Goal: Task Accomplishment & Management: Complete application form

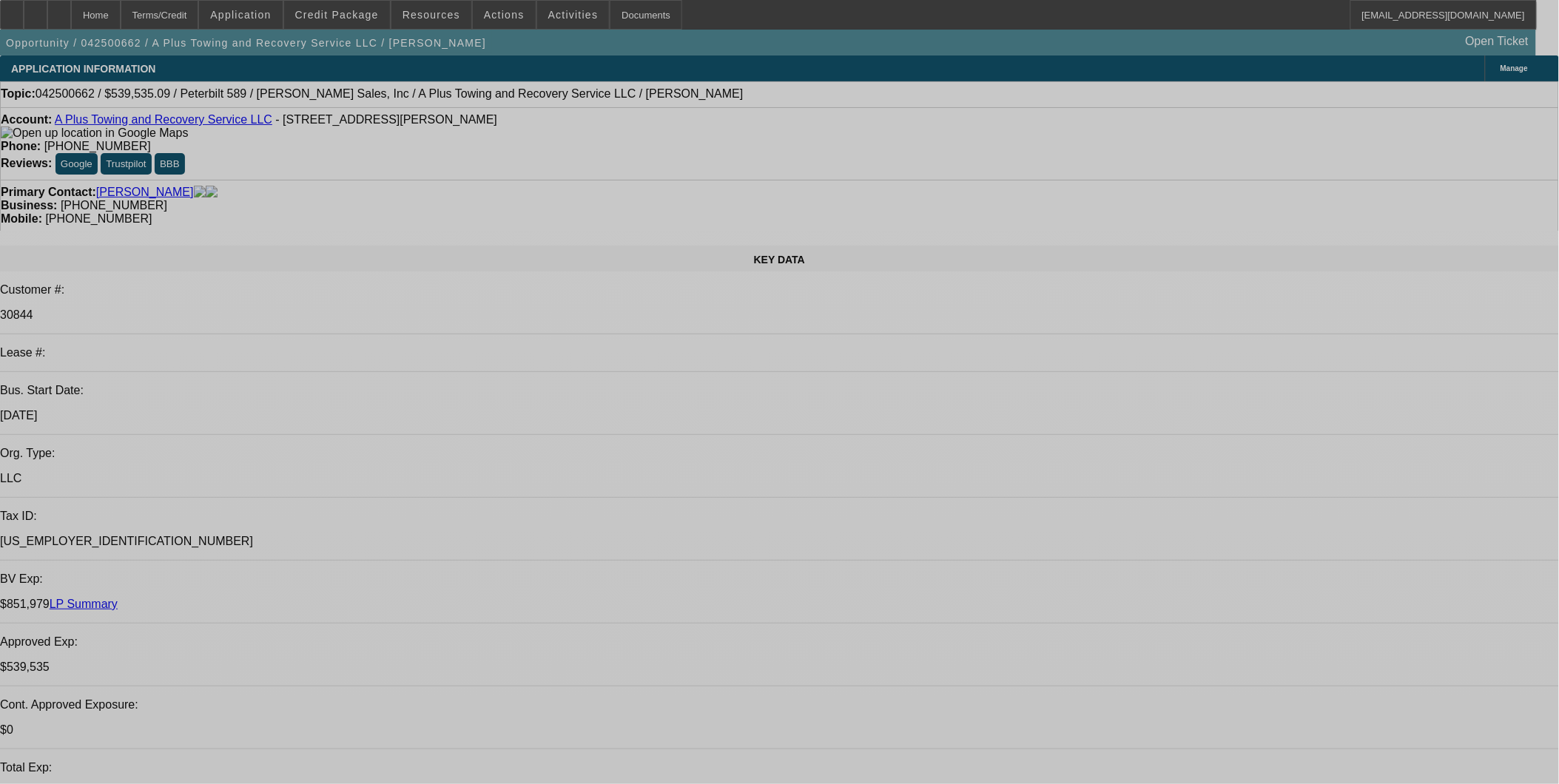
select select "0"
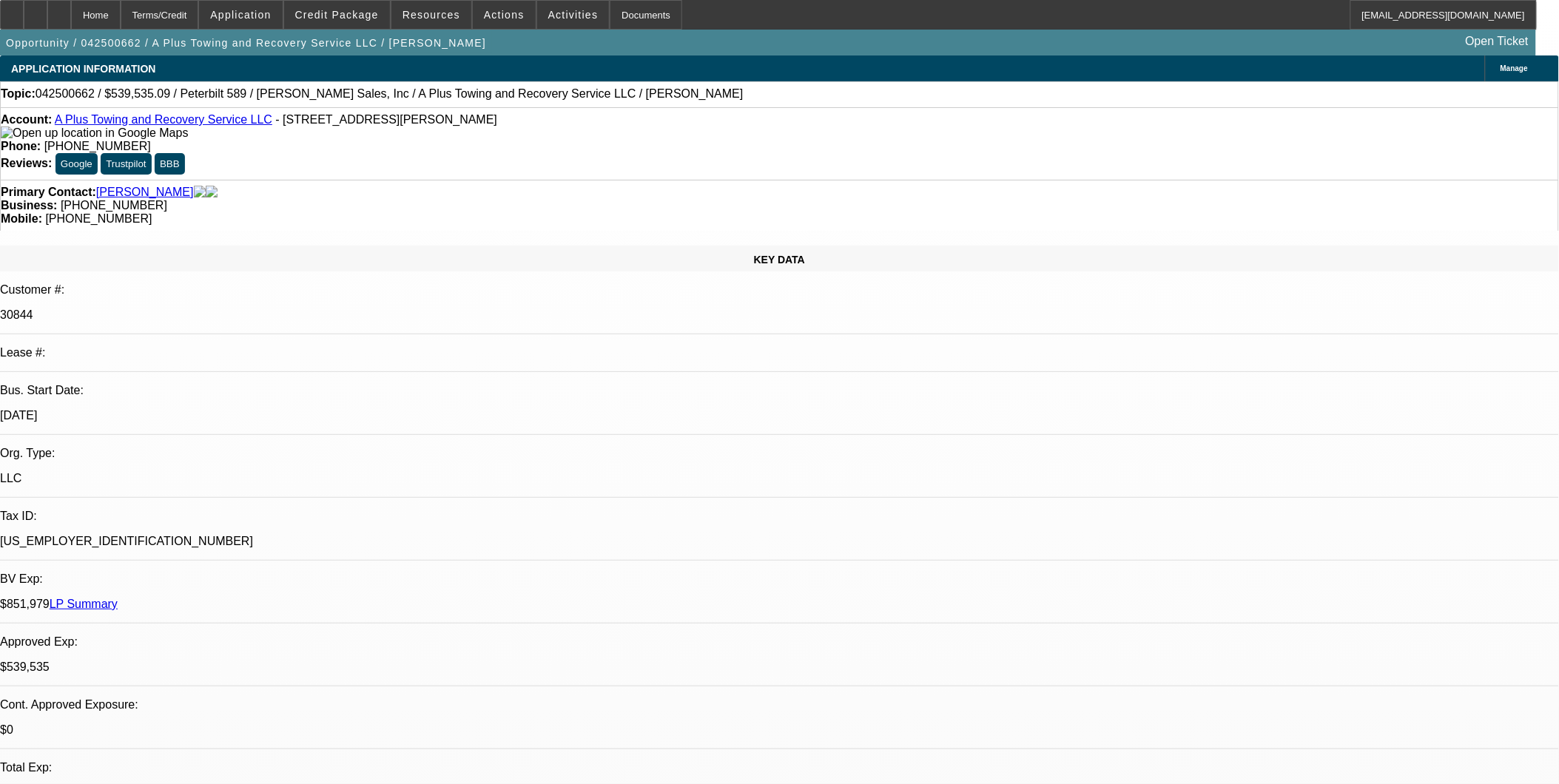
select select "0"
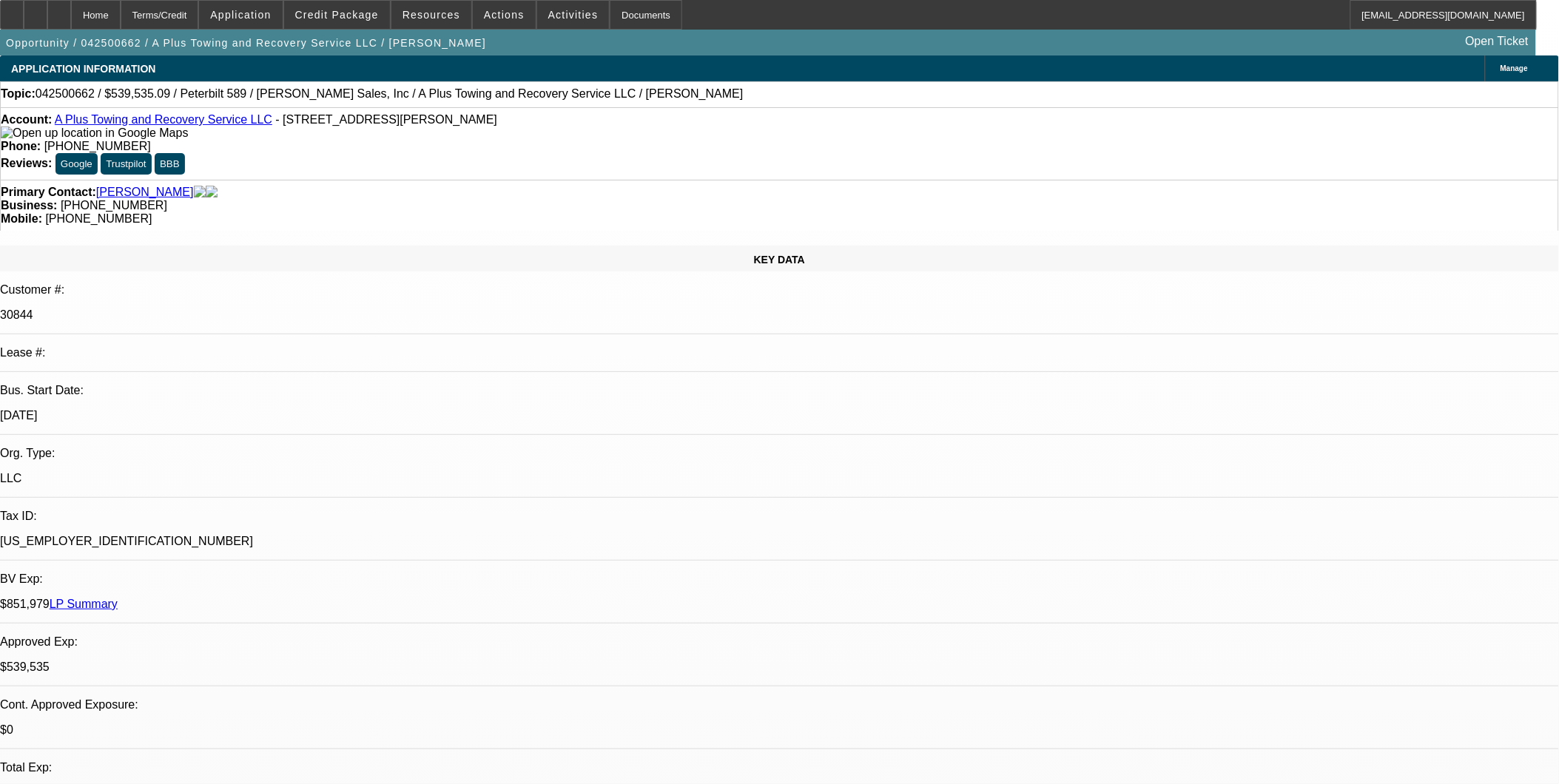
select select "0"
select select "1"
select select "2"
select select "6"
select select "1"
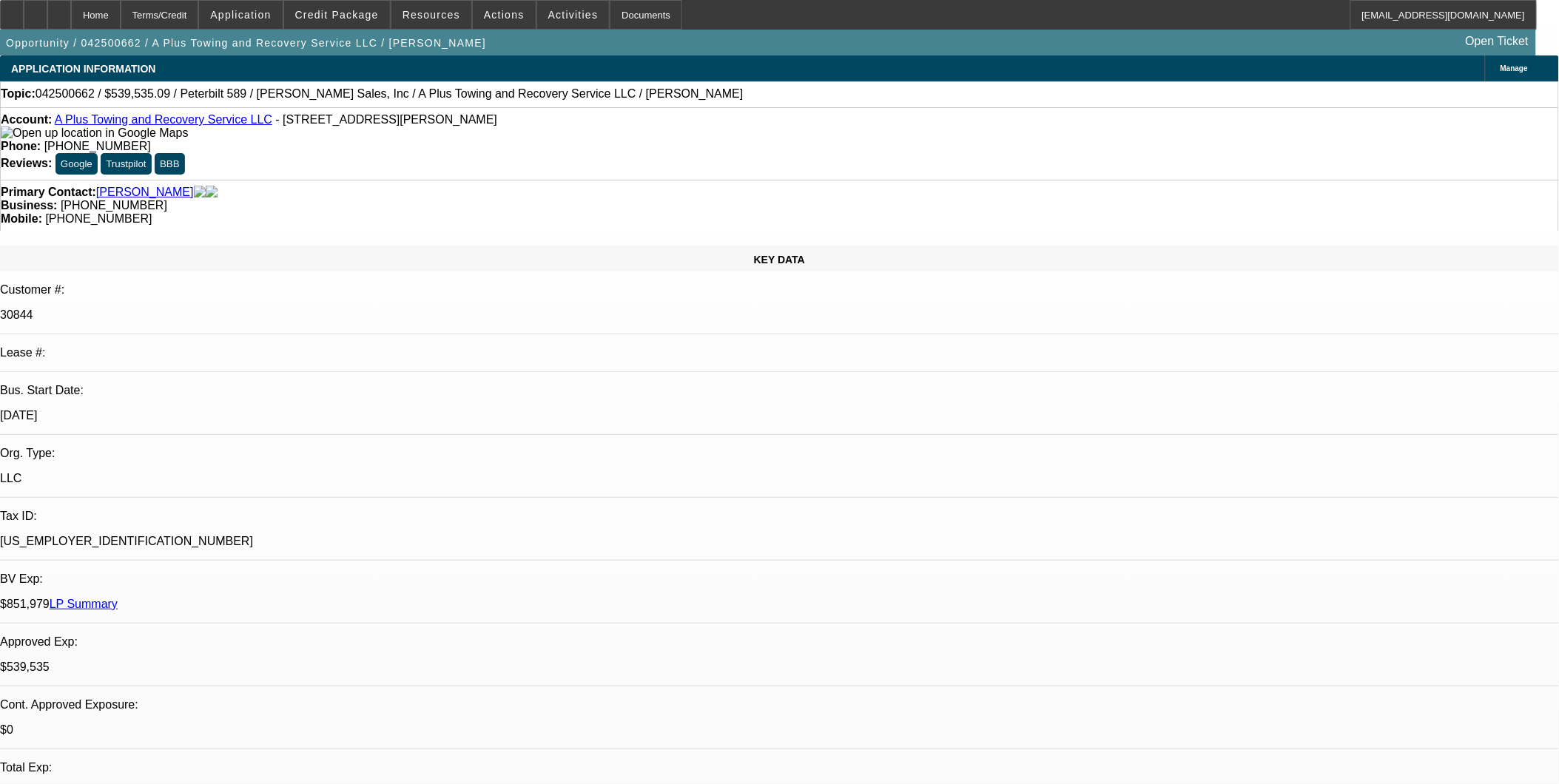
select select "2"
select select "6"
select select "1"
select select "2"
select select "6"
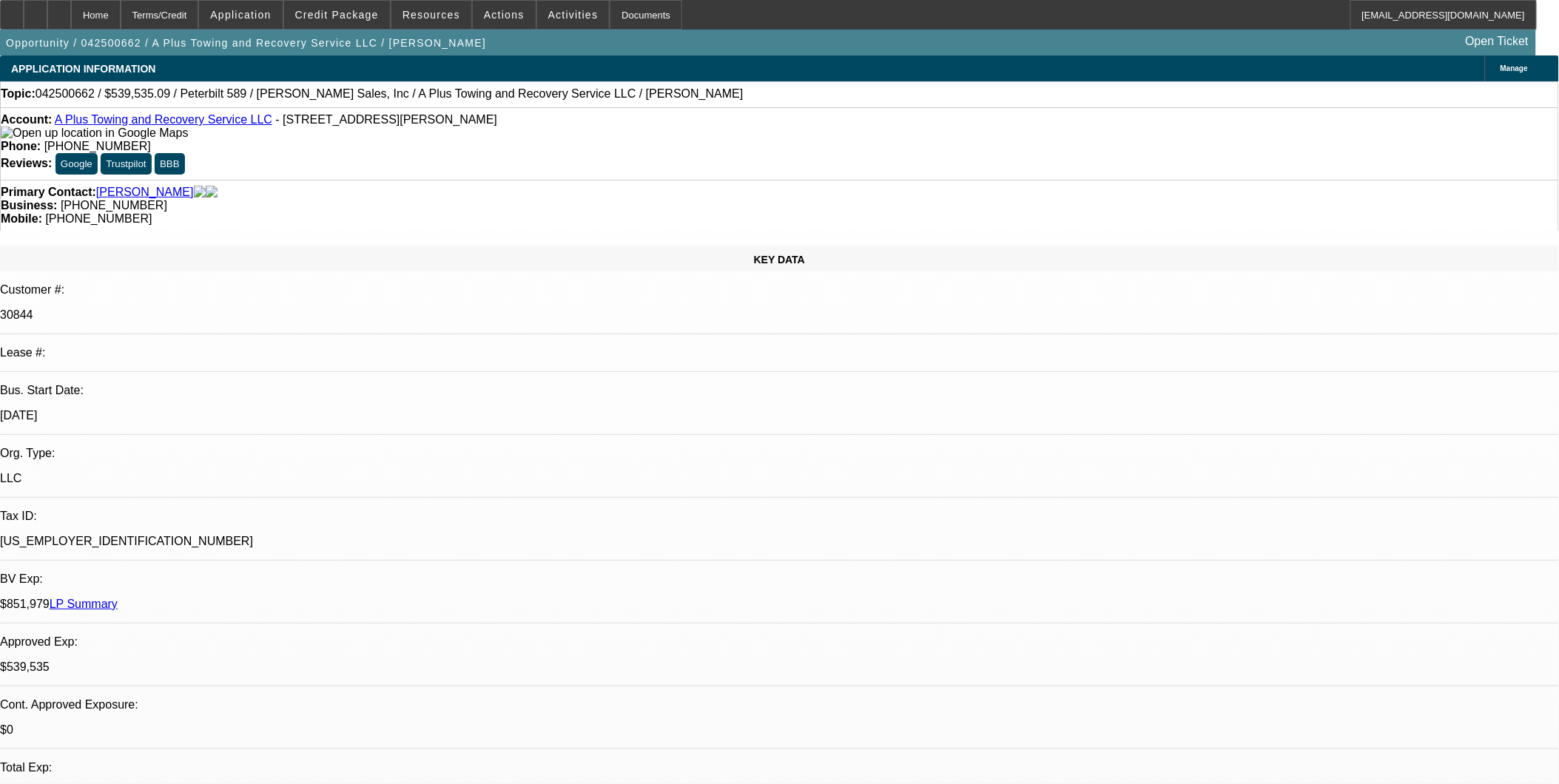
select select "1"
select select "2"
select select "6"
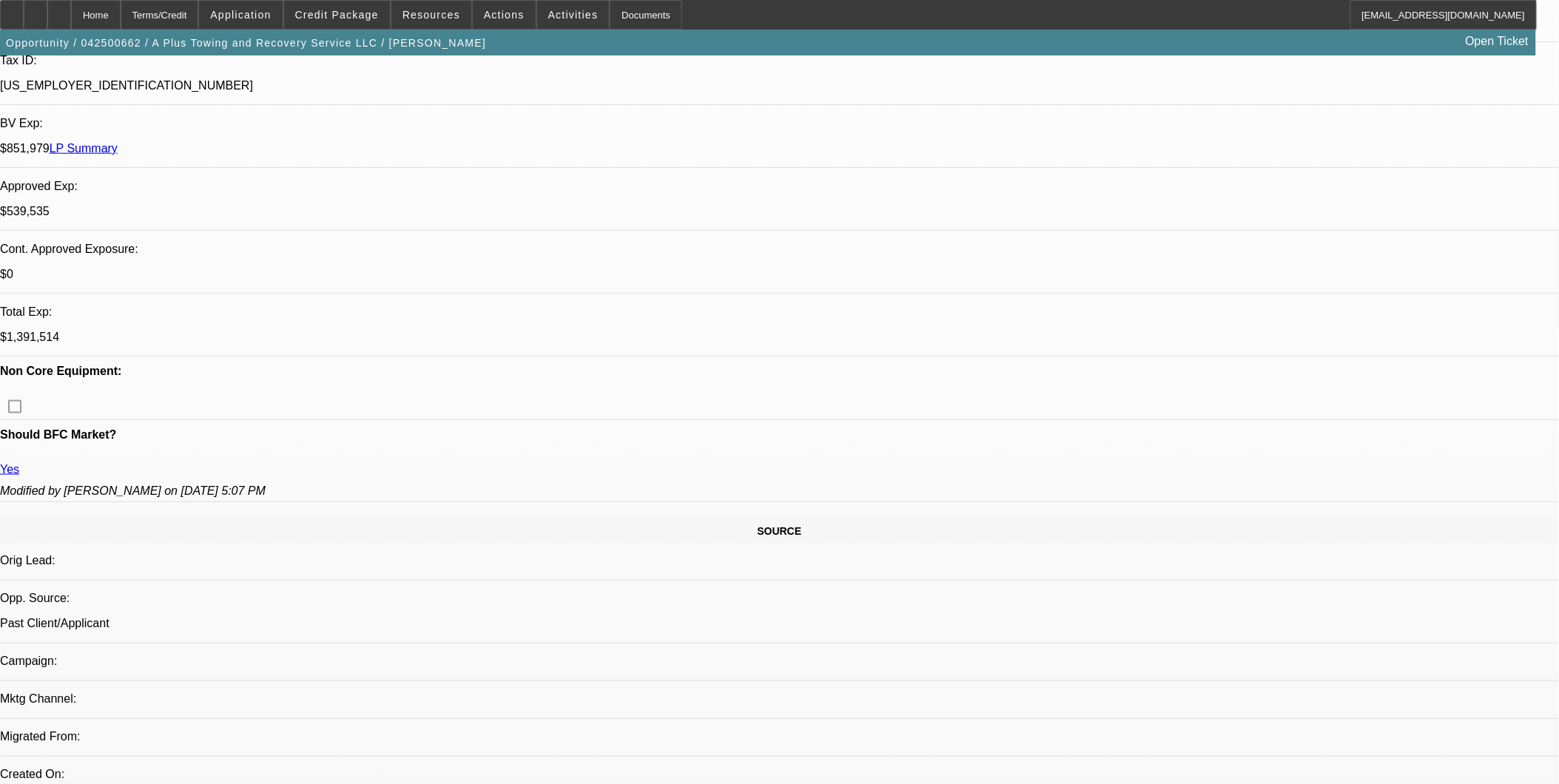
scroll to position [492, 0]
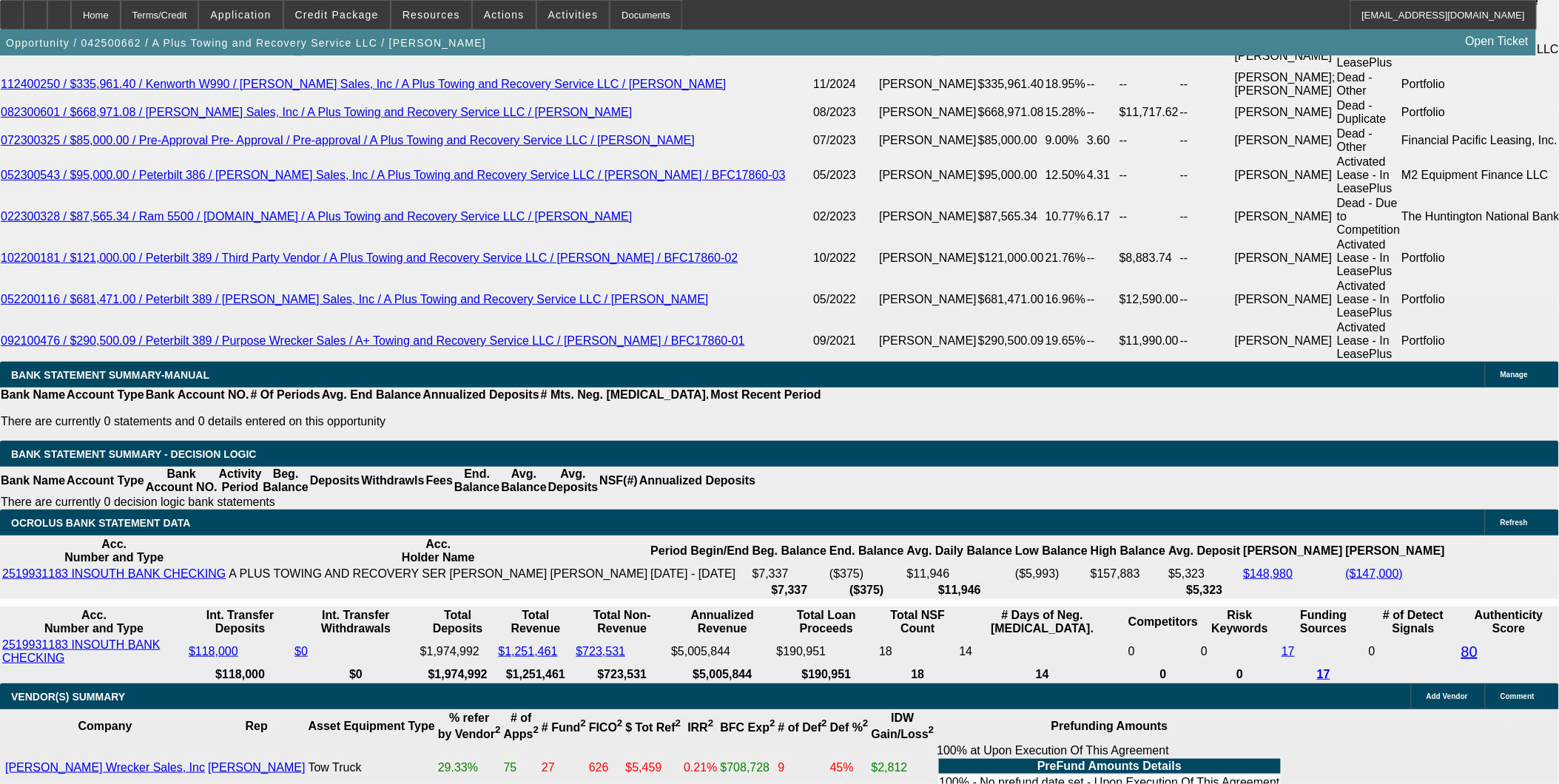
scroll to position [2711, 0]
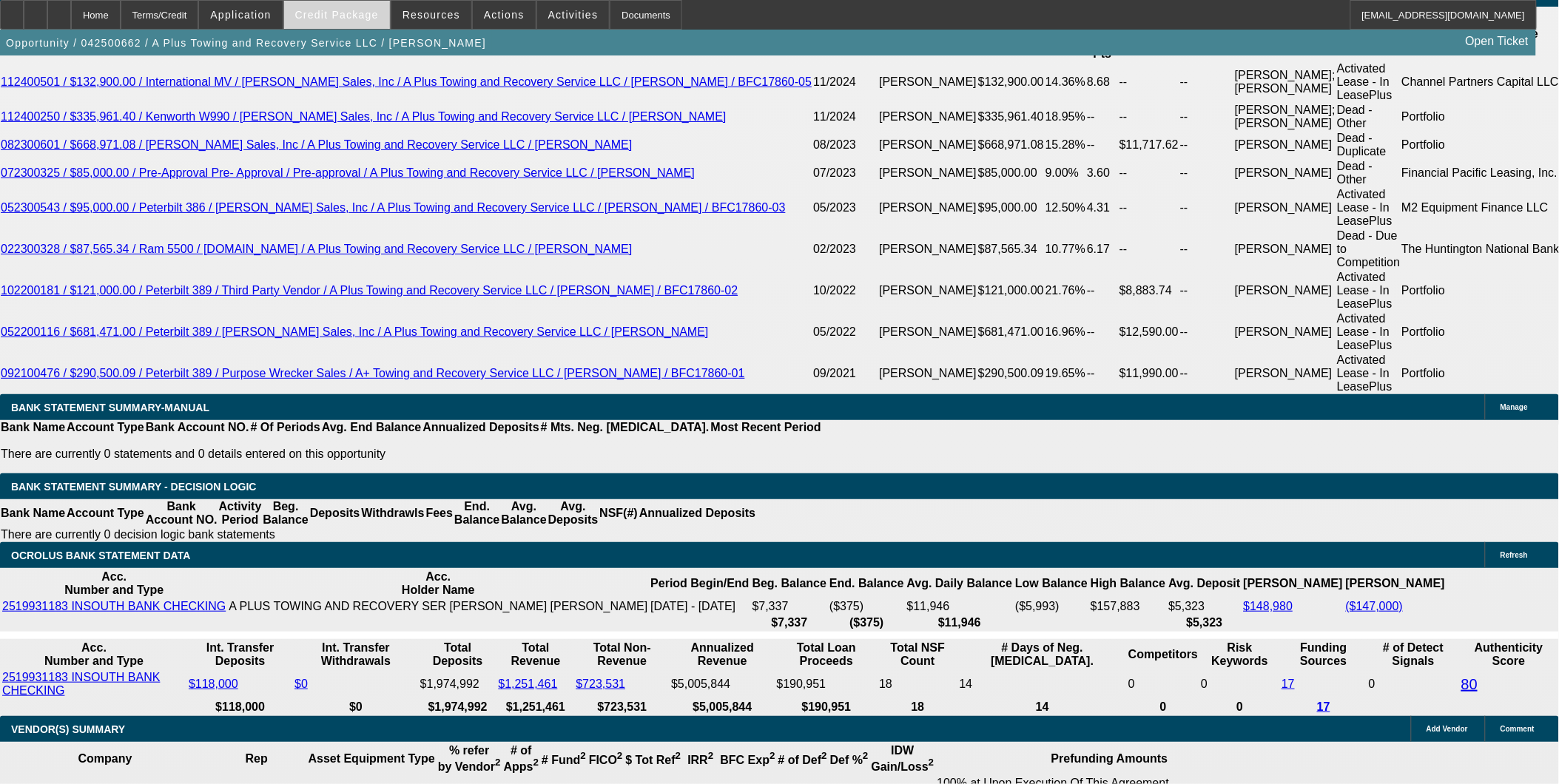
click at [370, 15] on span "Credit Package" at bounding box center [337, 15] width 84 height 12
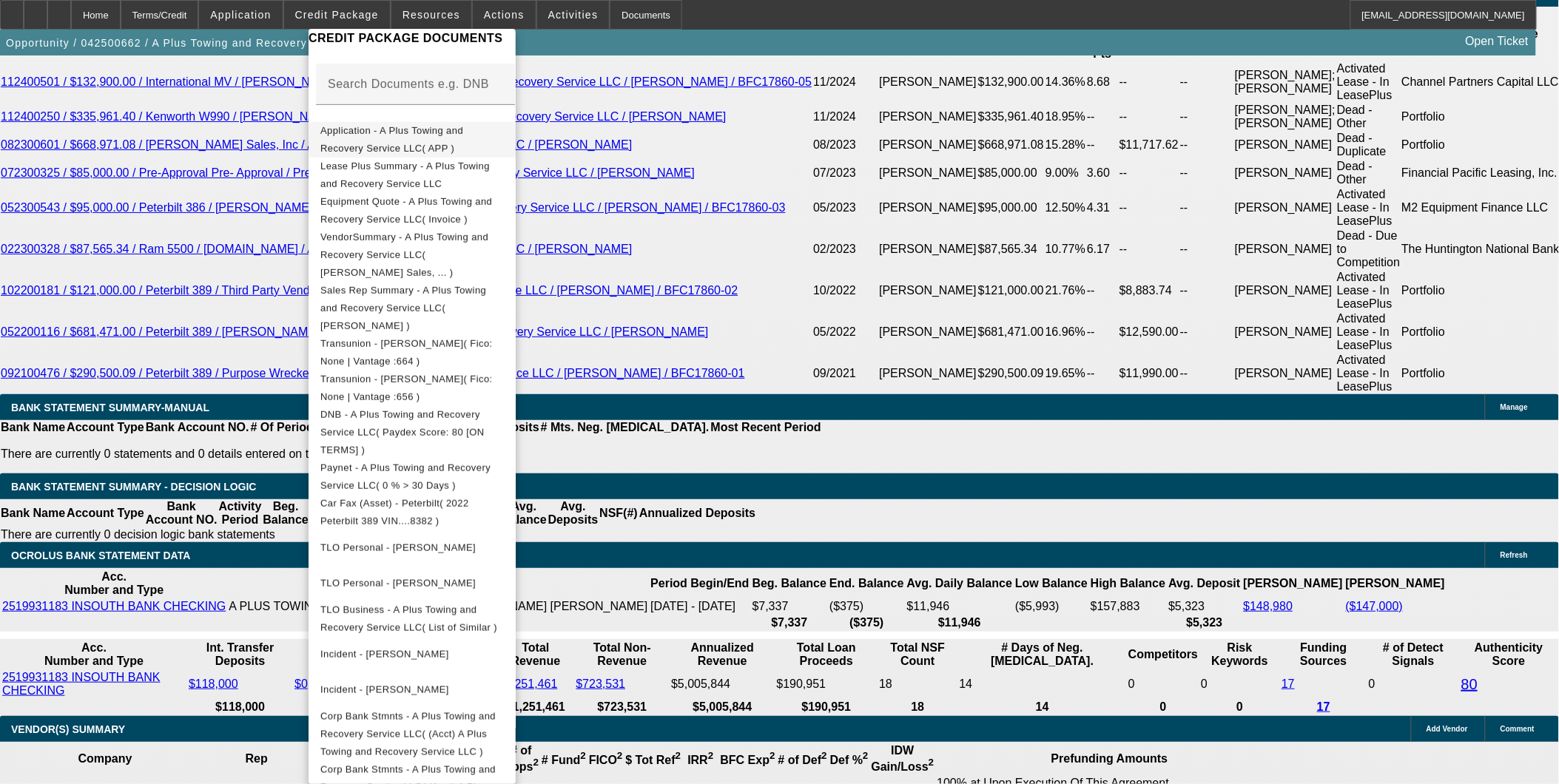
scroll to position [290, 0]
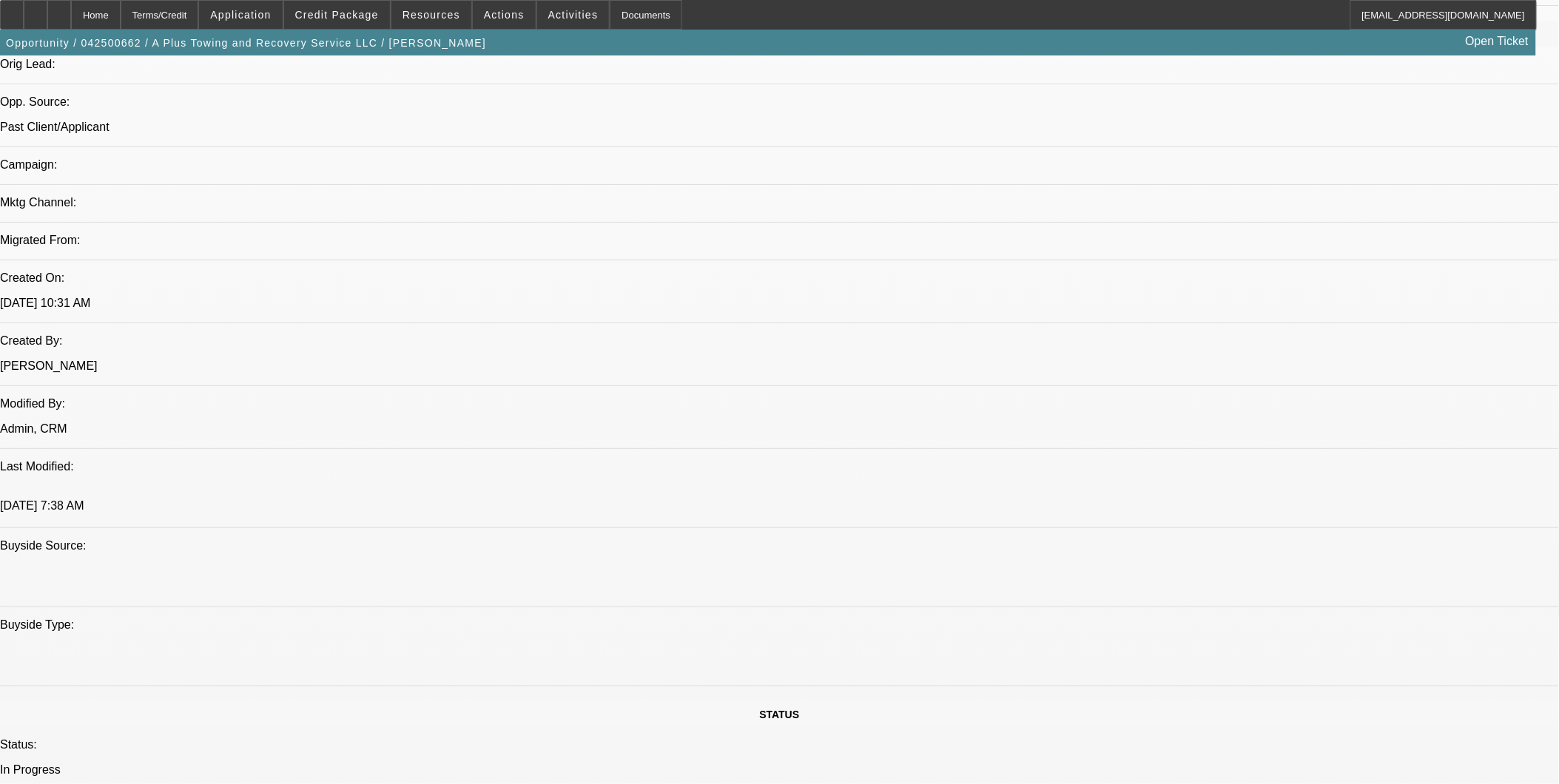
scroll to position [822, 0]
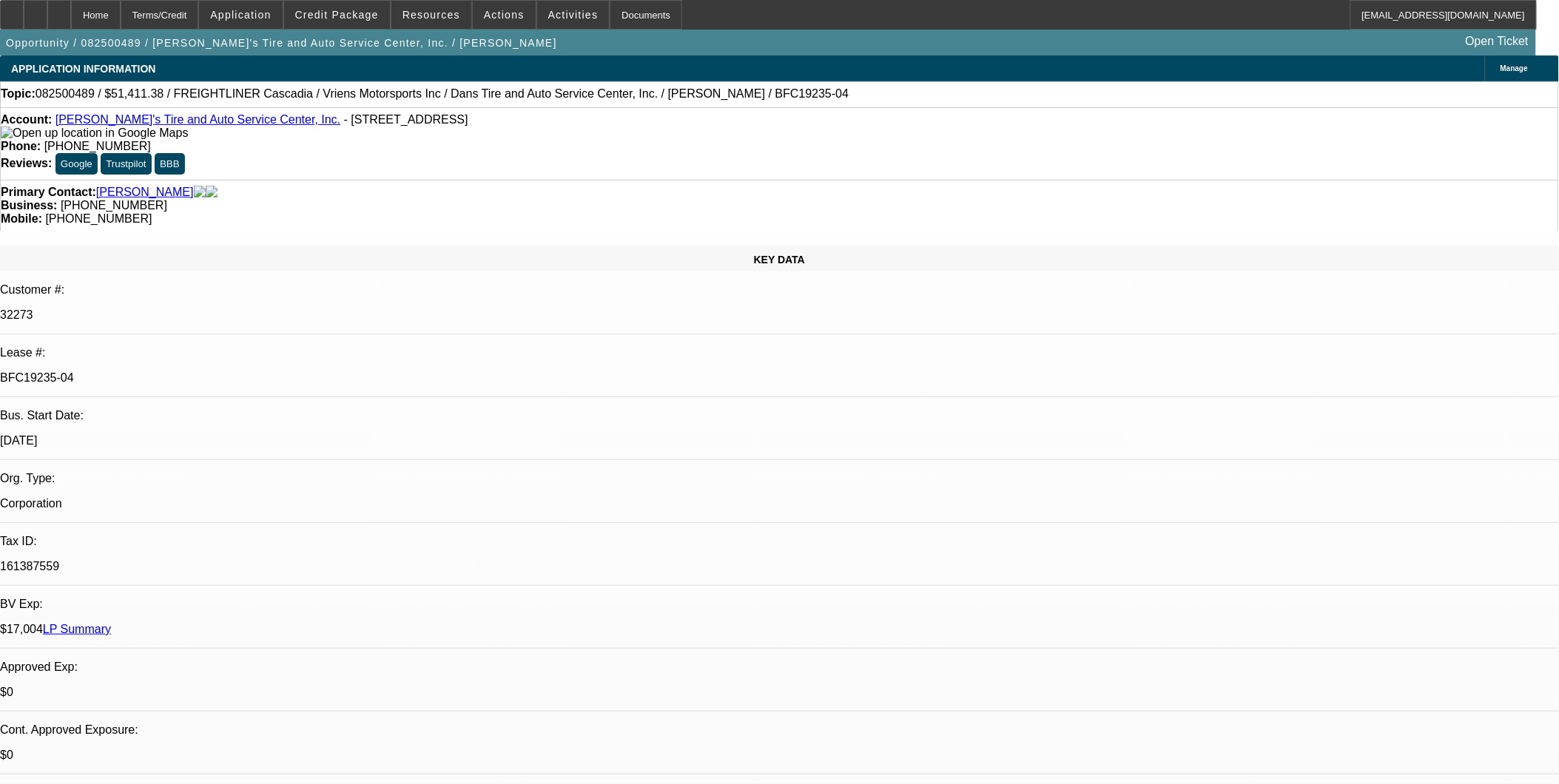
select select "0"
select select "0.1"
select select "0"
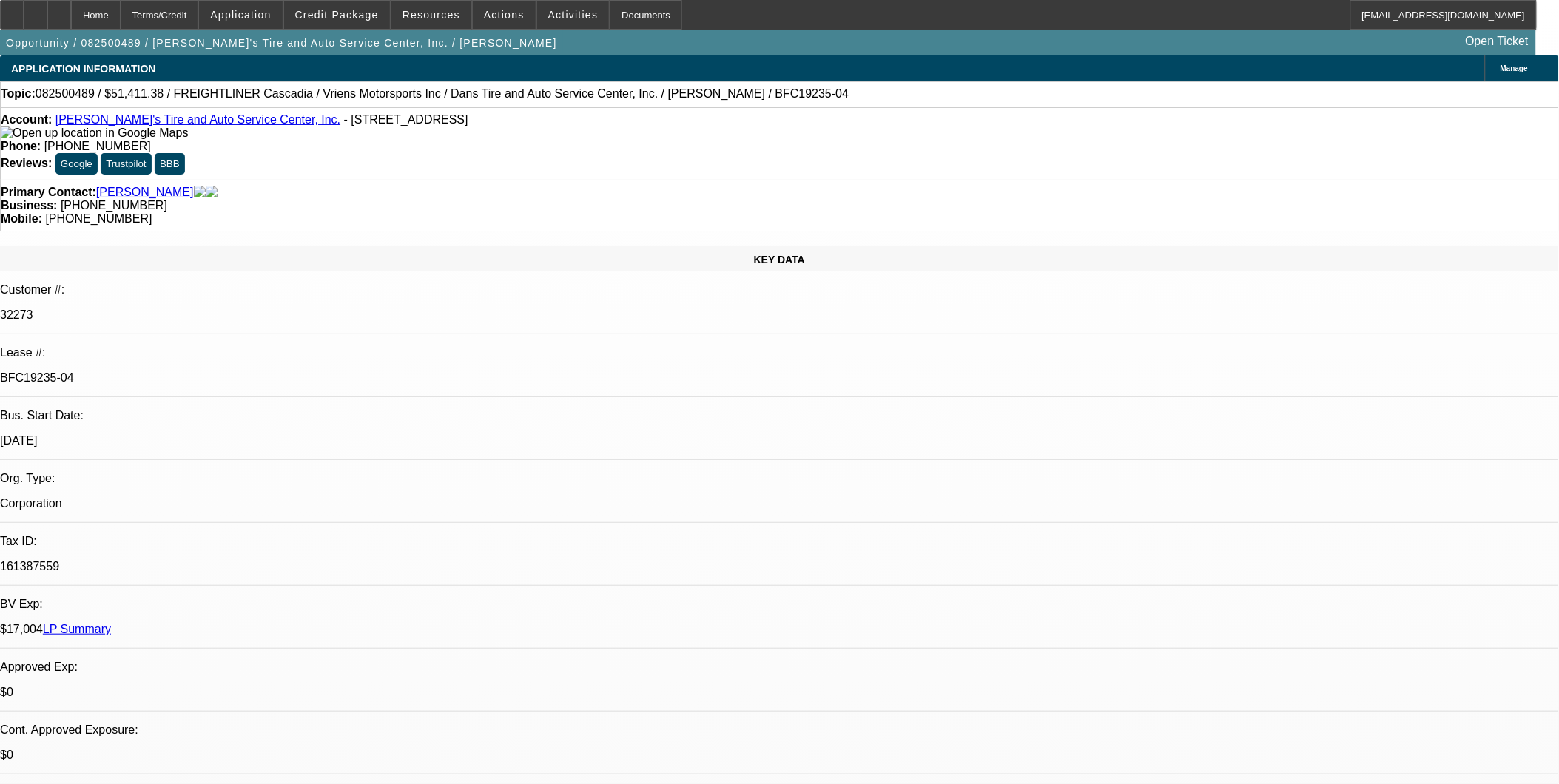
select select "0.1"
select select "0"
select select "0.1"
select select "0"
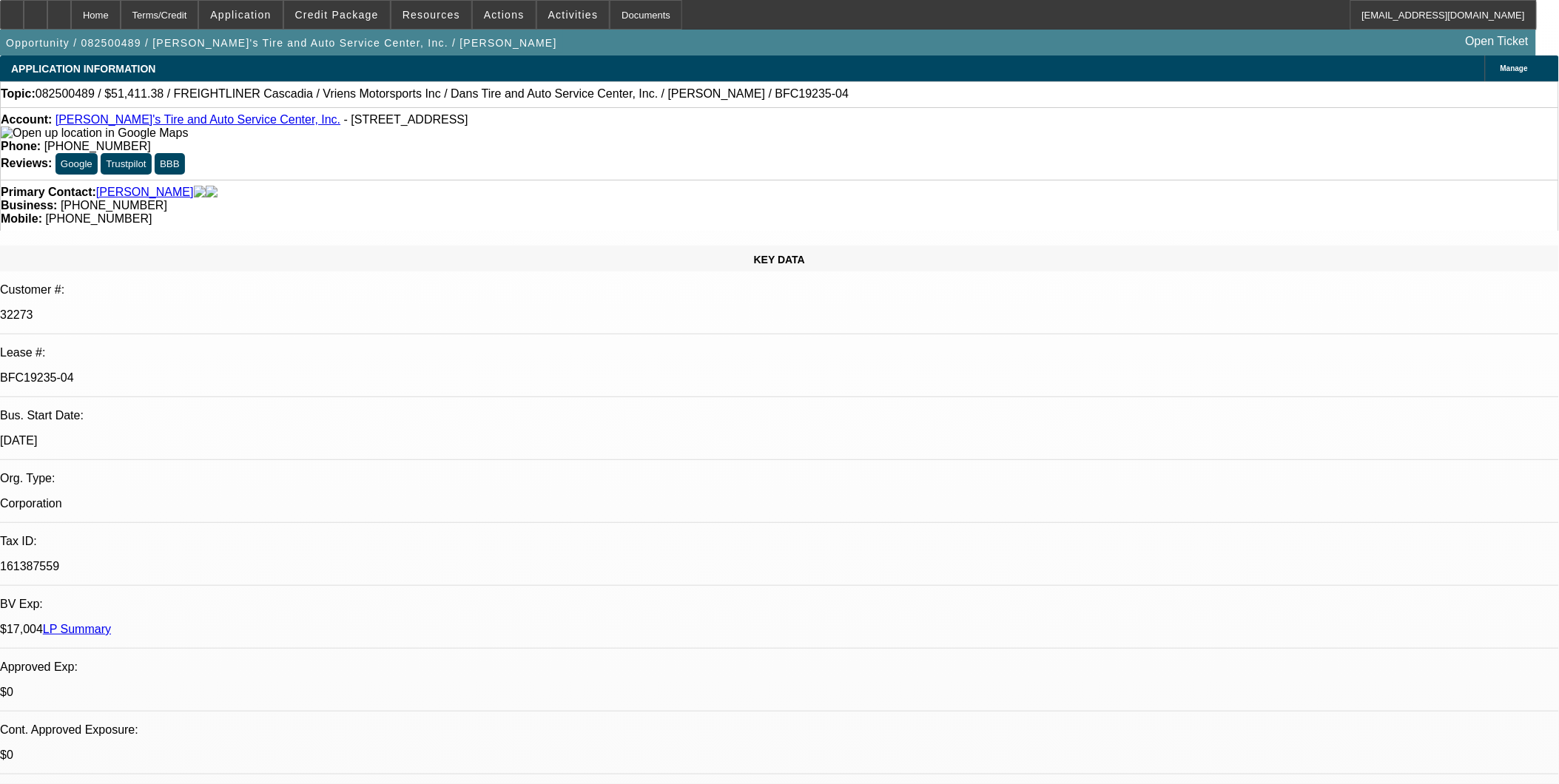
select select "0"
select select "0.1"
select select "1"
select select "3"
select select "4"
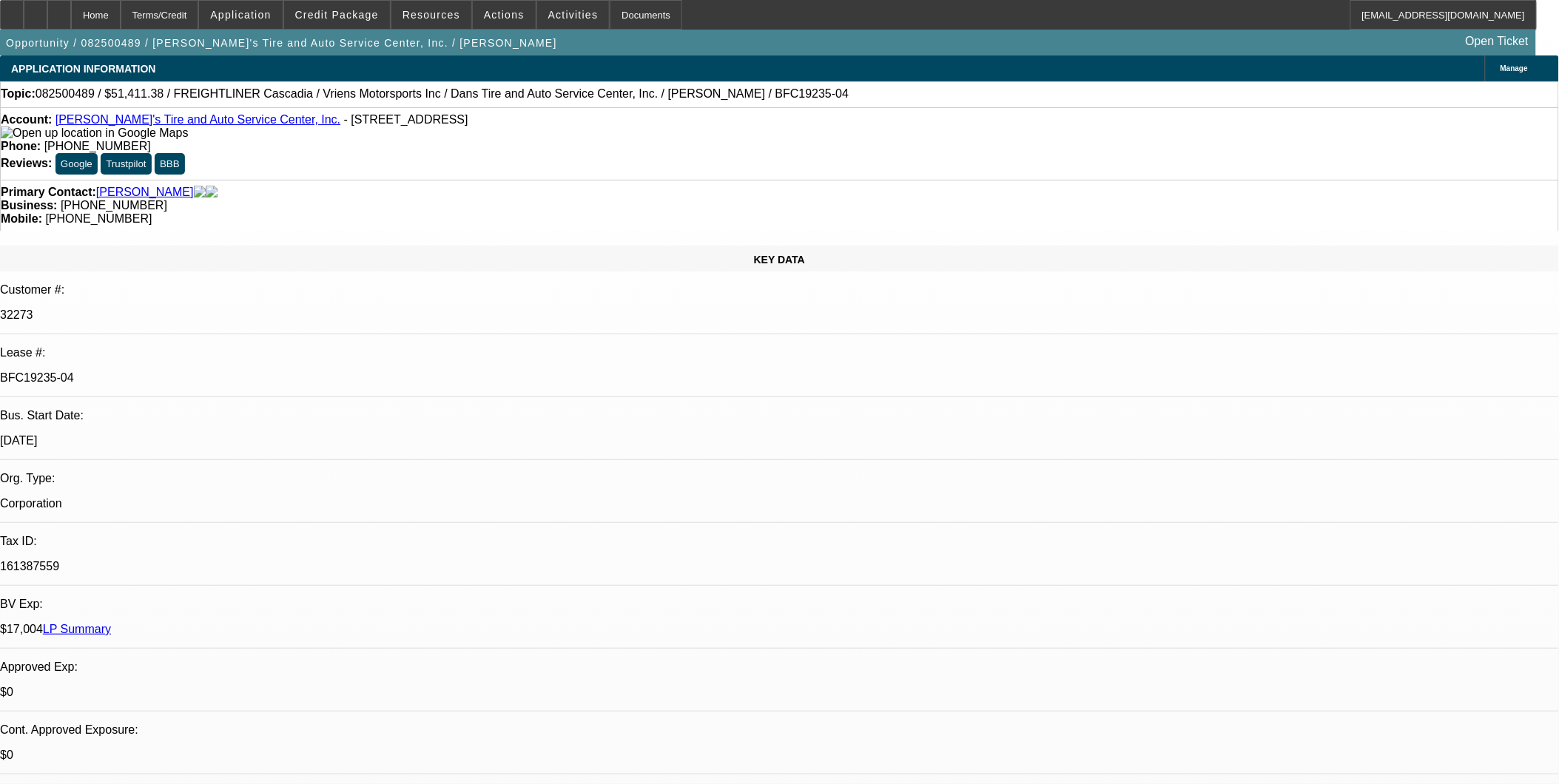
select select "1"
select select "3"
select select "4"
select select "1"
select select "3"
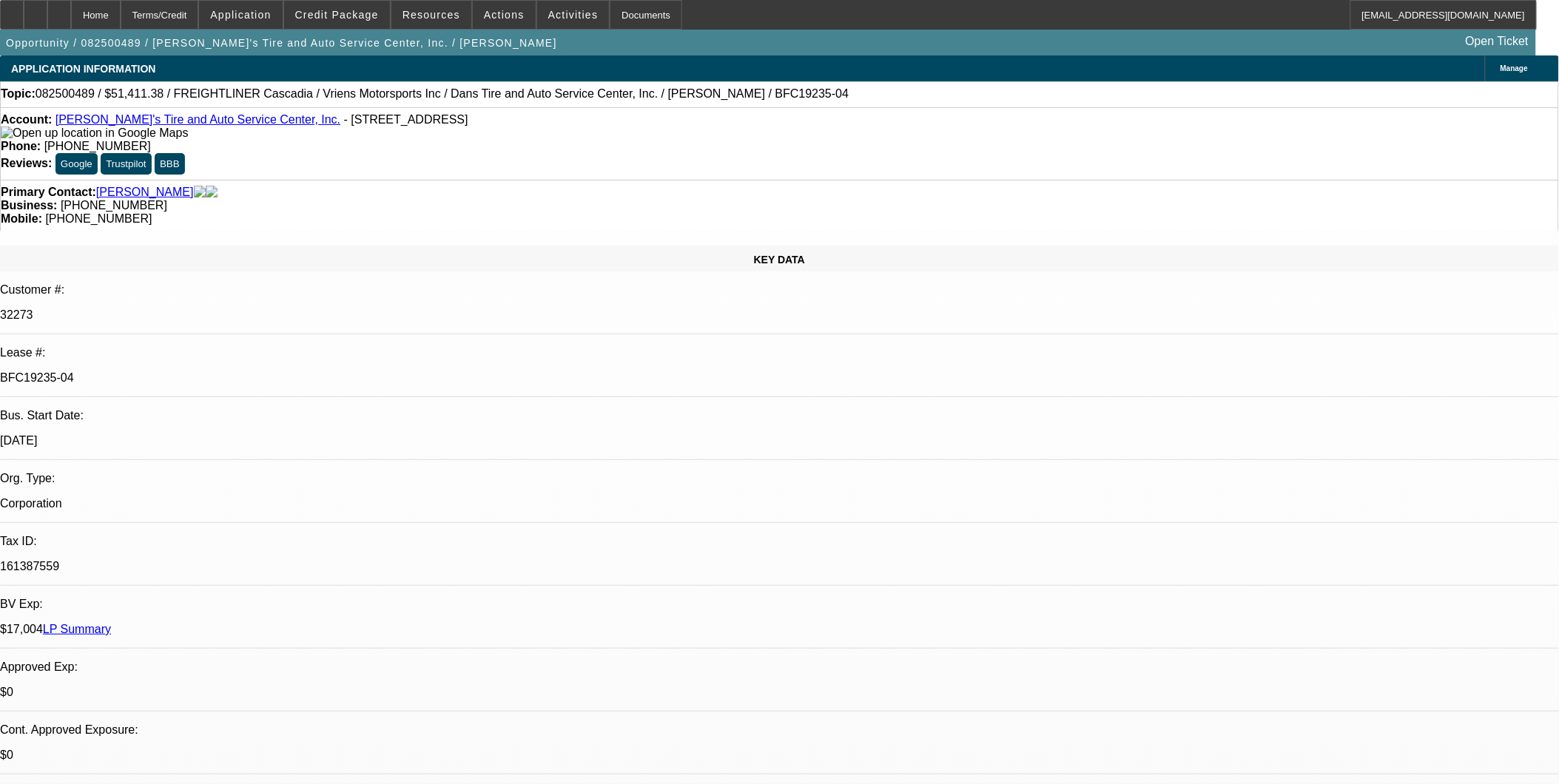
select select "4"
select select "1"
select select "3"
select select "4"
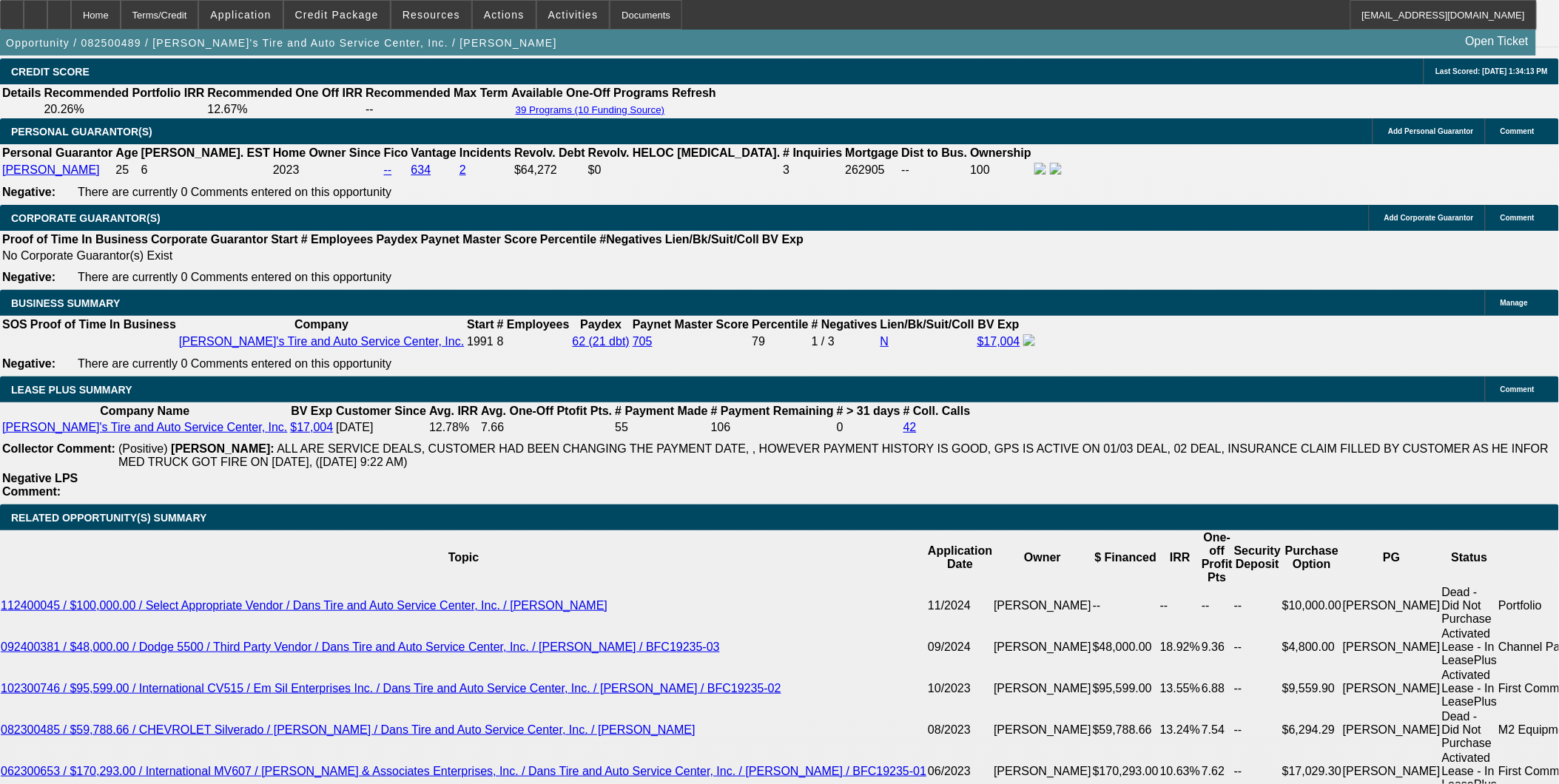
scroll to position [2219, 0]
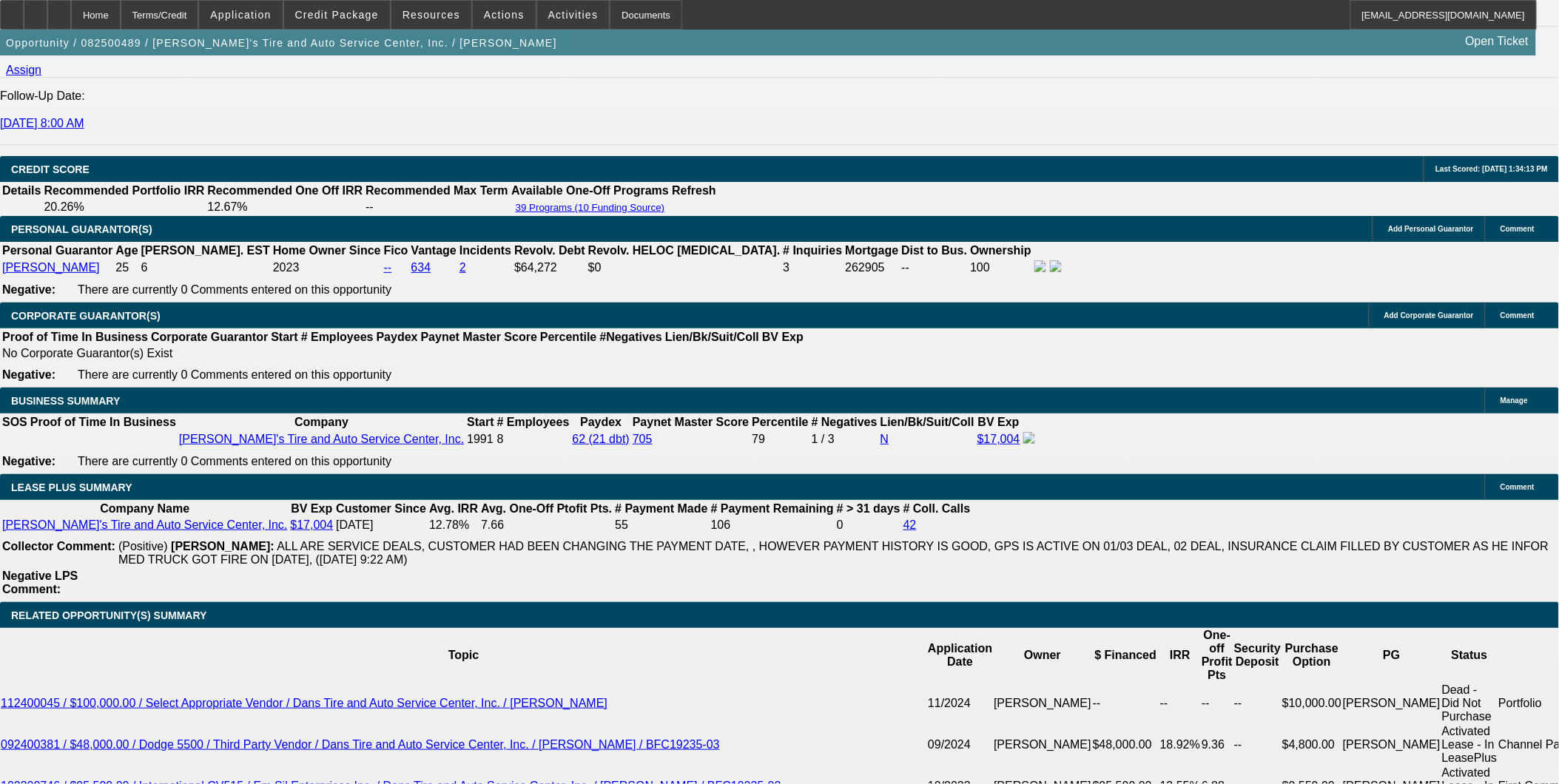
scroll to position [2054, 0]
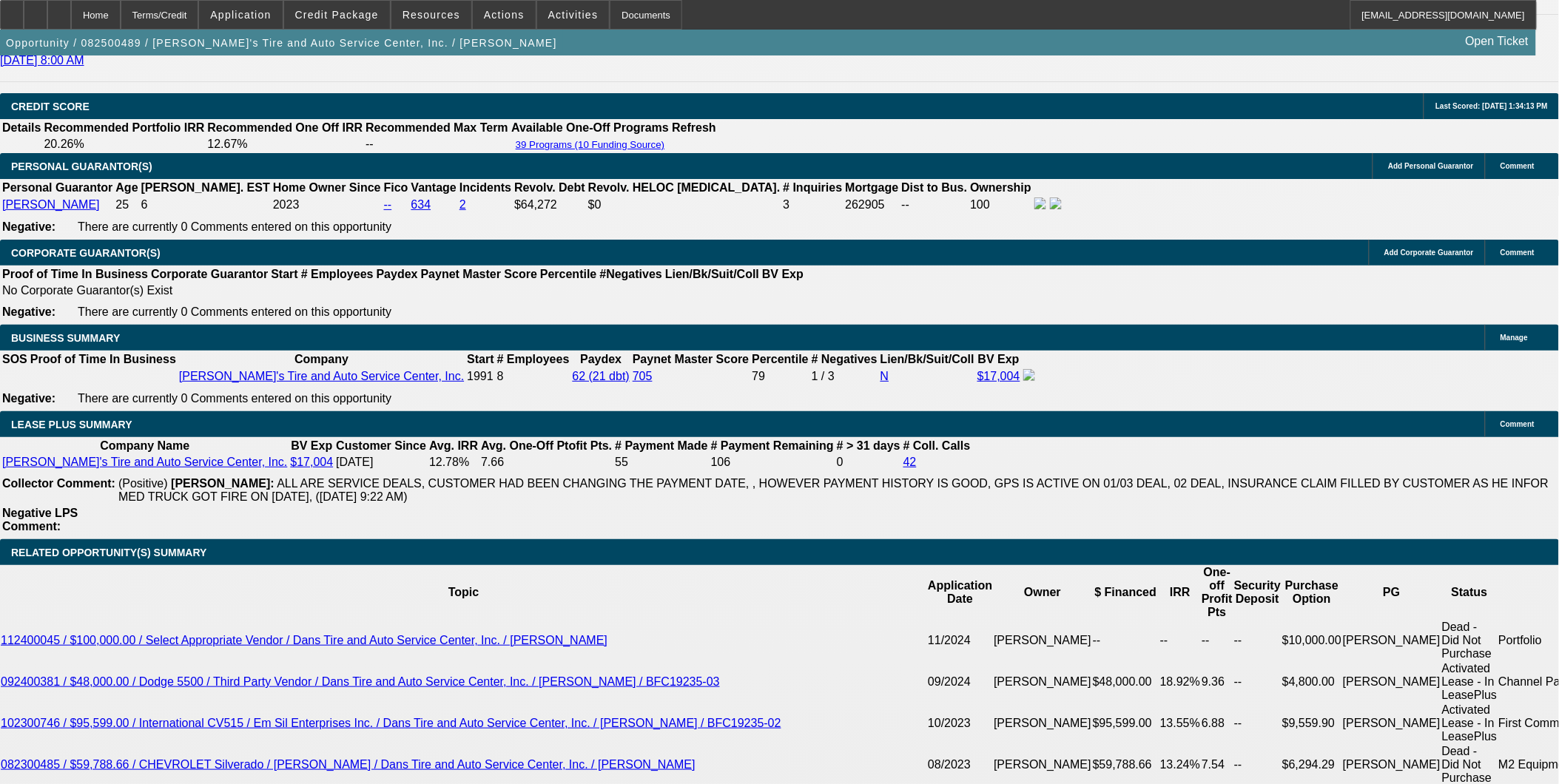
scroll to position [2136, 0]
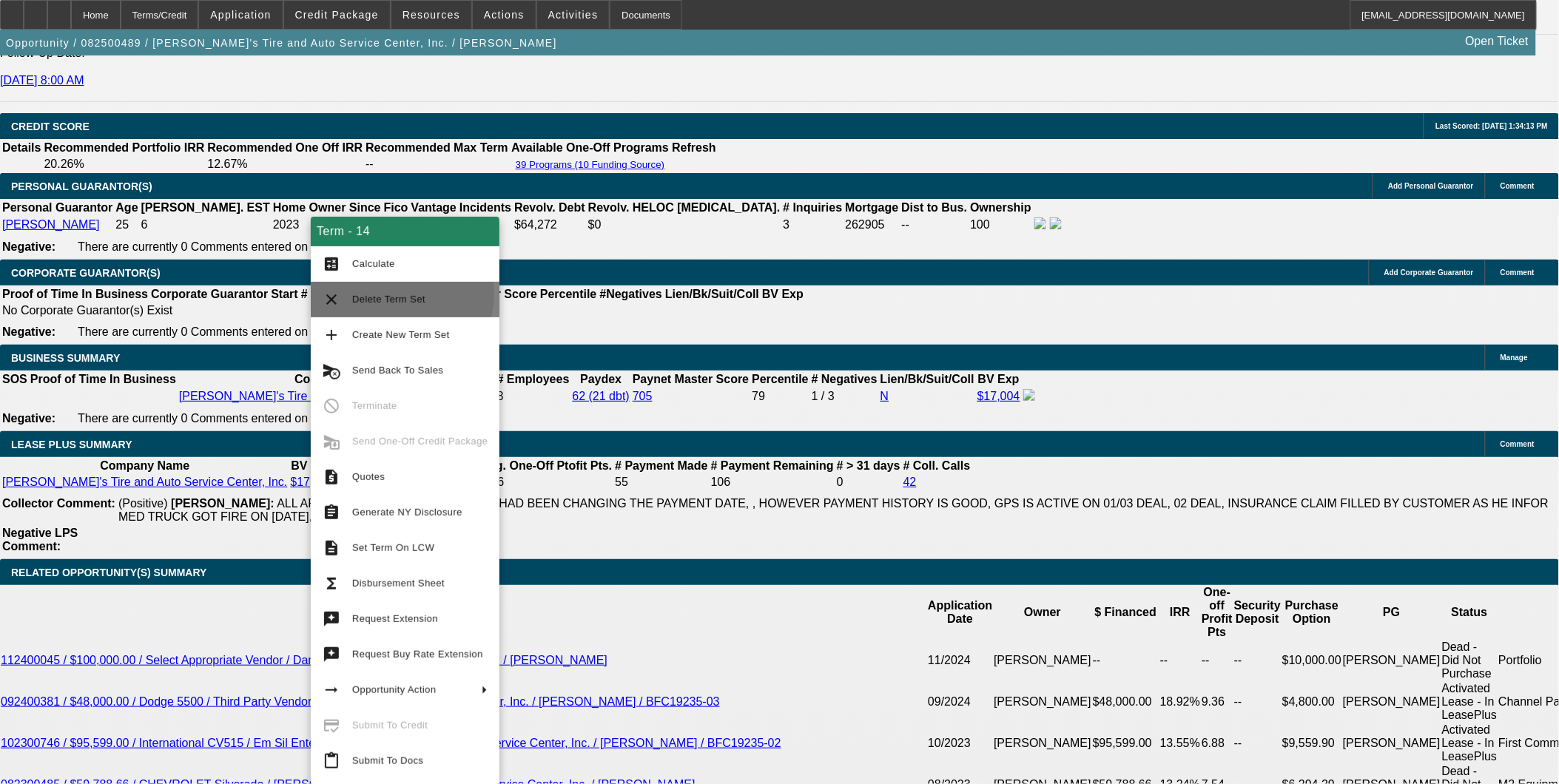
click at [393, 294] on span "Delete Term Set" at bounding box center [389, 298] width 74 height 11
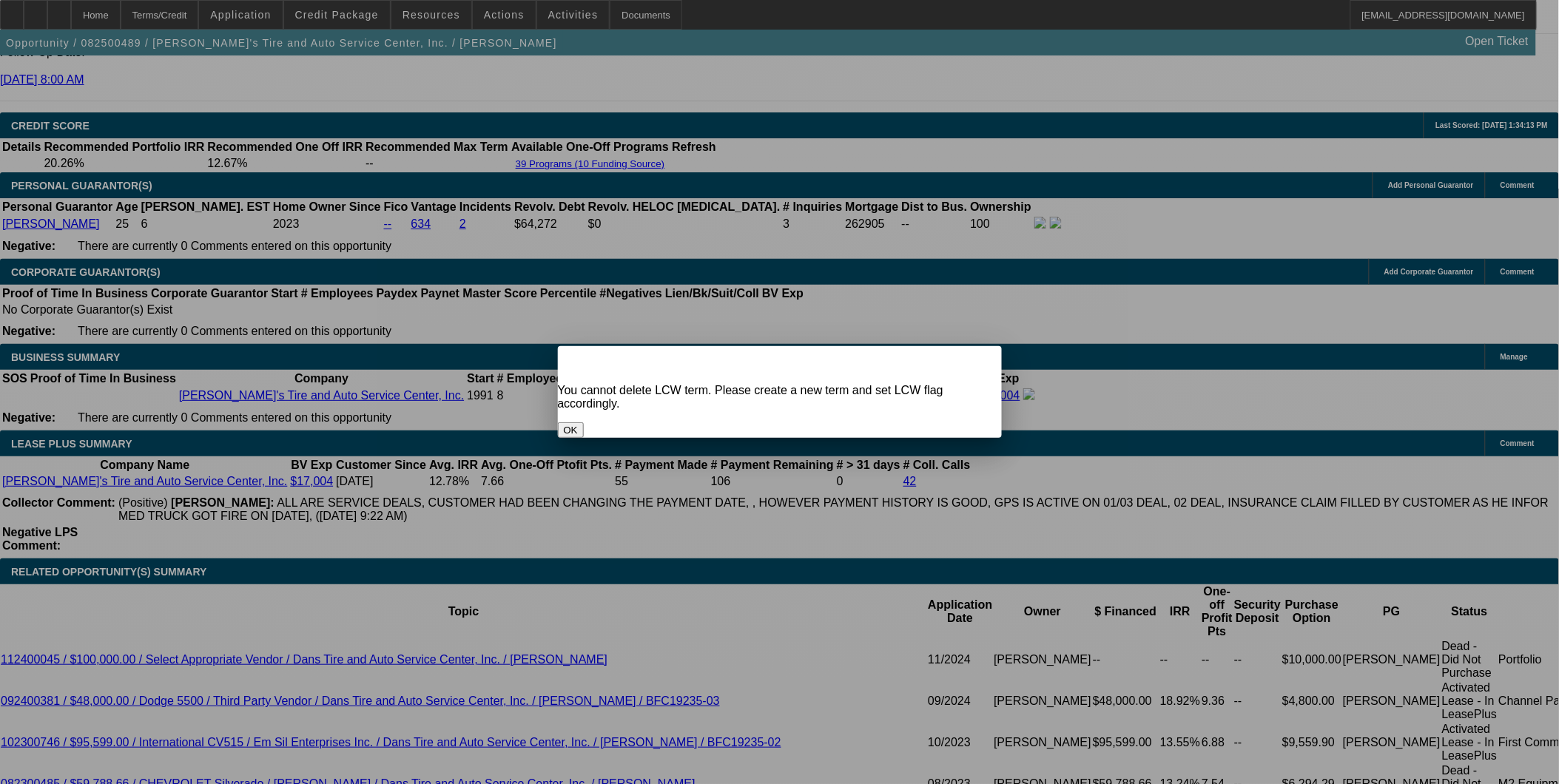
click at [583, 422] on button "OK" at bounding box center [570, 430] width 26 height 16
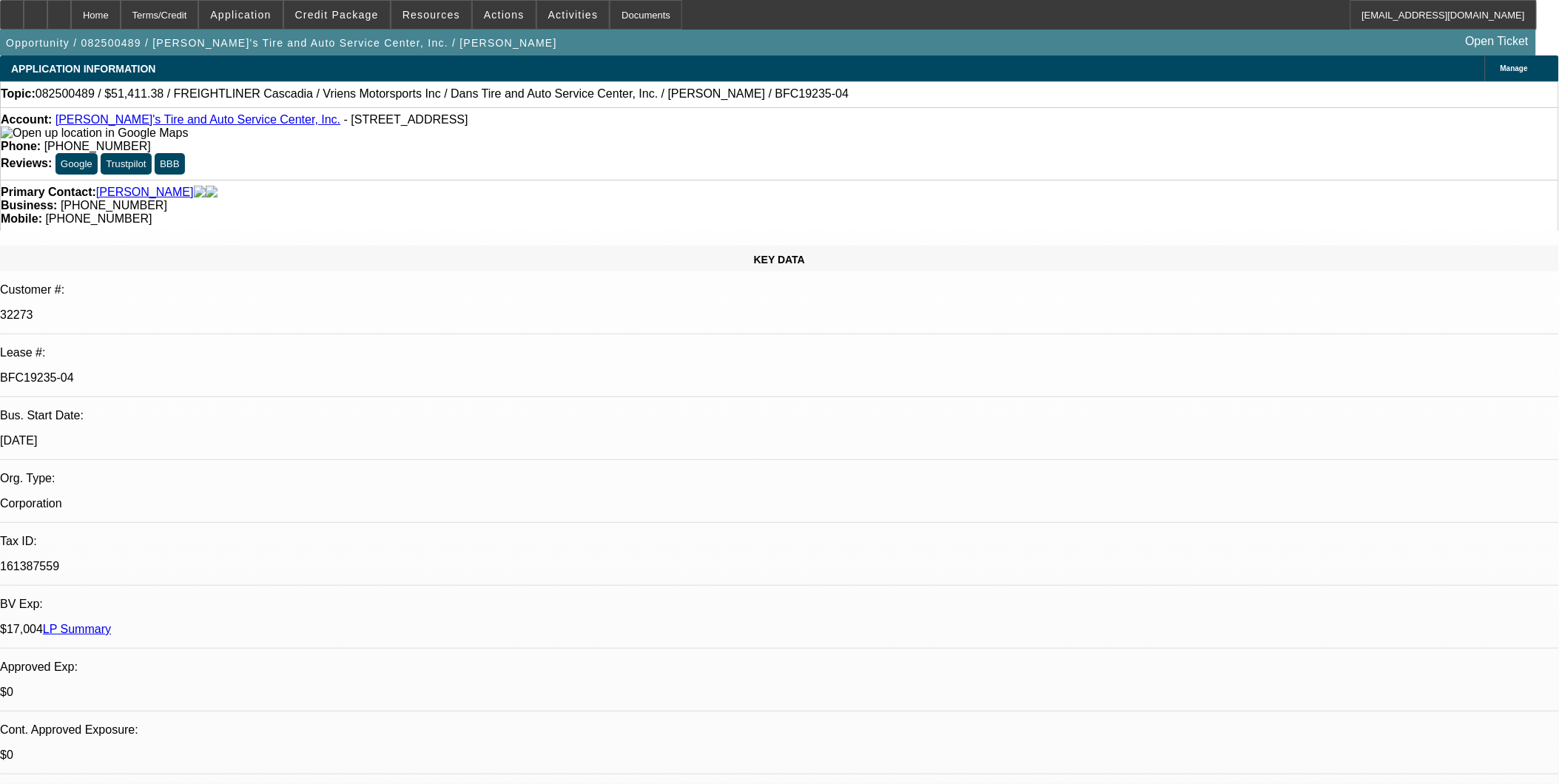
scroll to position [2136, 0]
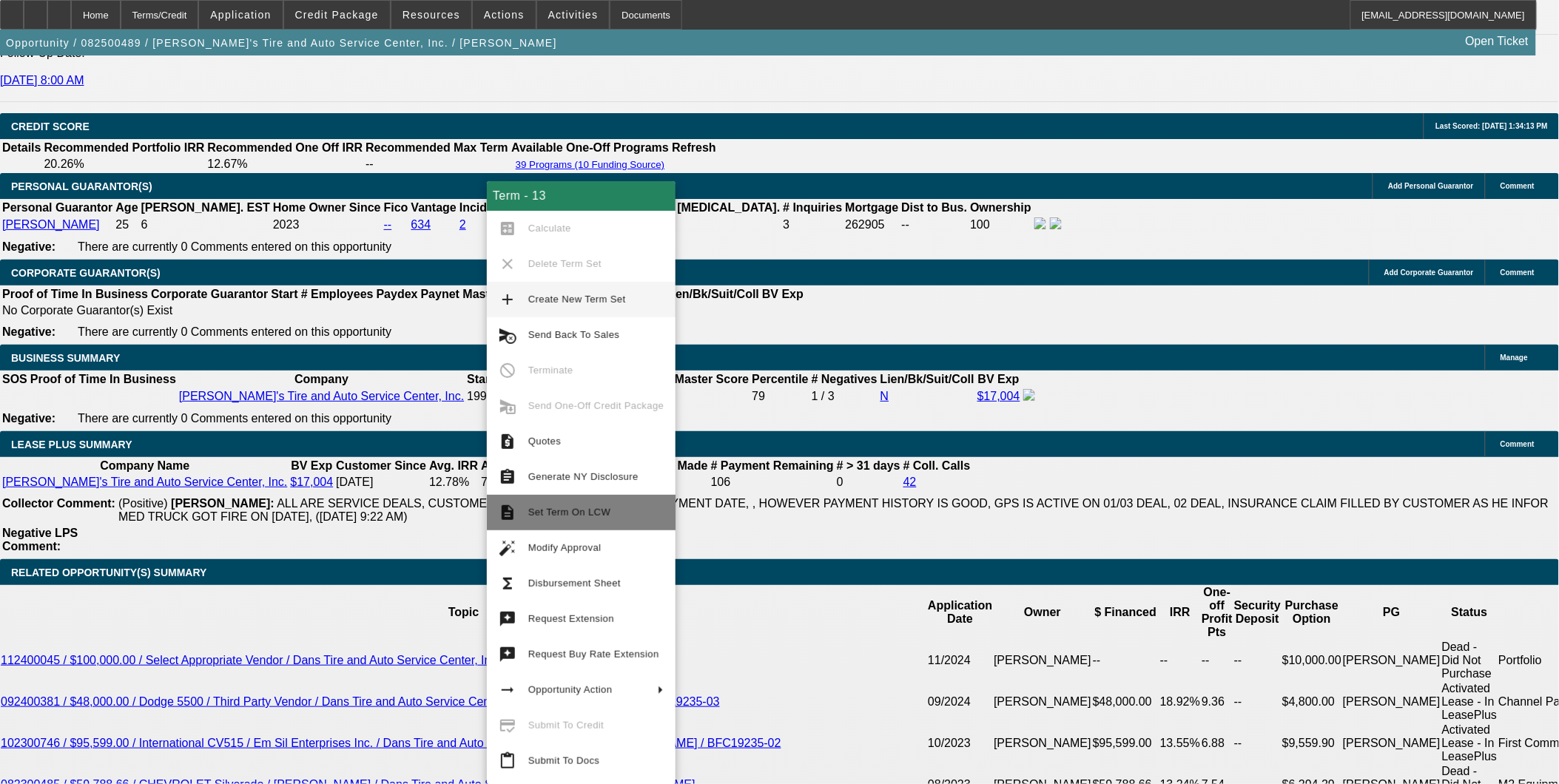
click at [595, 501] on button "description Set Term On LCW" at bounding box center [581, 512] width 189 height 36
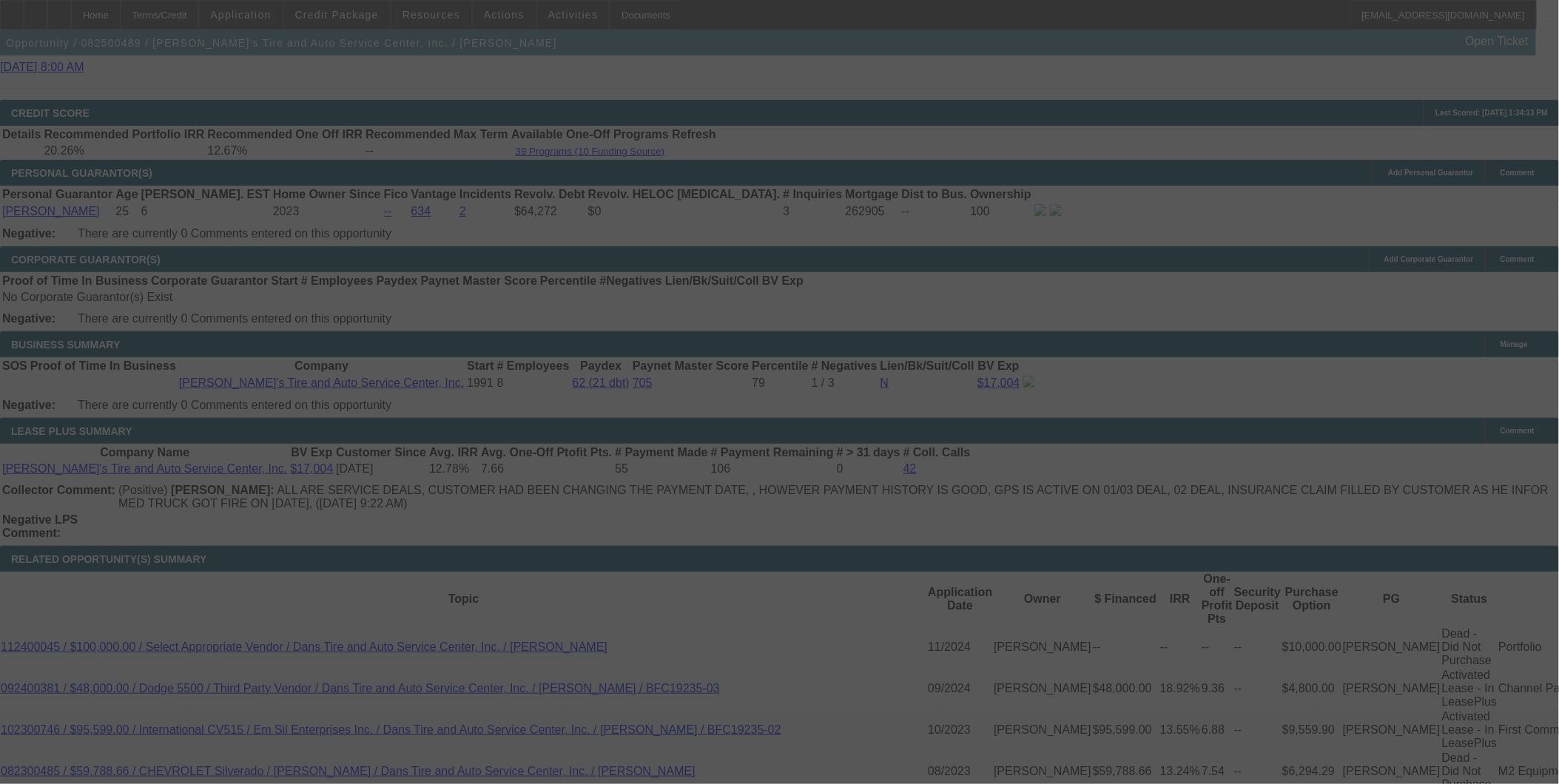
scroll to position [2153, 0]
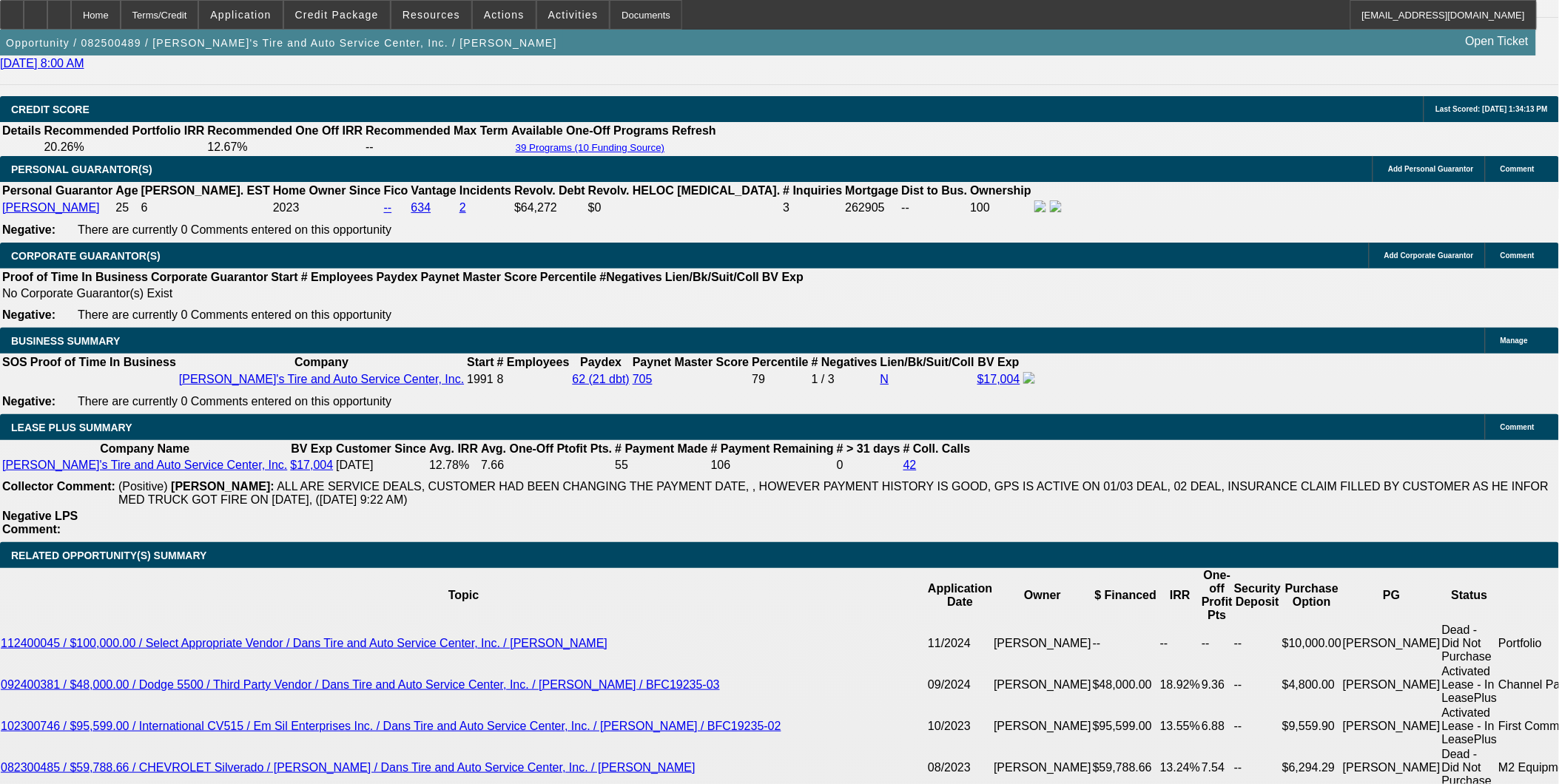
select select "0"
select select "0.1"
select select "0"
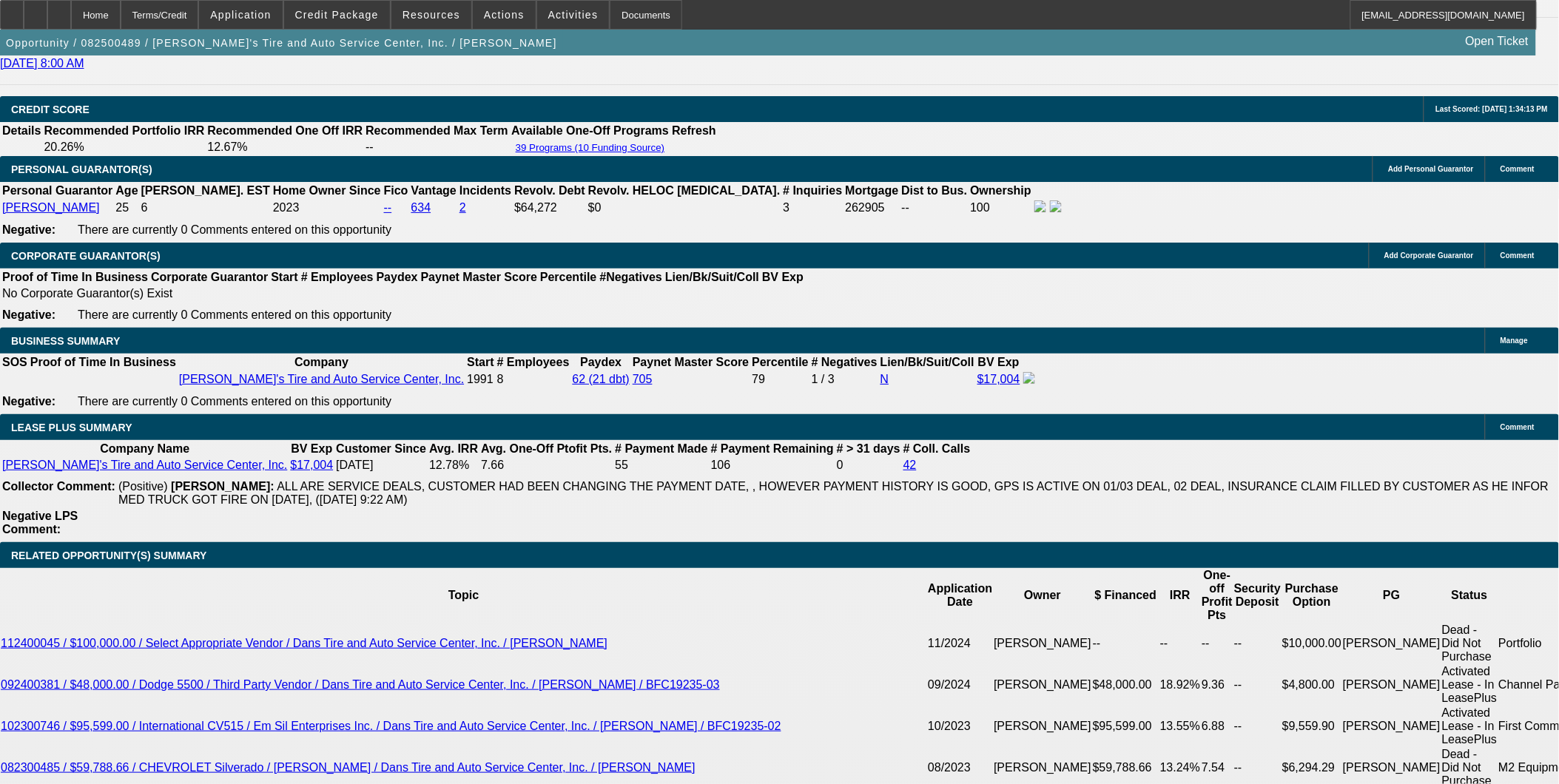
select select "0.1"
select select "0"
select select "0.1"
select select "0"
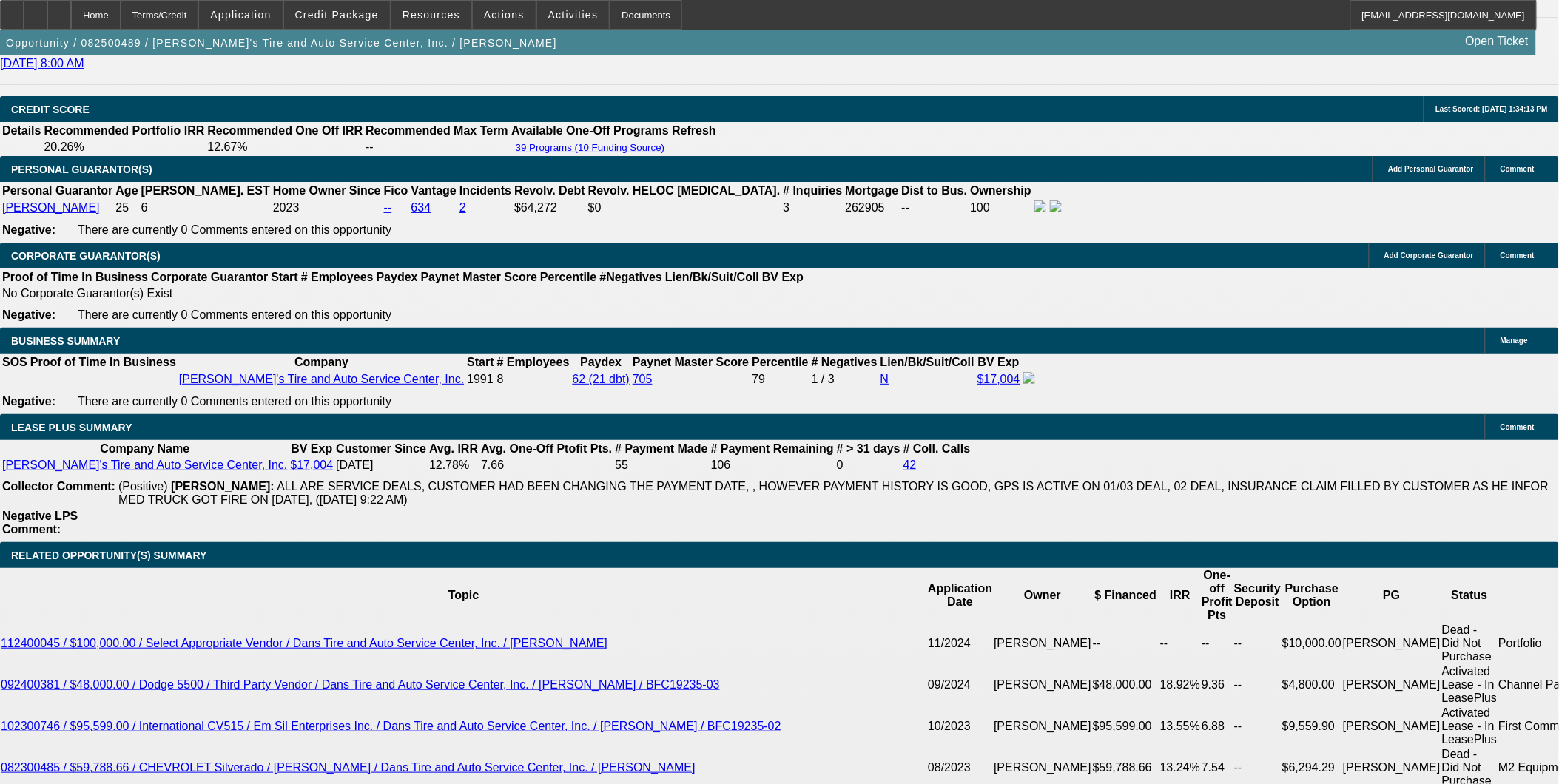
select select "0"
select select "0.1"
select select "1"
select select "3"
select select "4"
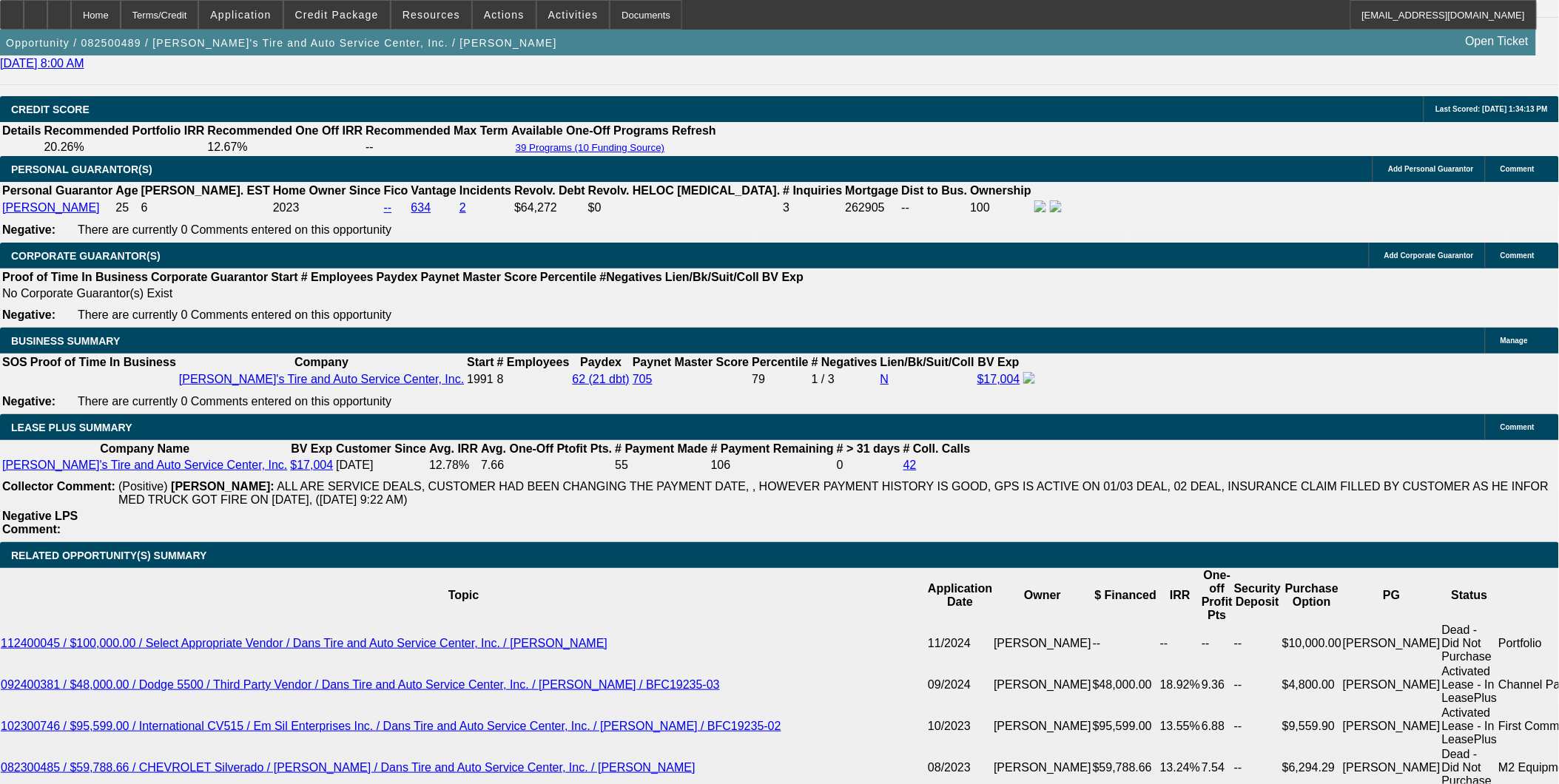
select select "1"
select select "3"
select select "4"
select select "1"
select select "3"
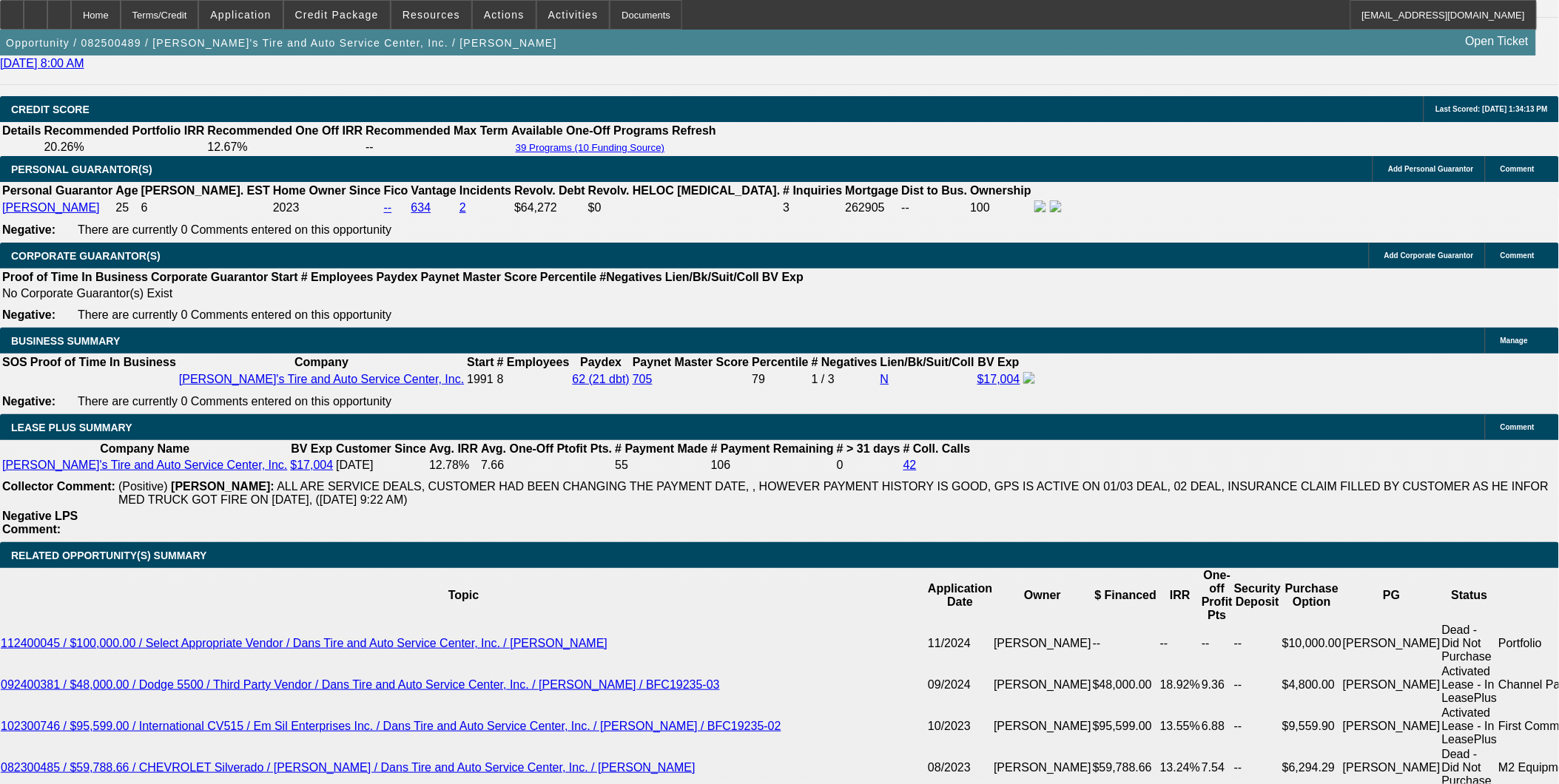
select select "4"
select select "1"
select select "3"
select select "4"
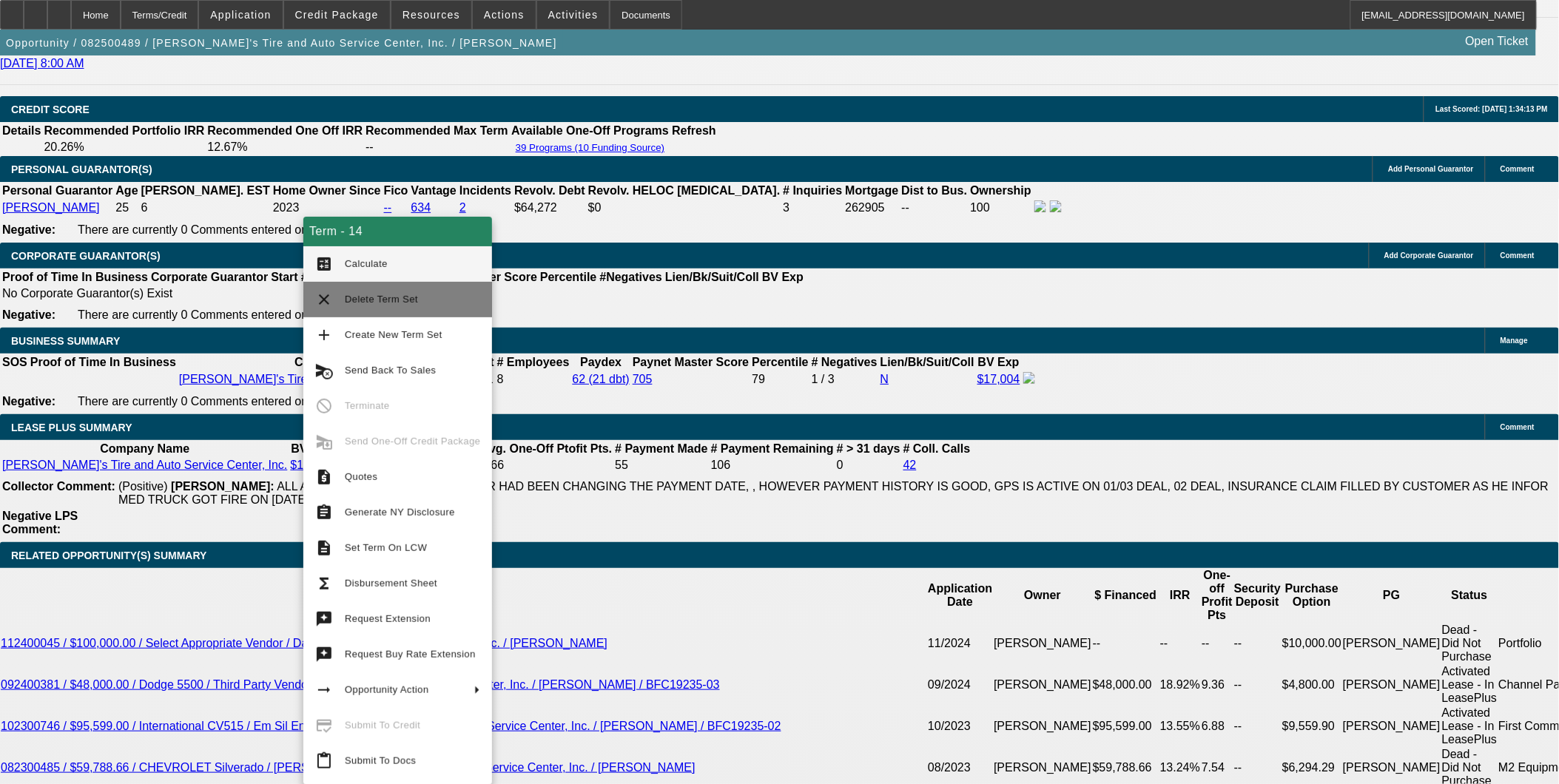
click at [395, 296] on span "Delete Term Set" at bounding box center [381, 298] width 74 height 11
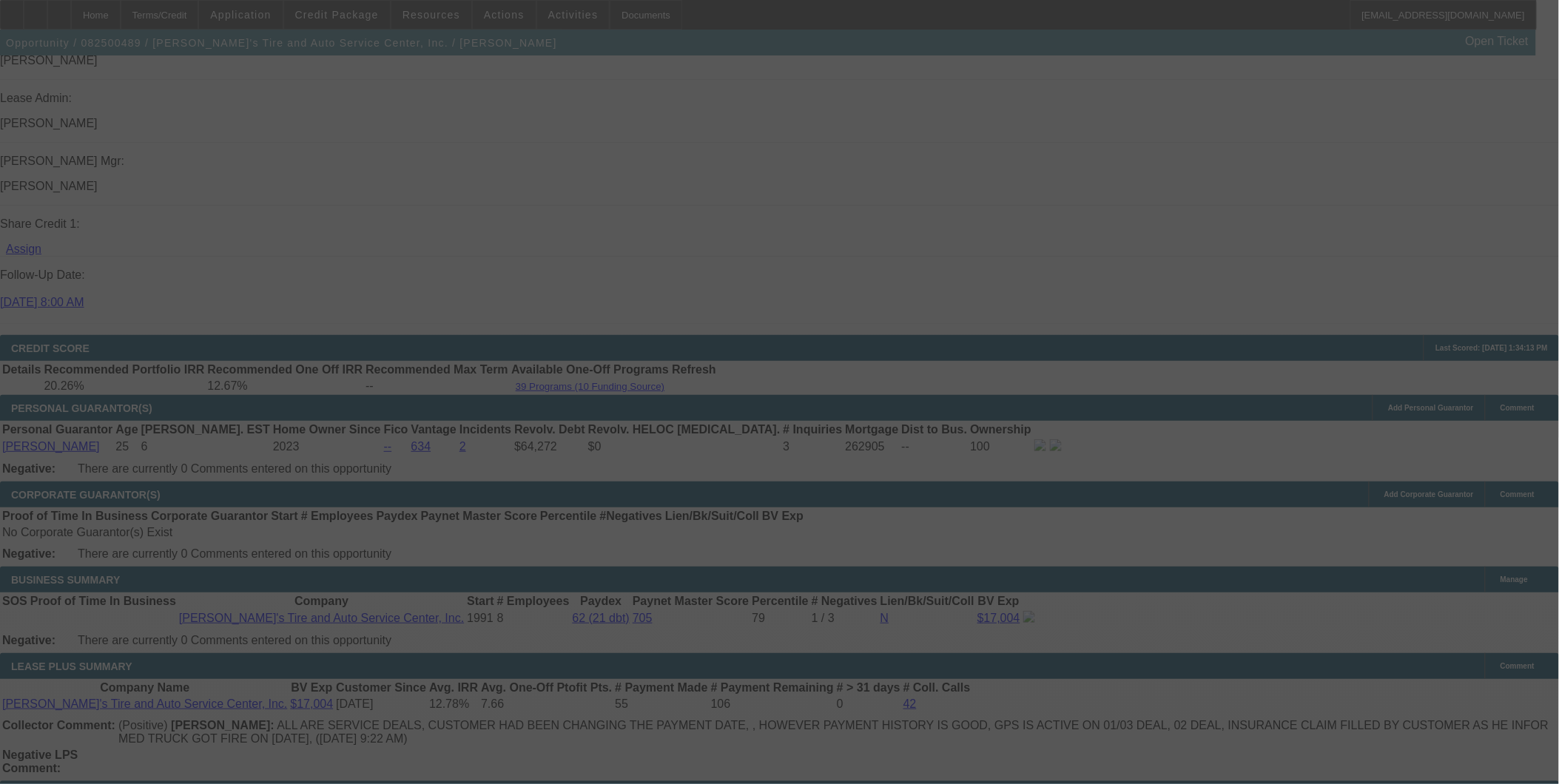
scroll to position [2106, 0]
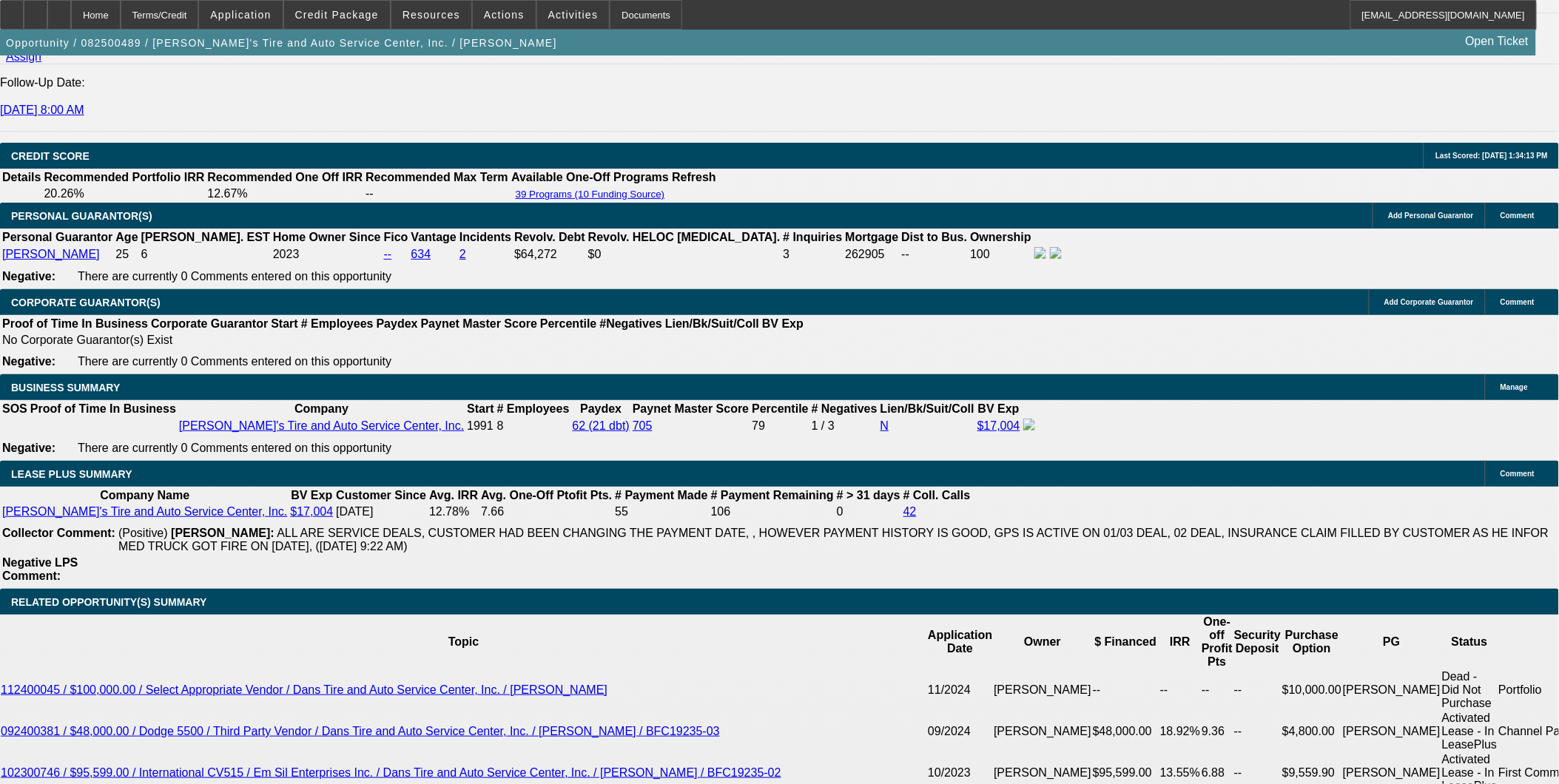
select select "0"
select select "0.1"
select select "0"
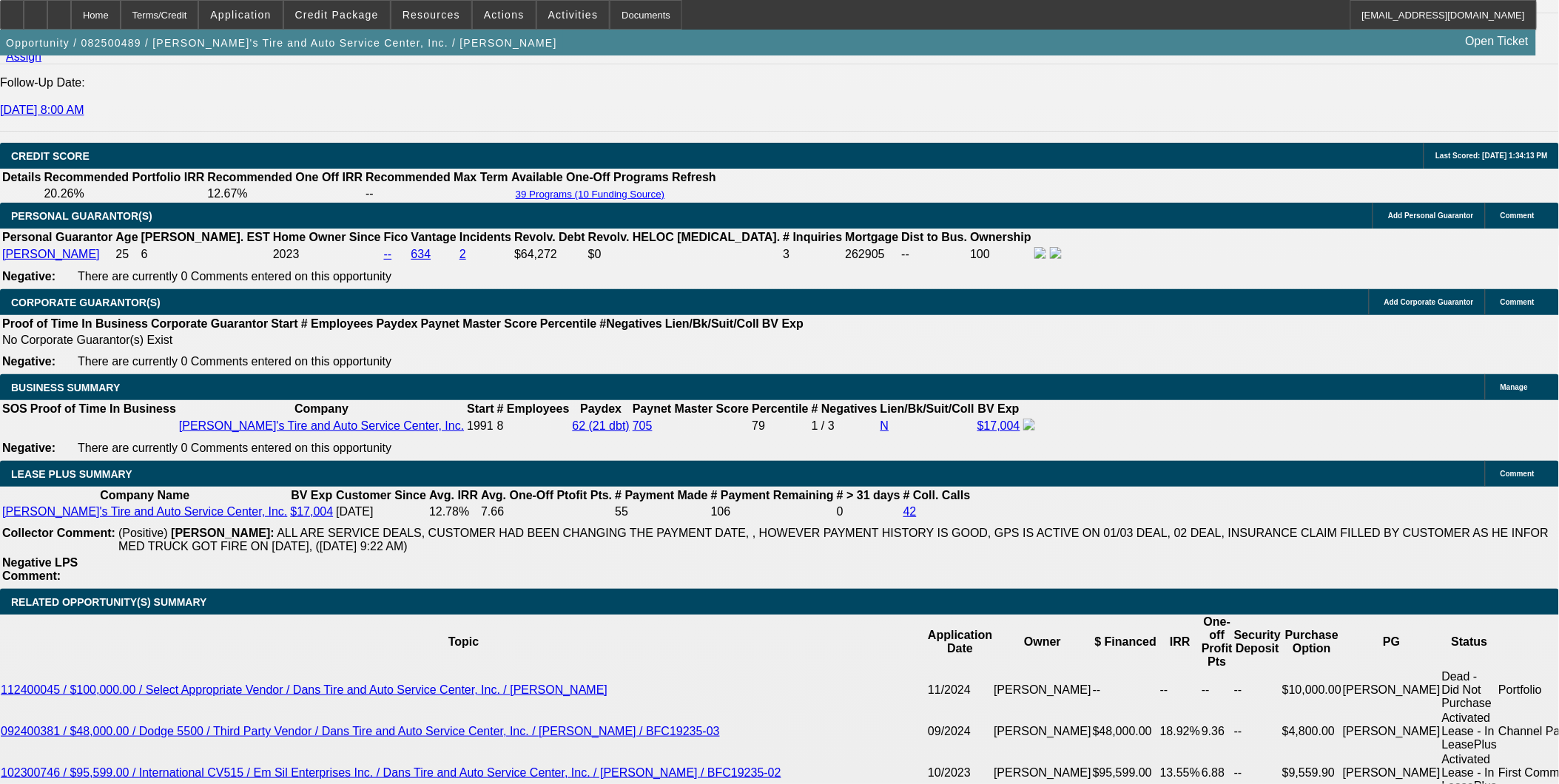
select select "0.1"
select select "0"
select select "0.1"
select select "0"
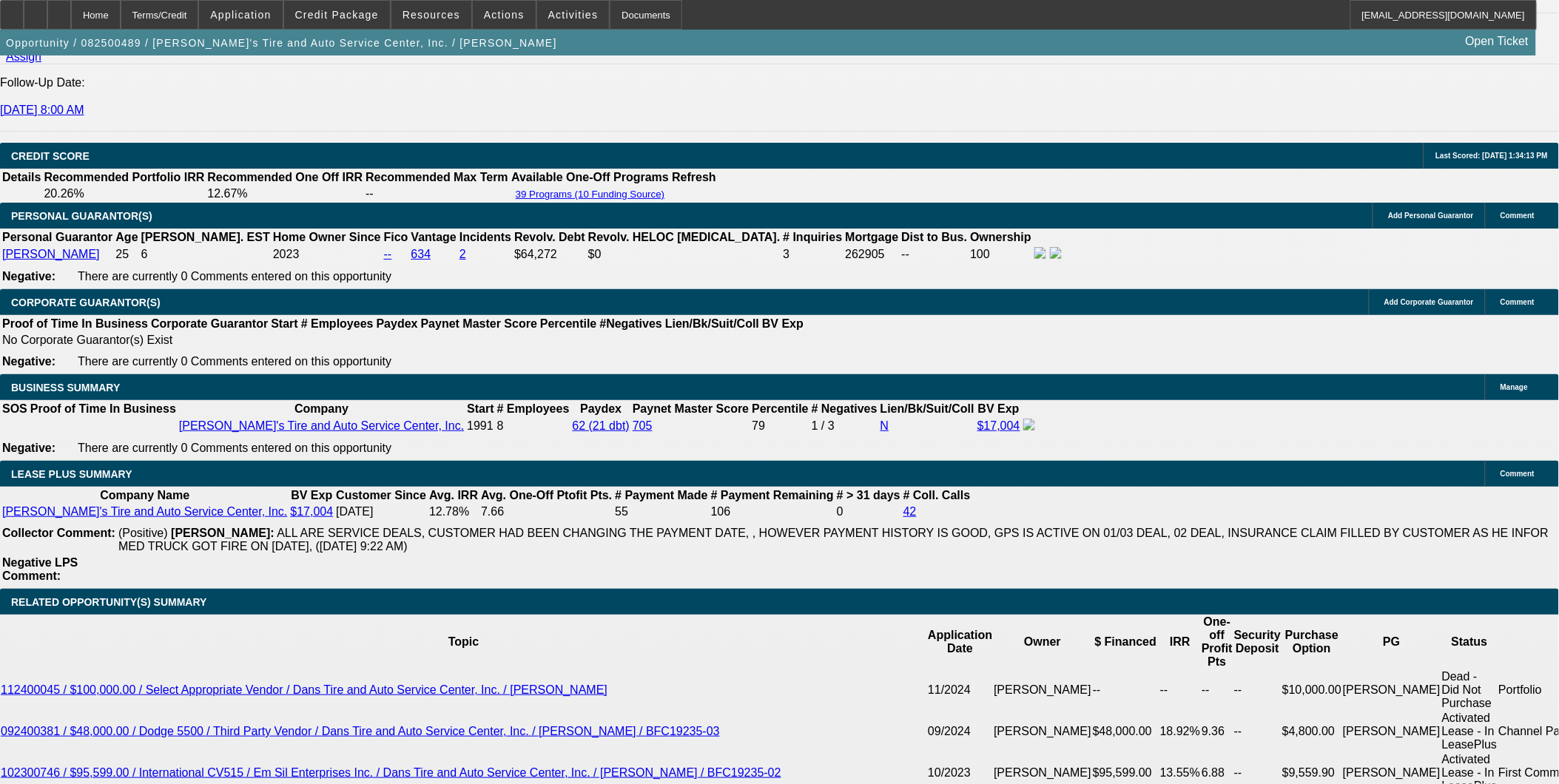
select select "0"
select select "0.1"
select select "1"
select select "3"
select select "4"
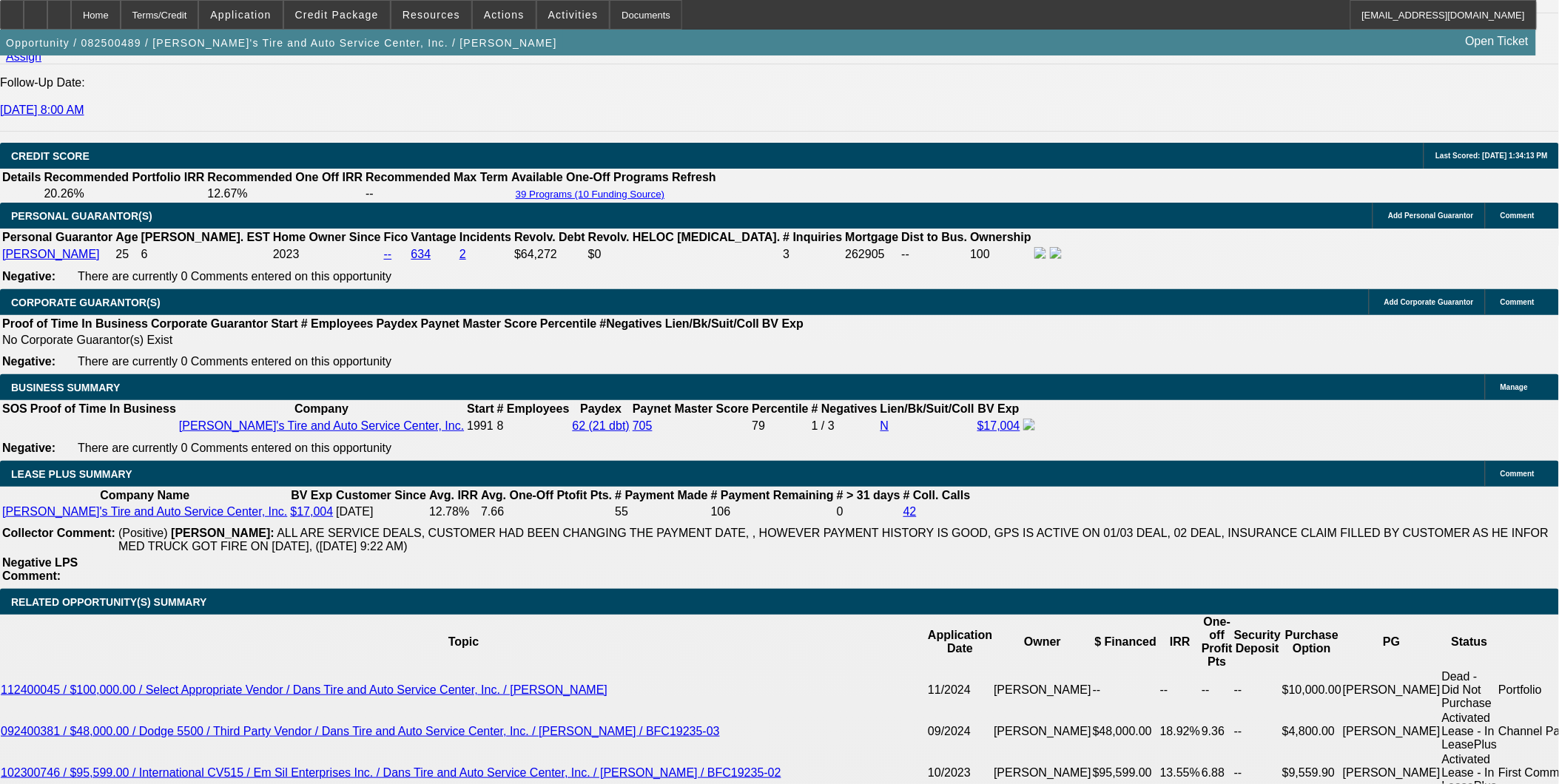
select select "1"
select select "3"
select select "4"
select select "1"
select select "3"
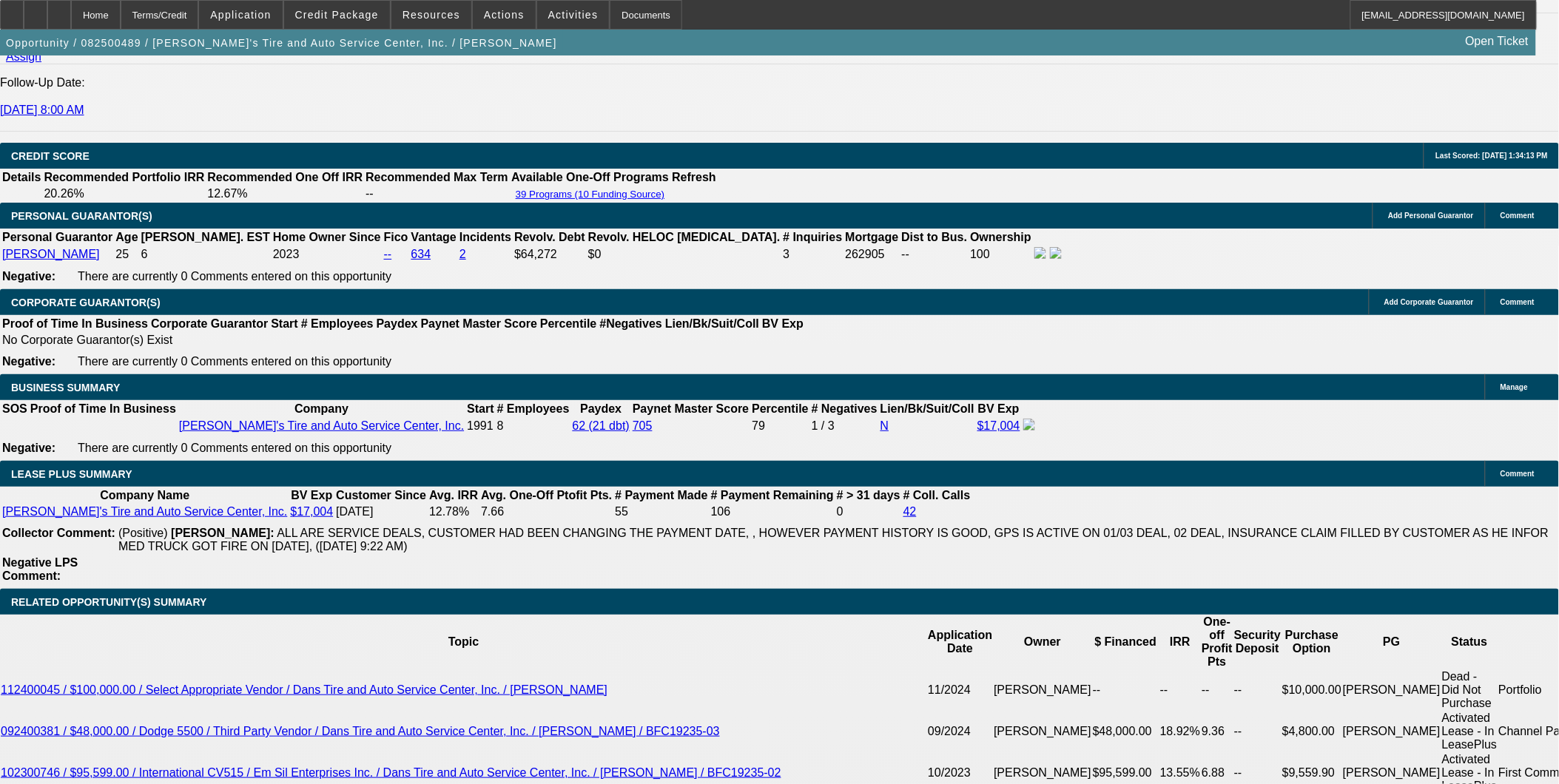
select select "4"
select select "1"
select select "3"
select select "4"
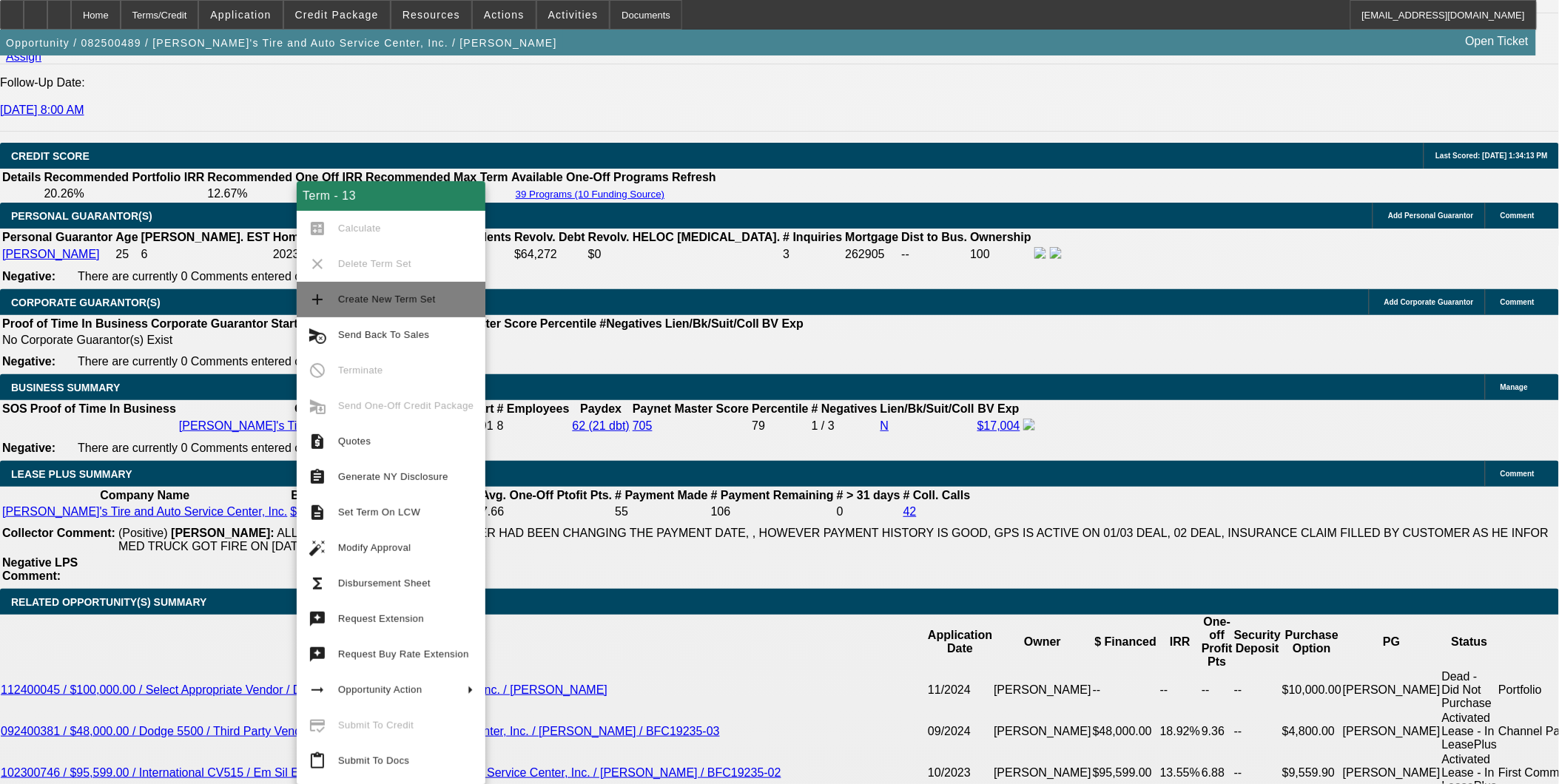
click at [410, 298] on span "Create New Term Set" at bounding box center [387, 298] width 98 height 11
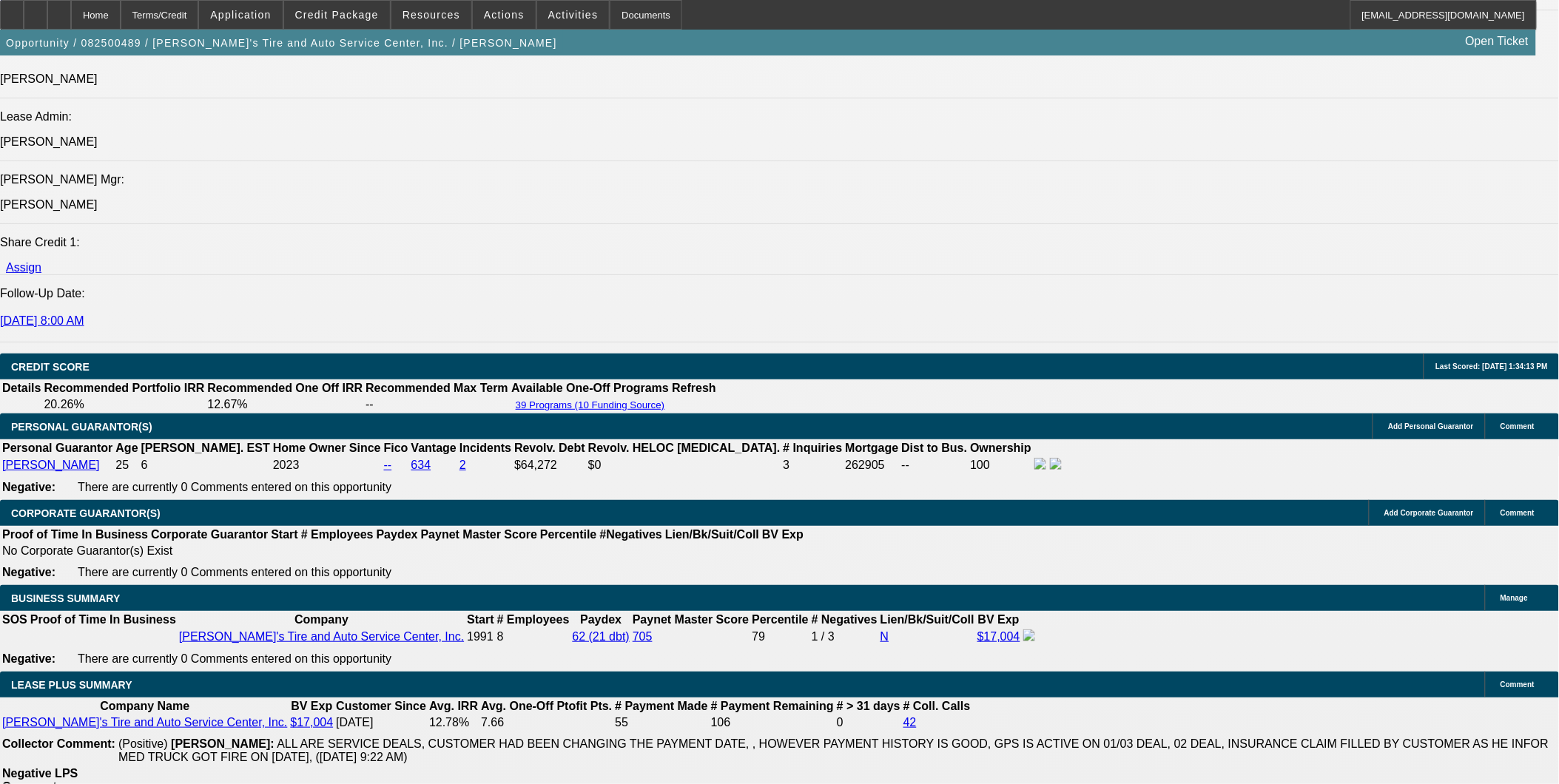
select select "0"
select select "0.1"
select select "0"
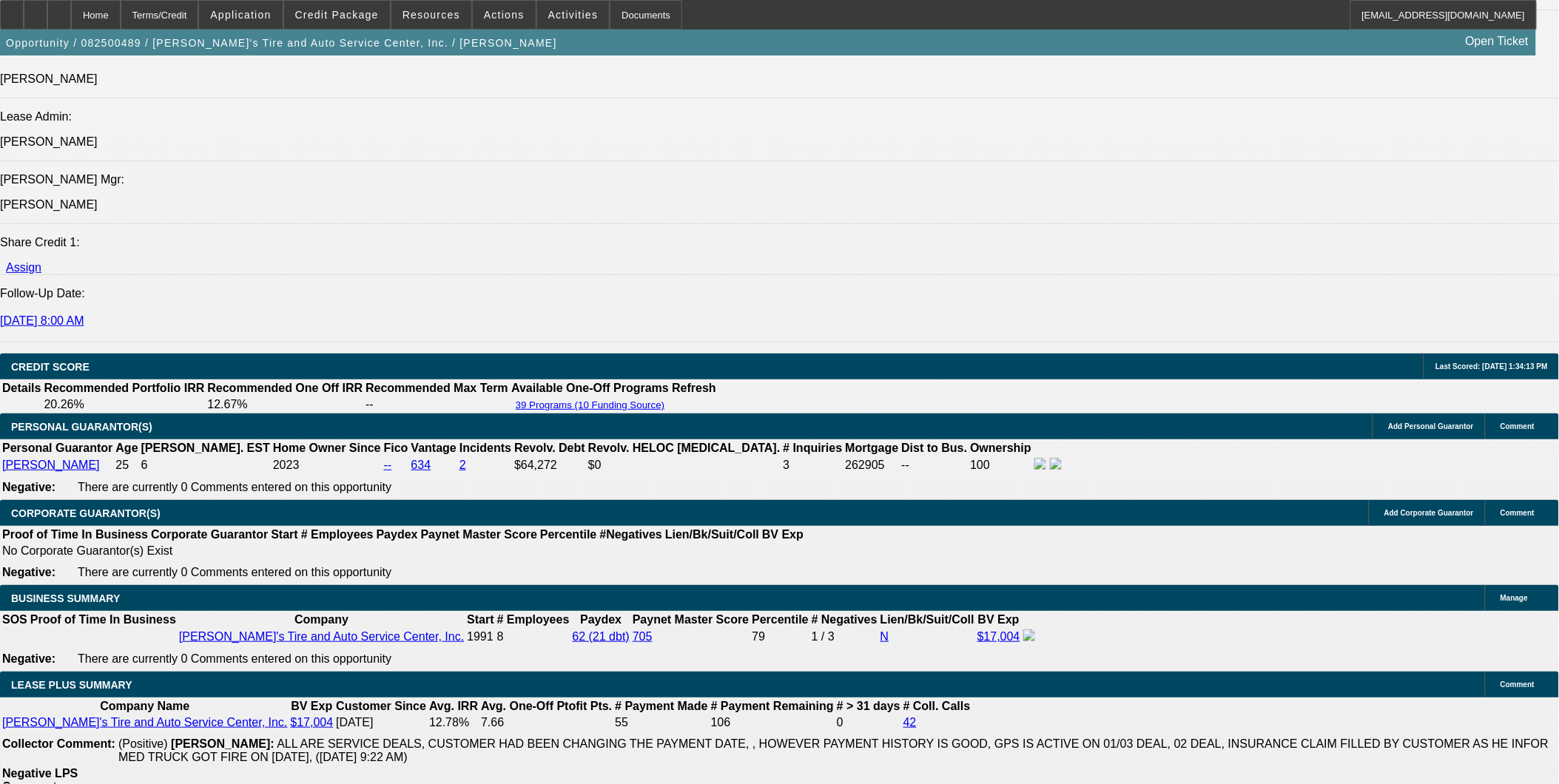
select select "0.1"
select select "0"
select select "0.1"
select select "0"
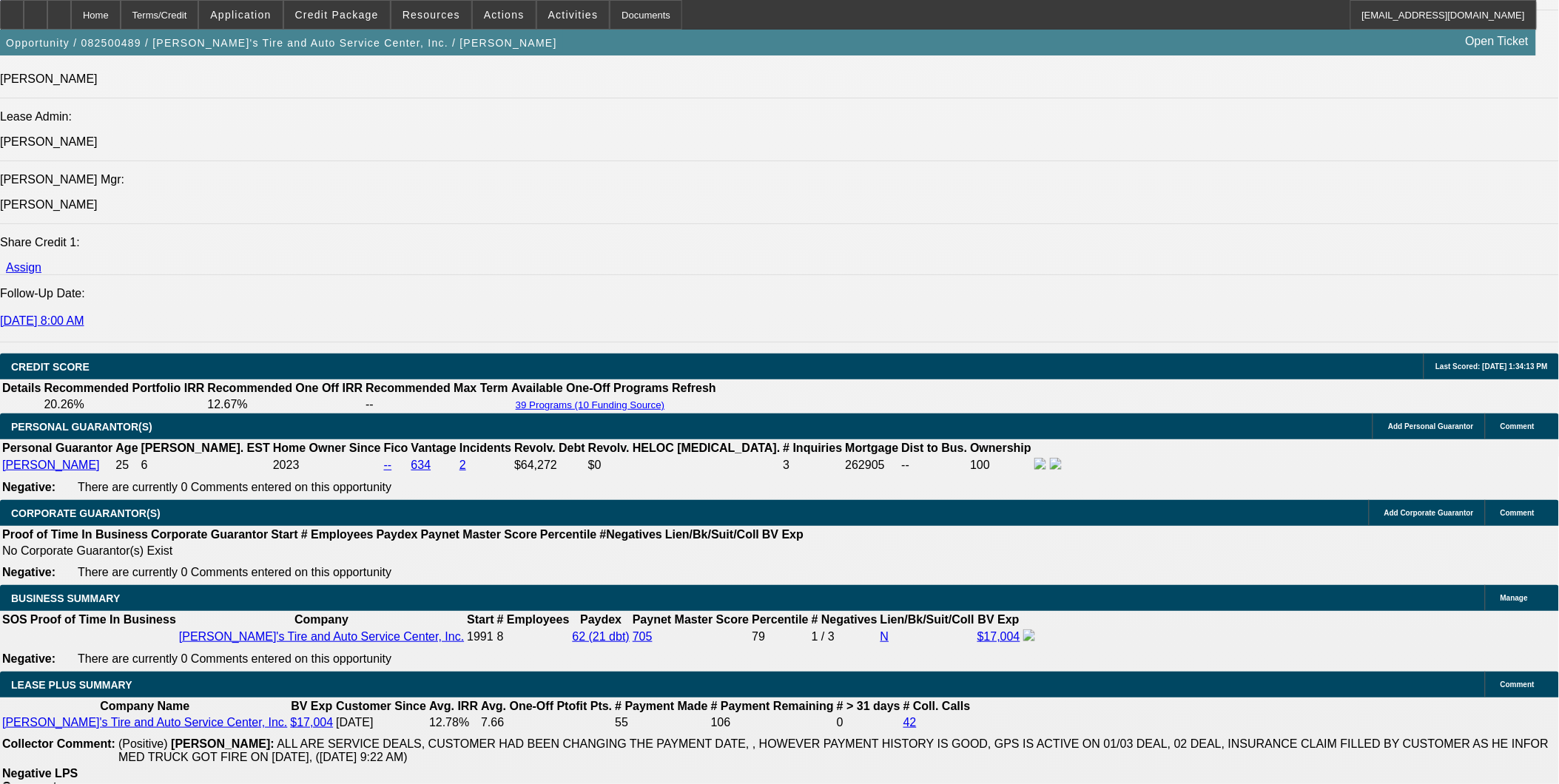
select select "0"
select select "0.1"
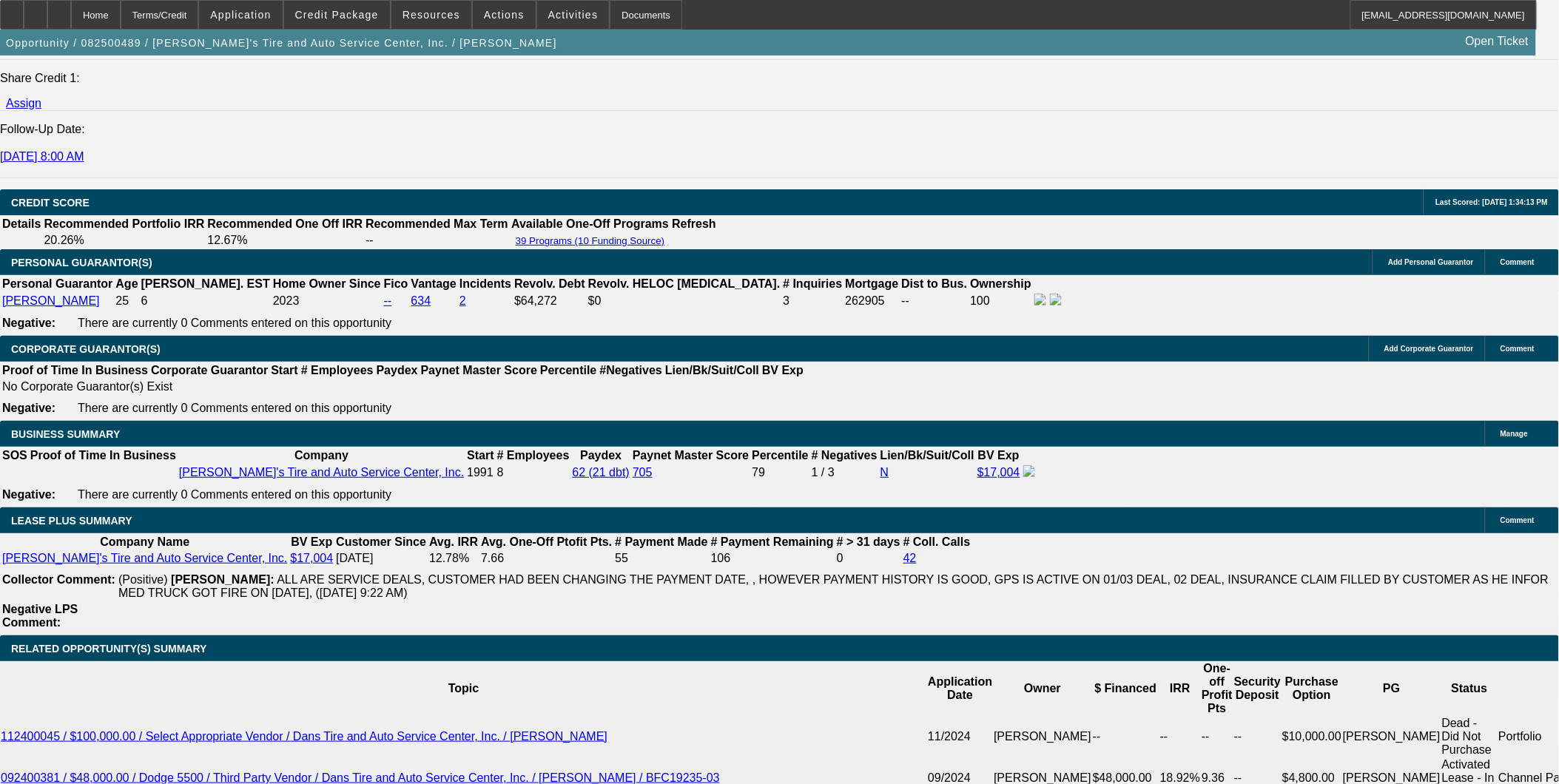
select select "1"
select select "3"
select select "4"
select select "1"
select select "3"
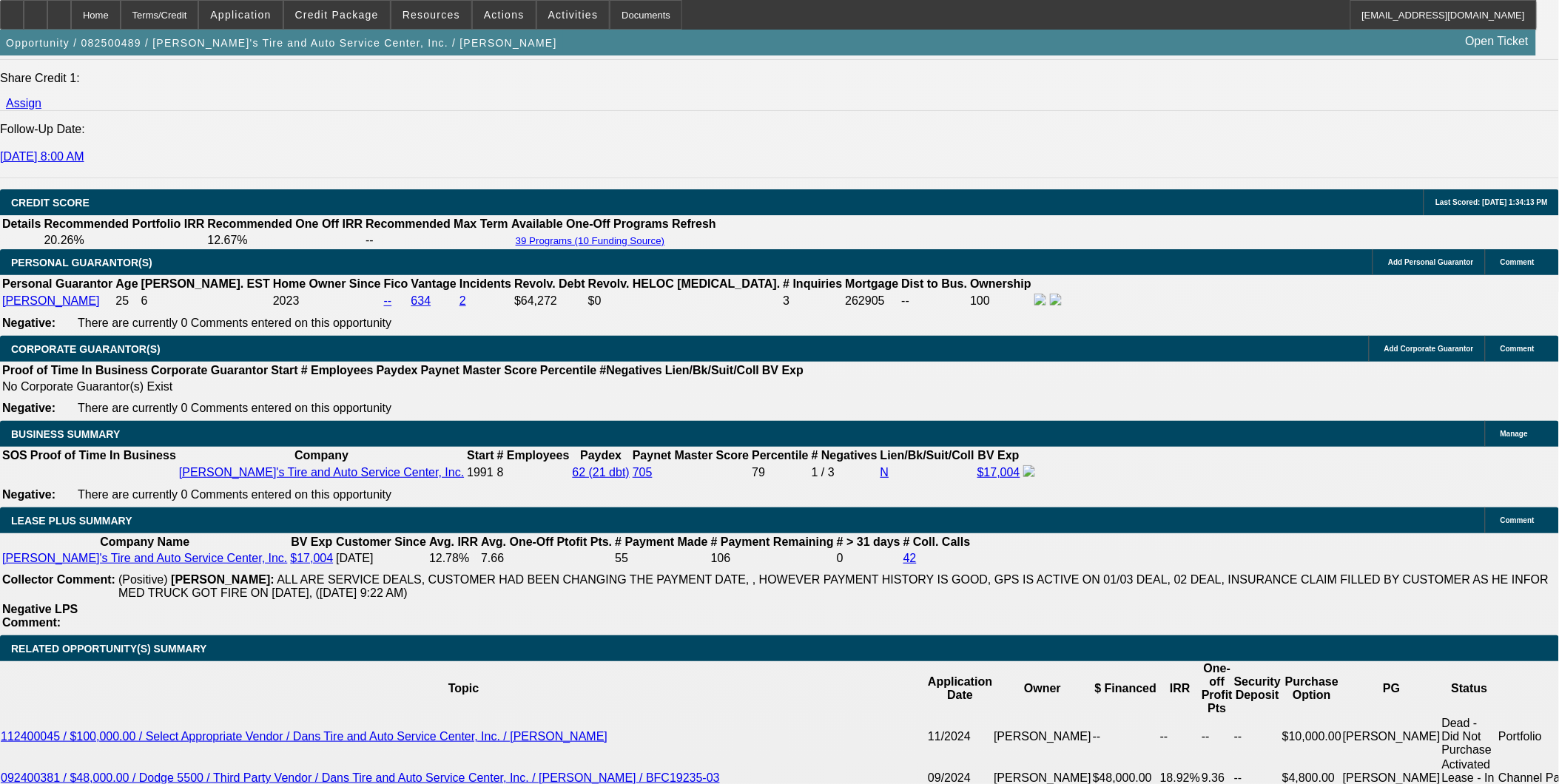
select select "4"
select select "1"
select select "3"
select select "4"
select select "1"
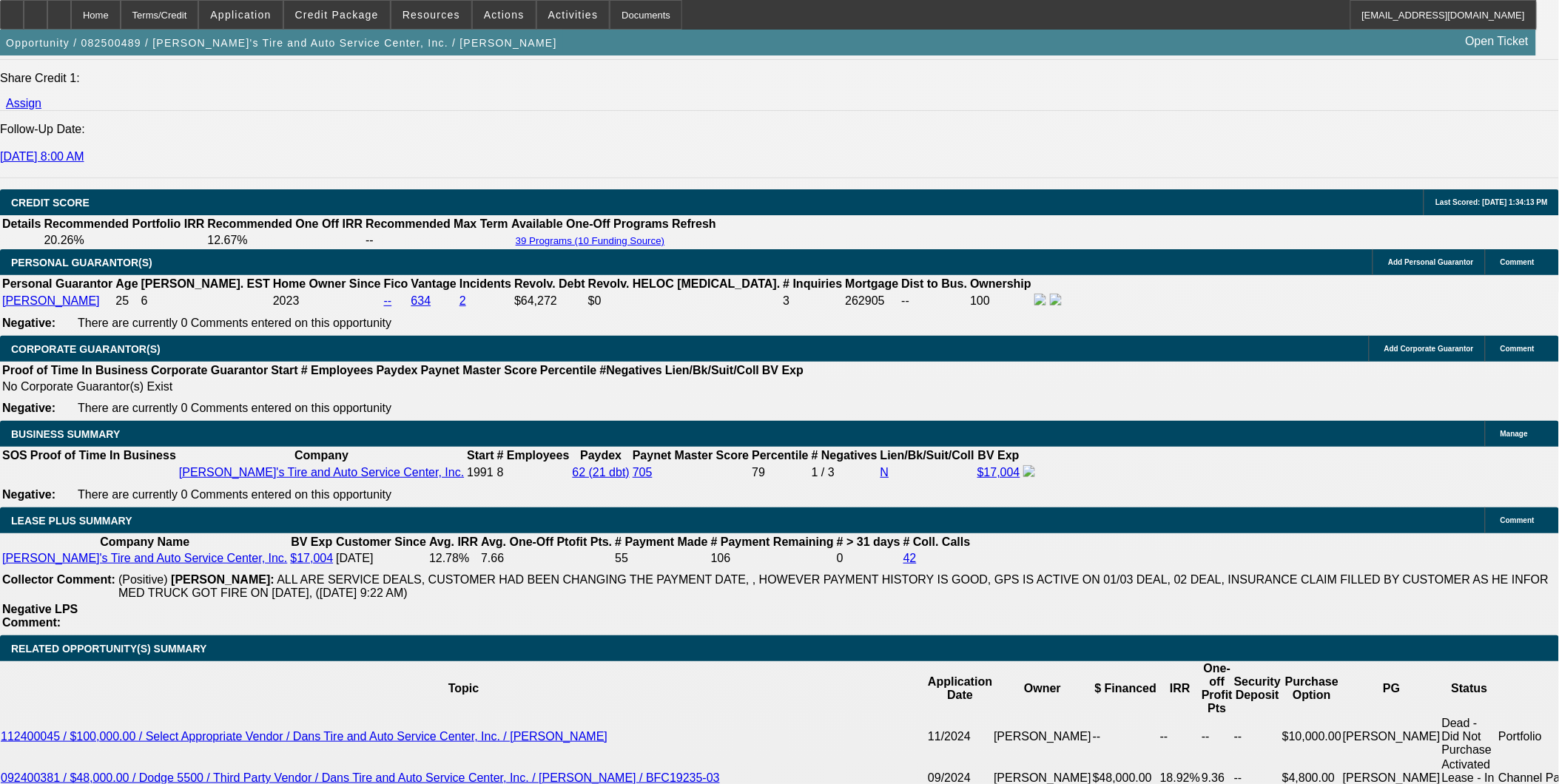
select select "3"
select select "4"
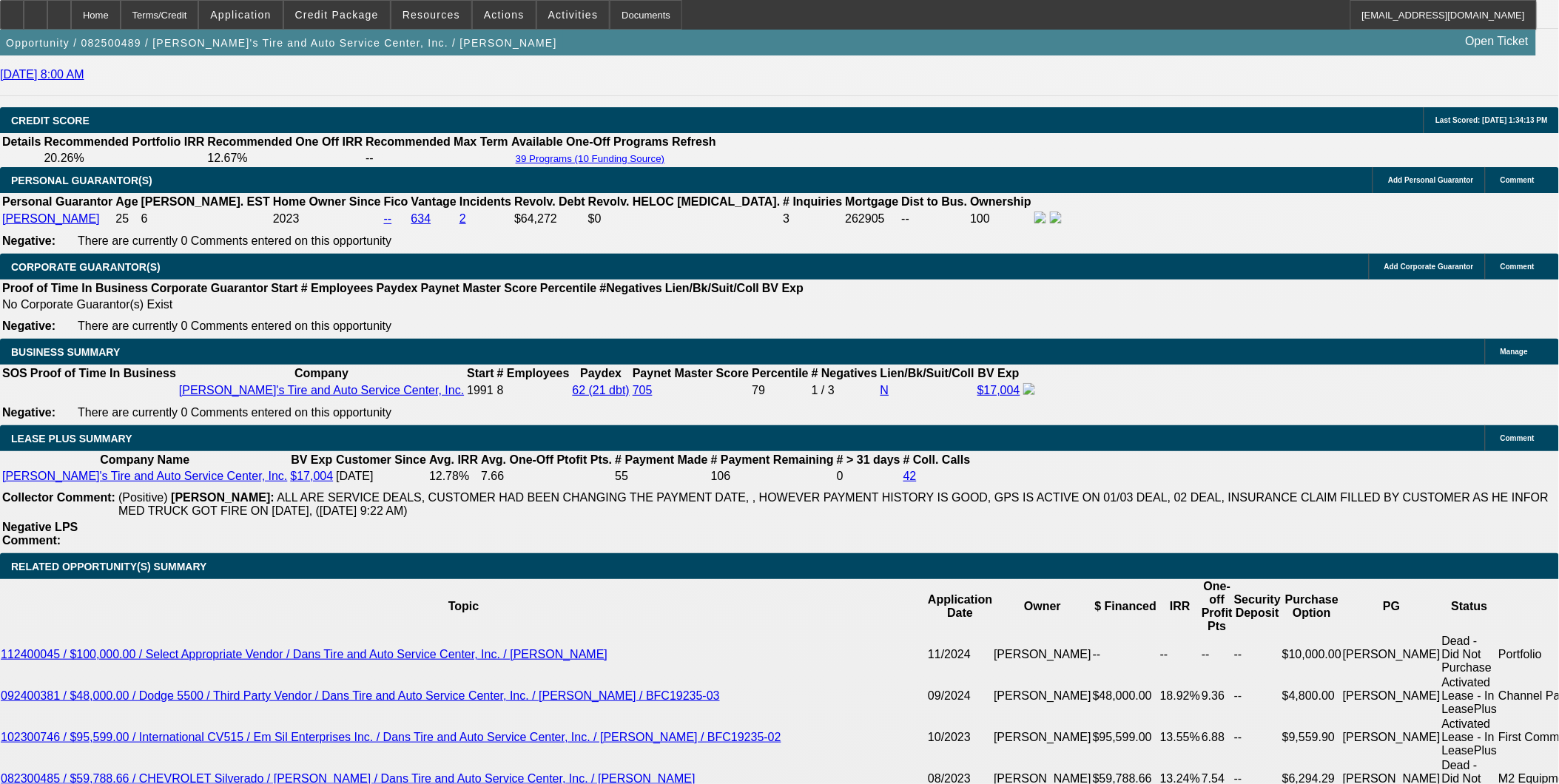
type input "UNKNOWN"
type input "11."
type input "$1,328.75"
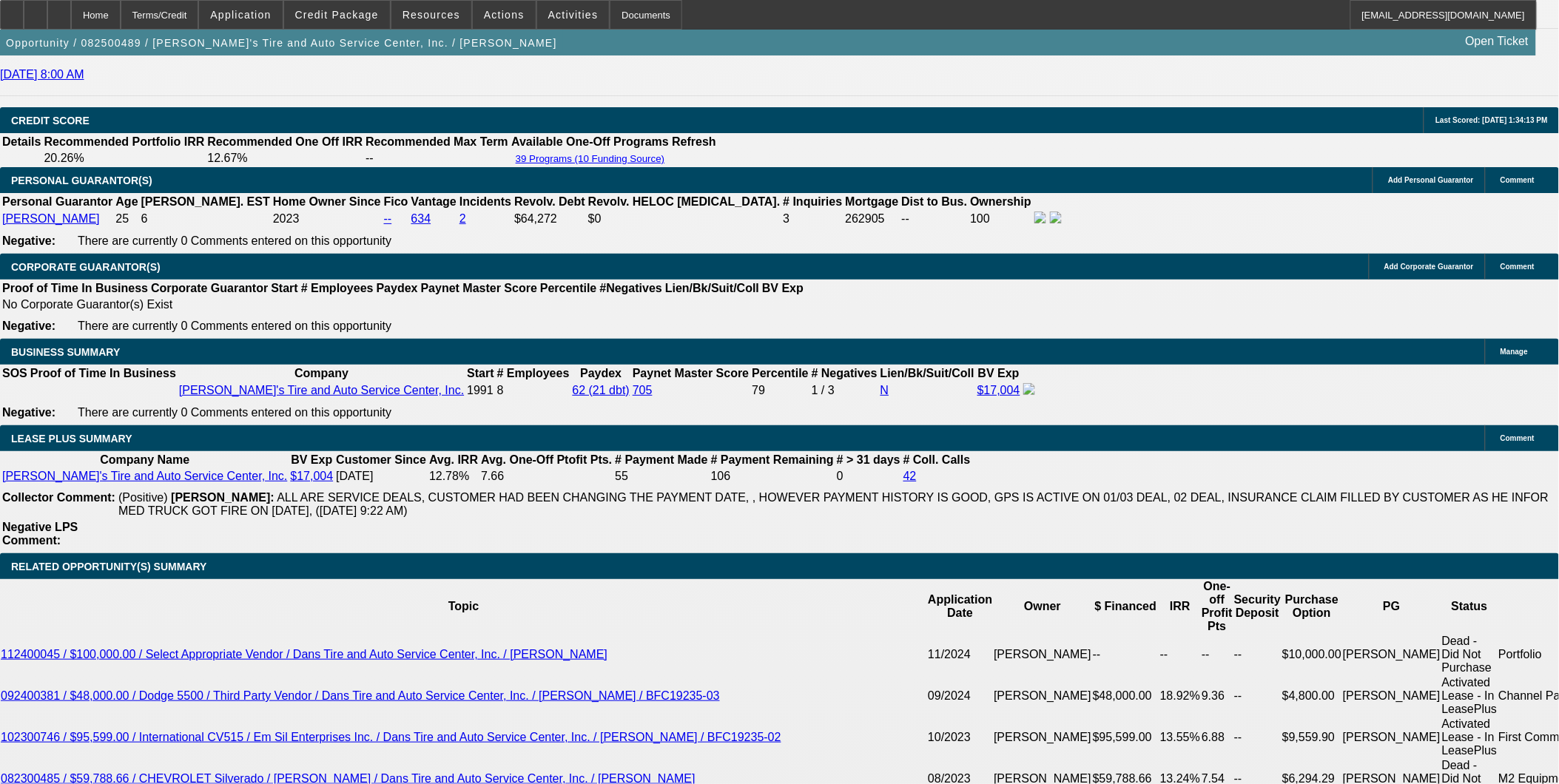
type input "11.9"
type input "$1,351.34"
type input "11.9"
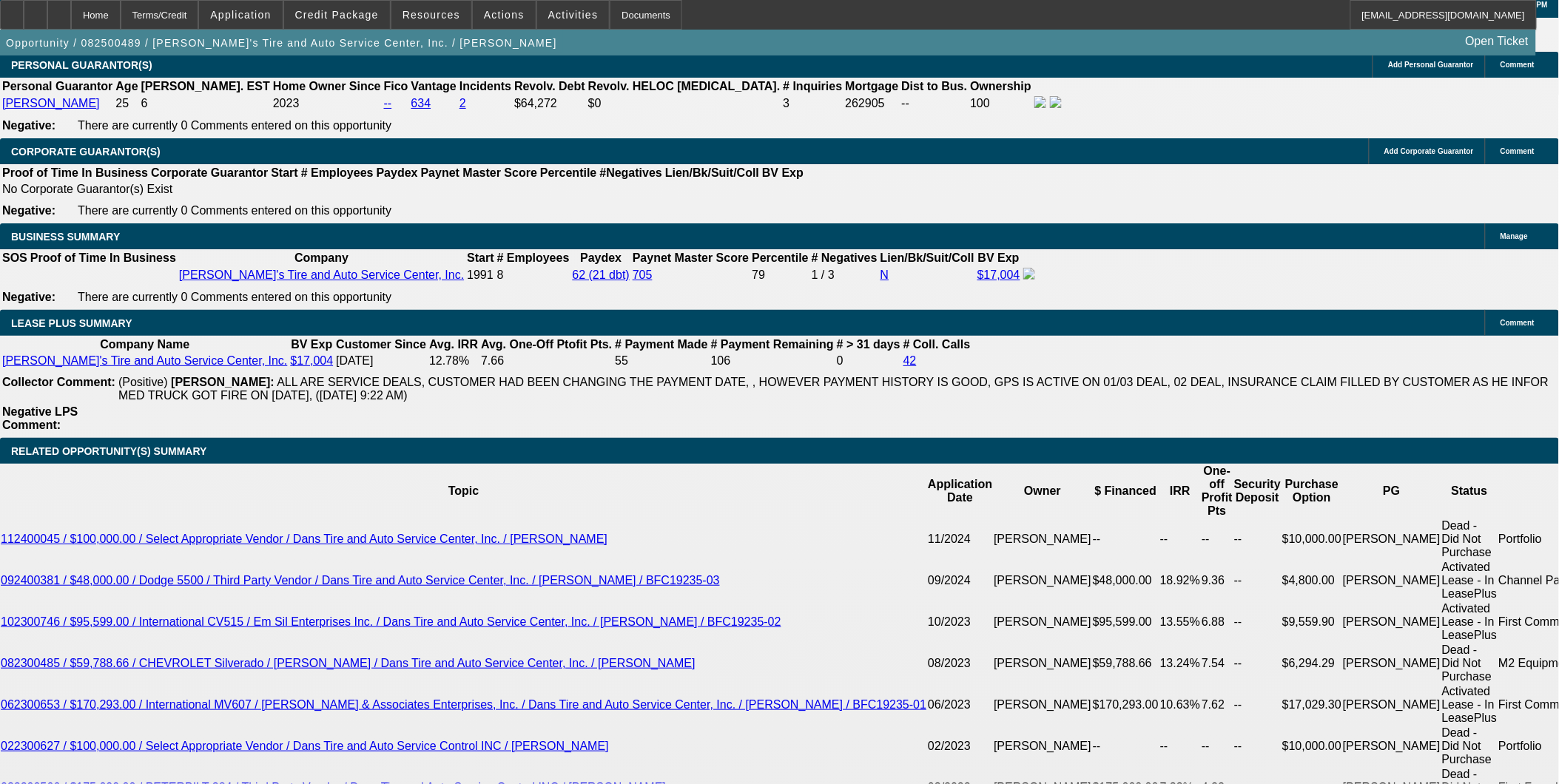
scroll to position [2306, 0]
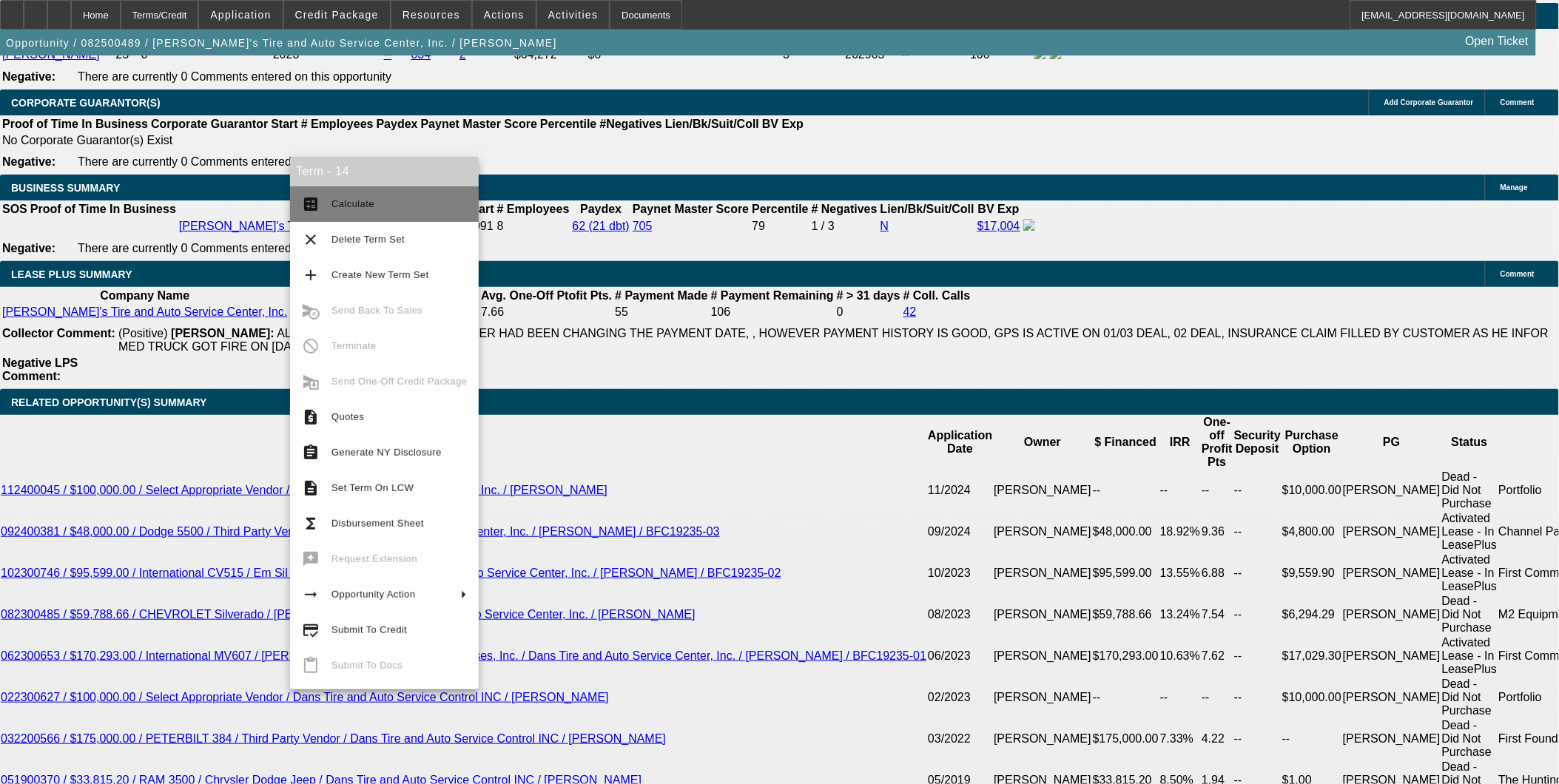
click at [362, 211] on span "Calculate" at bounding box center [399, 204] width 135 height 18
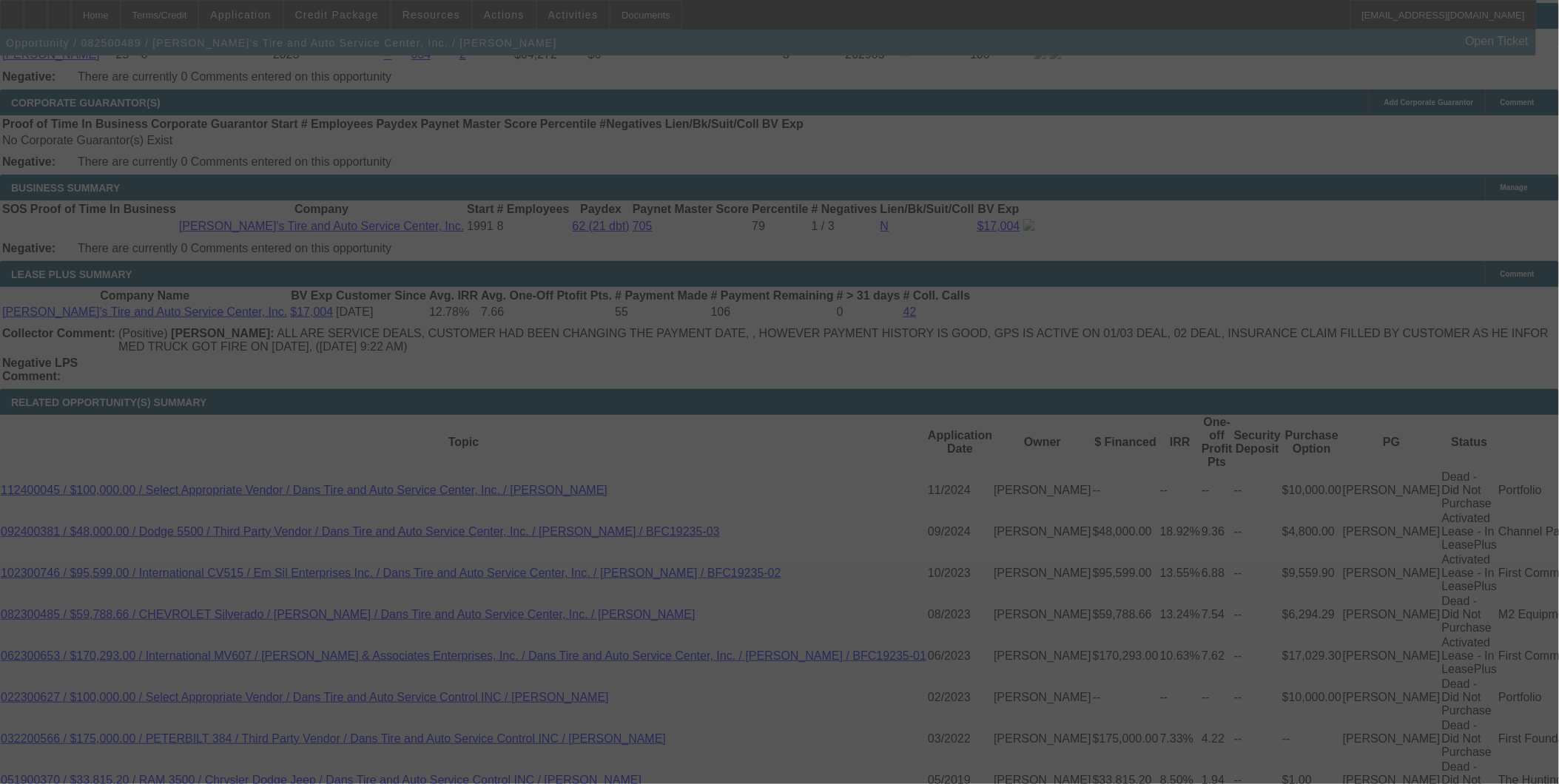
select select "0"
select select "3"
select select "0.1"
select select "4"
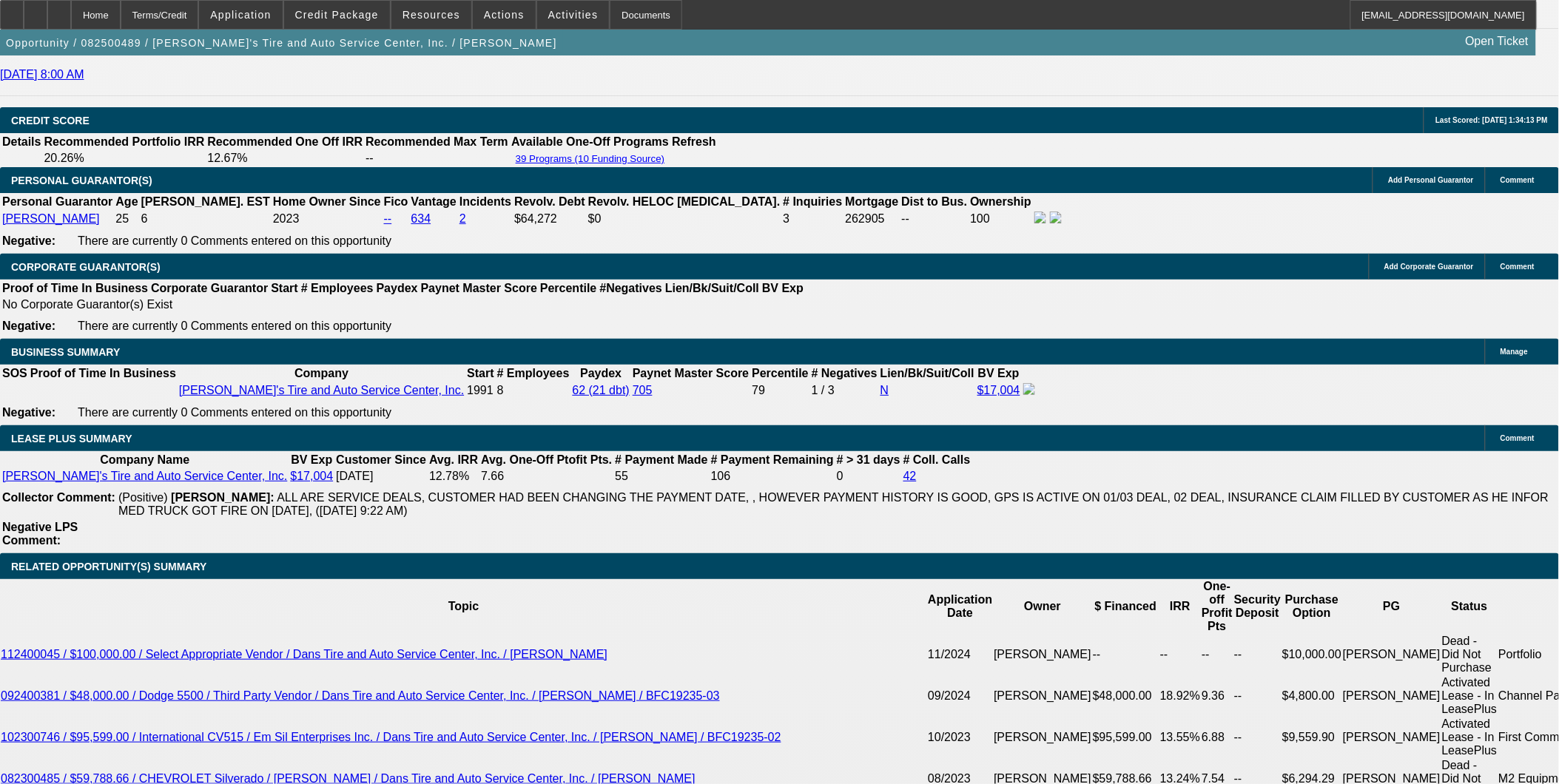
scroll to position [2224, 0]
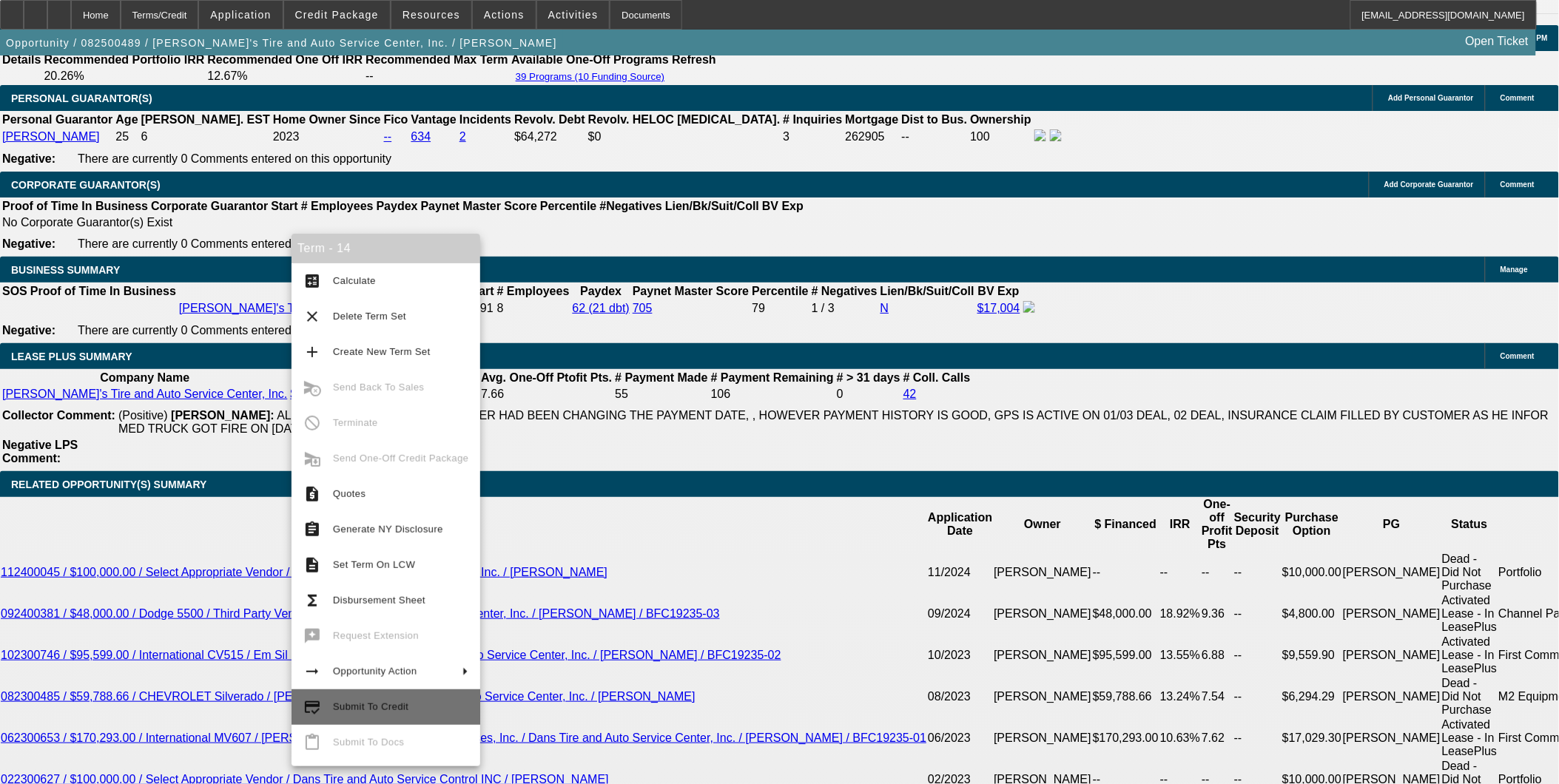
click at [386, 698] on span "Submit To Credit" at bounding box center [401, 707] width 135 height 18
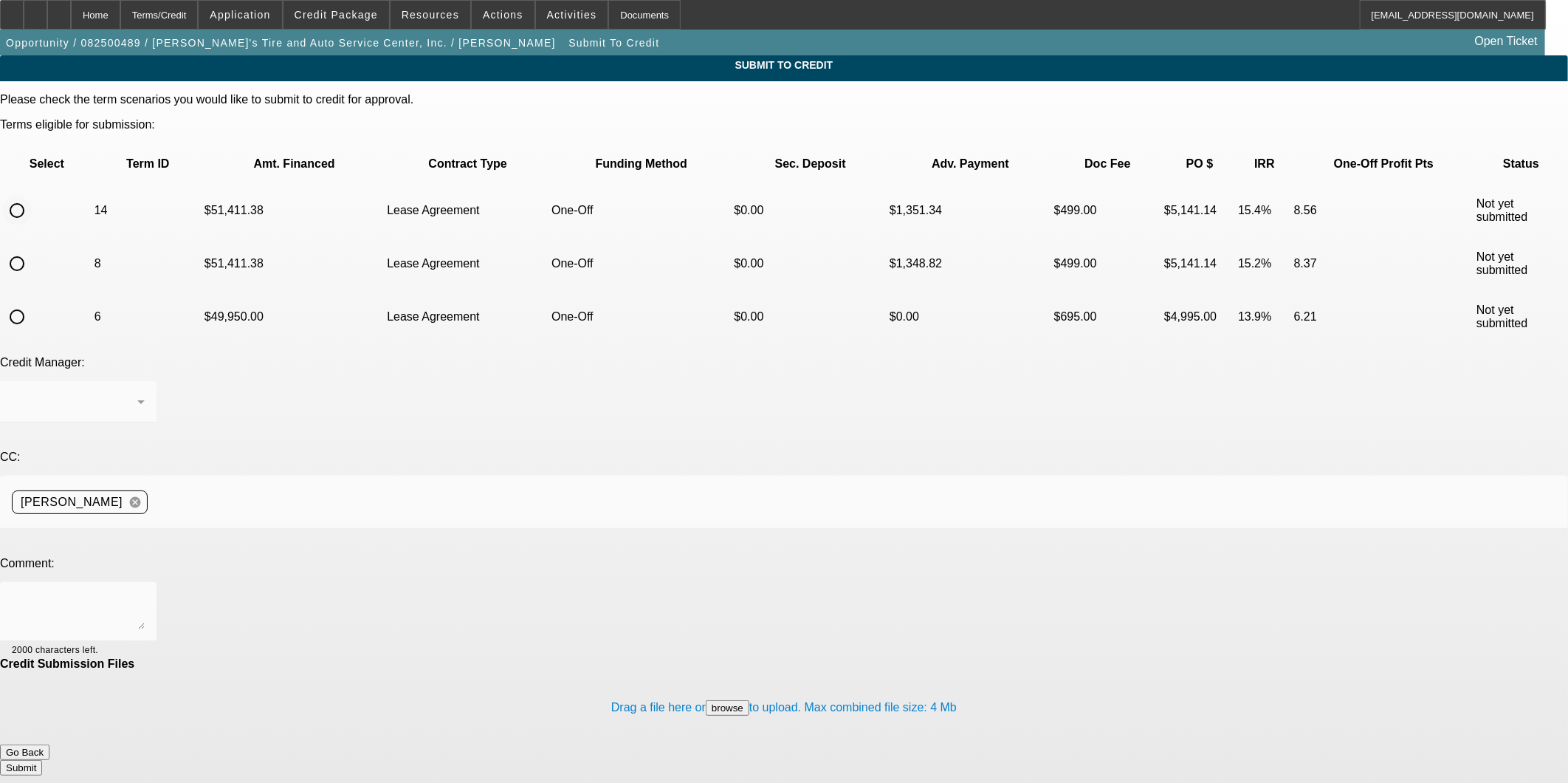
click at [32, 196] on input "radio" at bounding box center [17, 211] width 30 height 30
radio input "true"
click at [145, 594] on textarea at bounding box center [78, 612] width 133 height 36
type textarea "Submitting up a new term set per Zach's request so that we can then request ear…"
click at [42, 760] on button "Submit" at bounding box center [21, 768] width 42 height 16
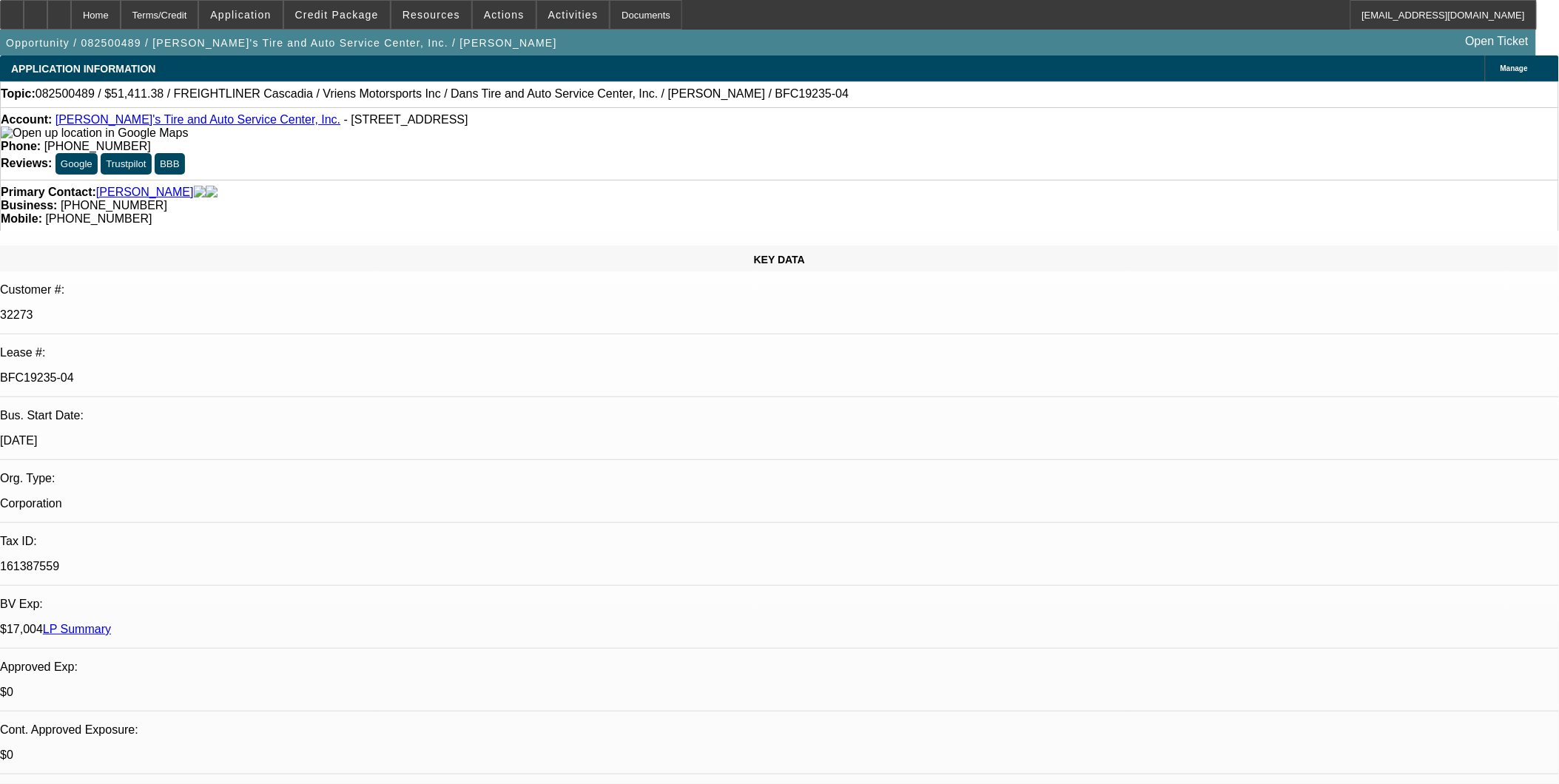
select select "0"
select select "3"
select select "0.1"
select select "4"
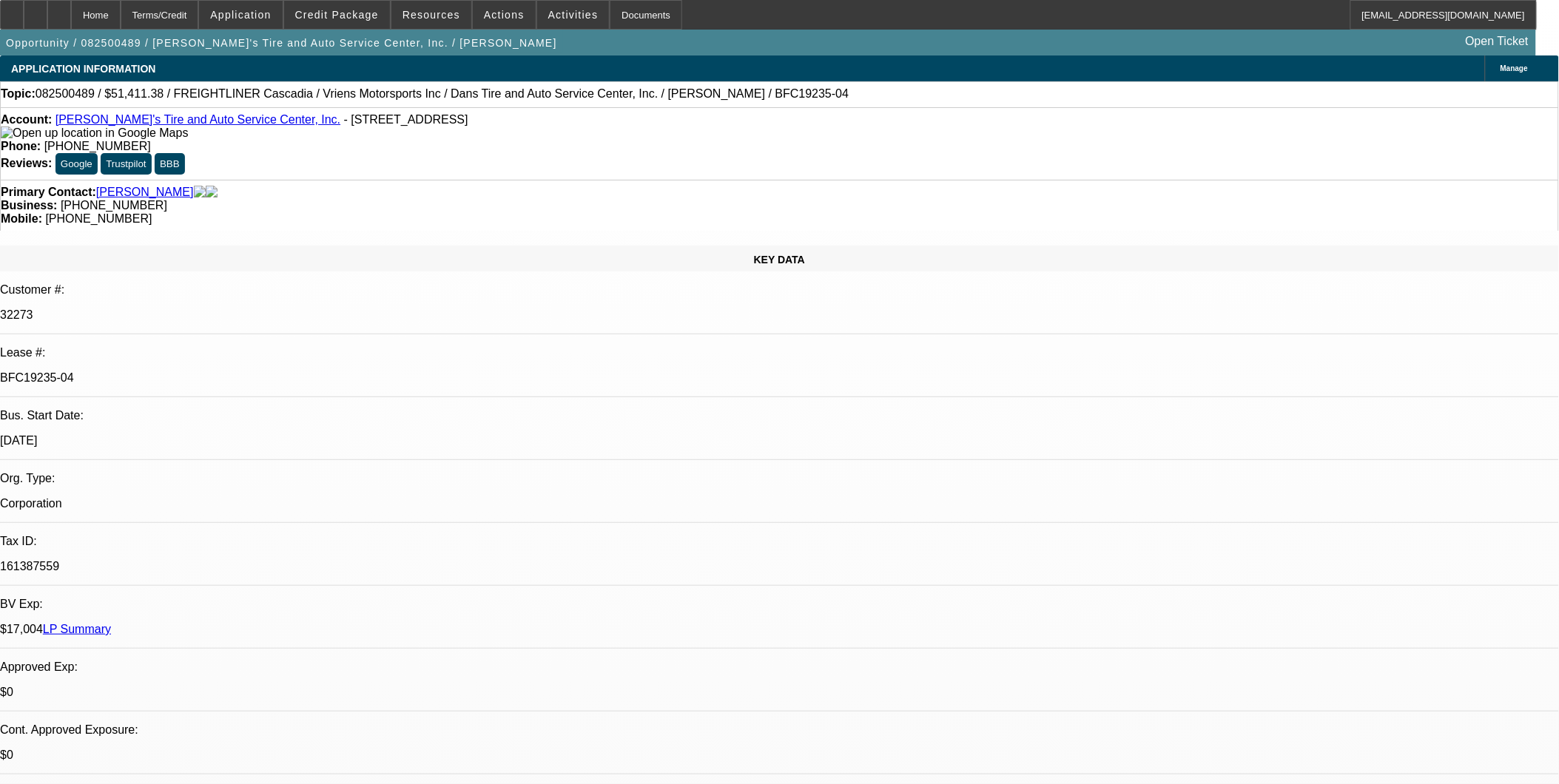
select select "0"
select select "3"
select select "0.1"
select select "4"
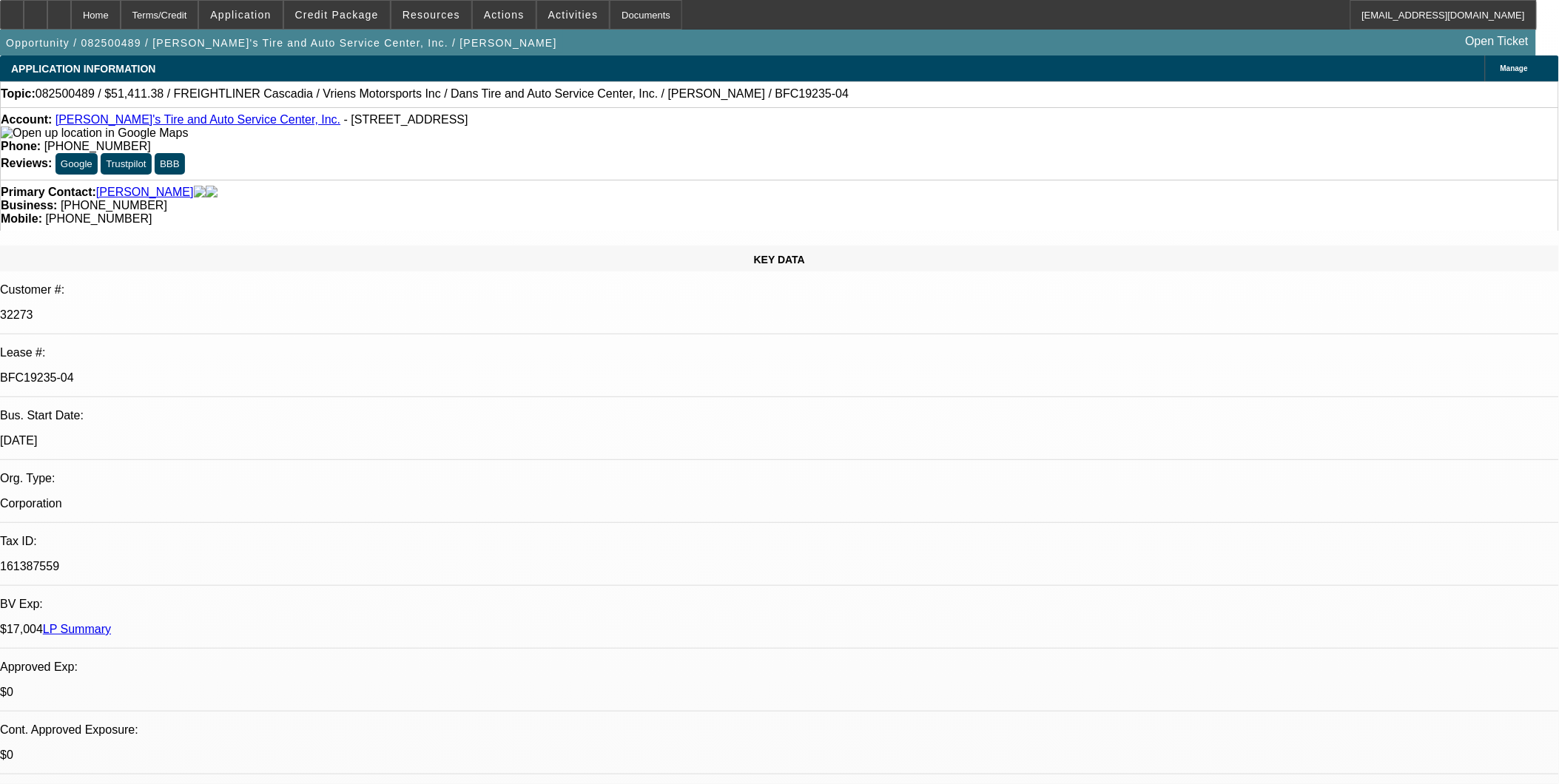
select select "0"
select select "3"
select select "0.1"
select select "4"
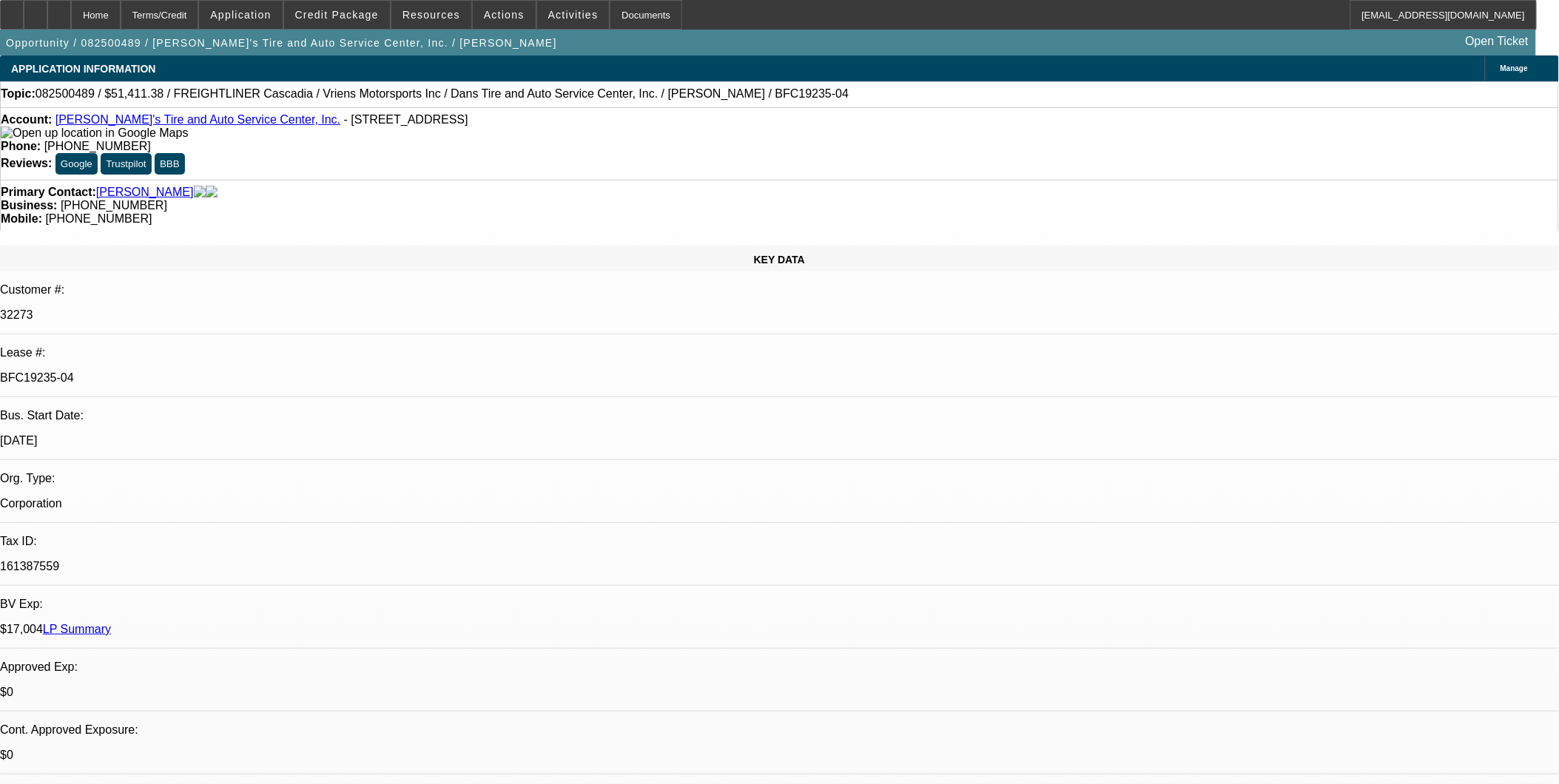
select select "0"
select select "3"
select select "0.1"
select select "4"
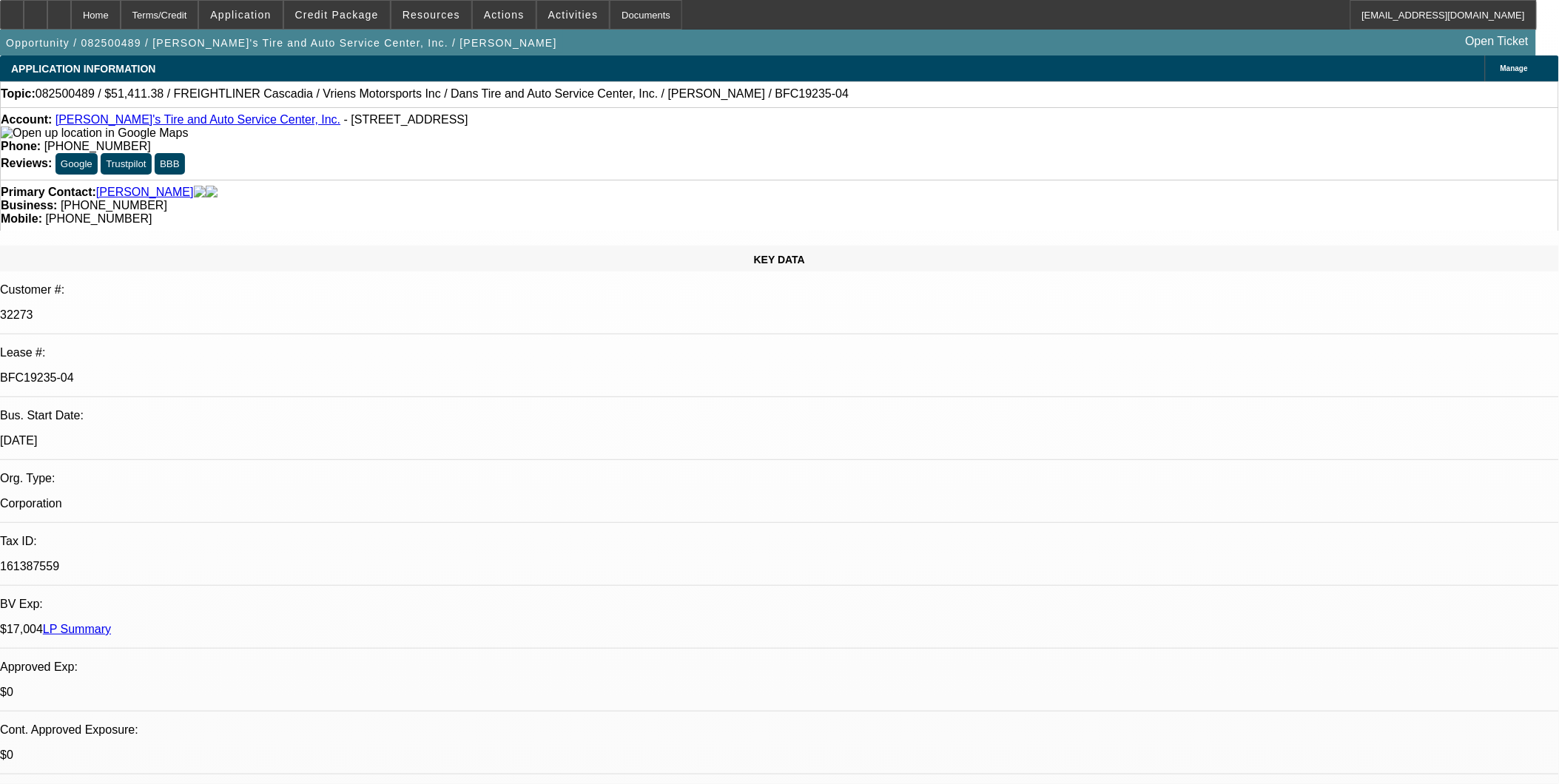
click at [1515, 39] on link "Open Ticket" at bounding box center [1497, 41] width 75 height 25
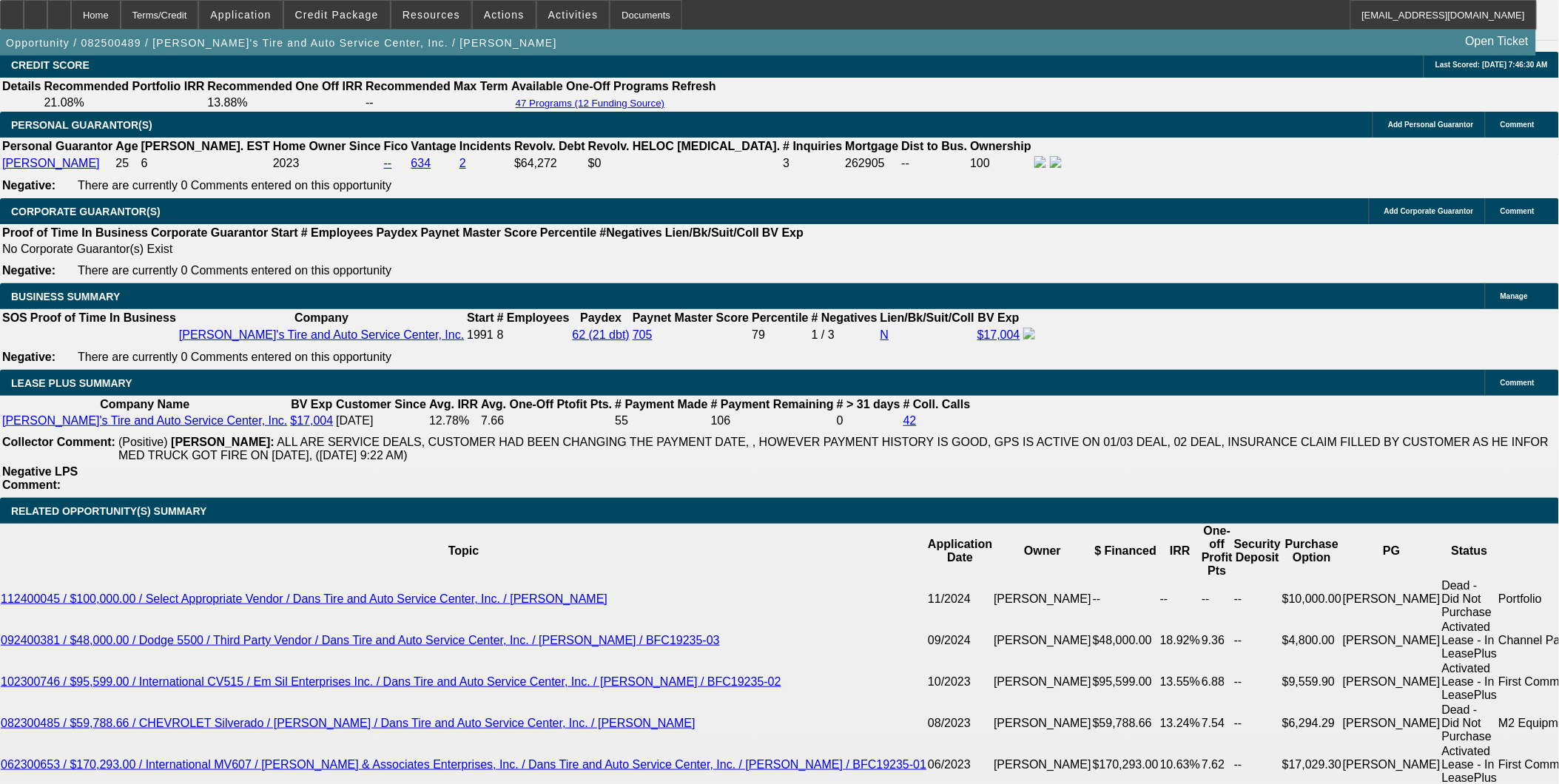
scroll to position [2160, 0]
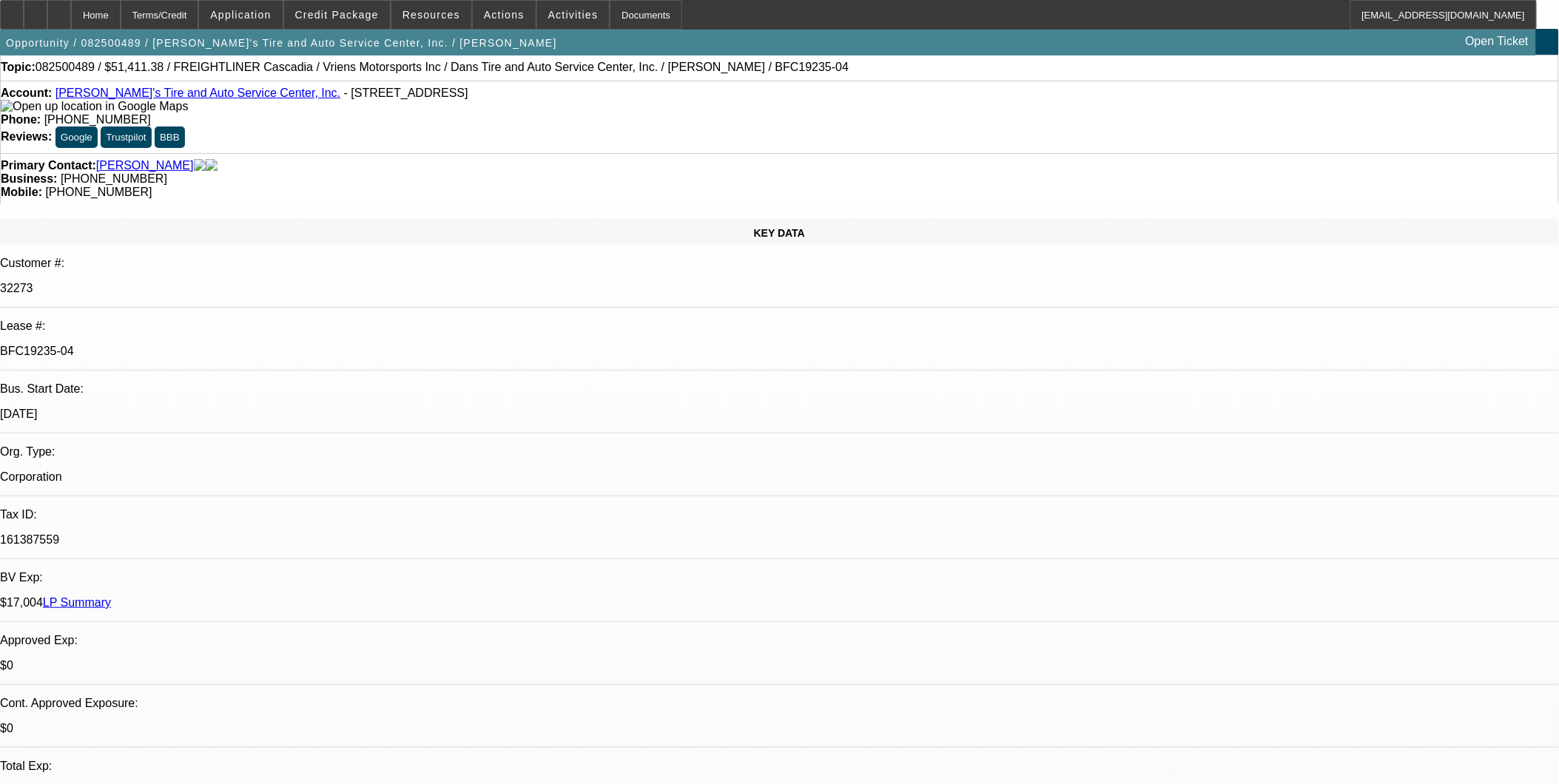
scroll to position [0, 0]
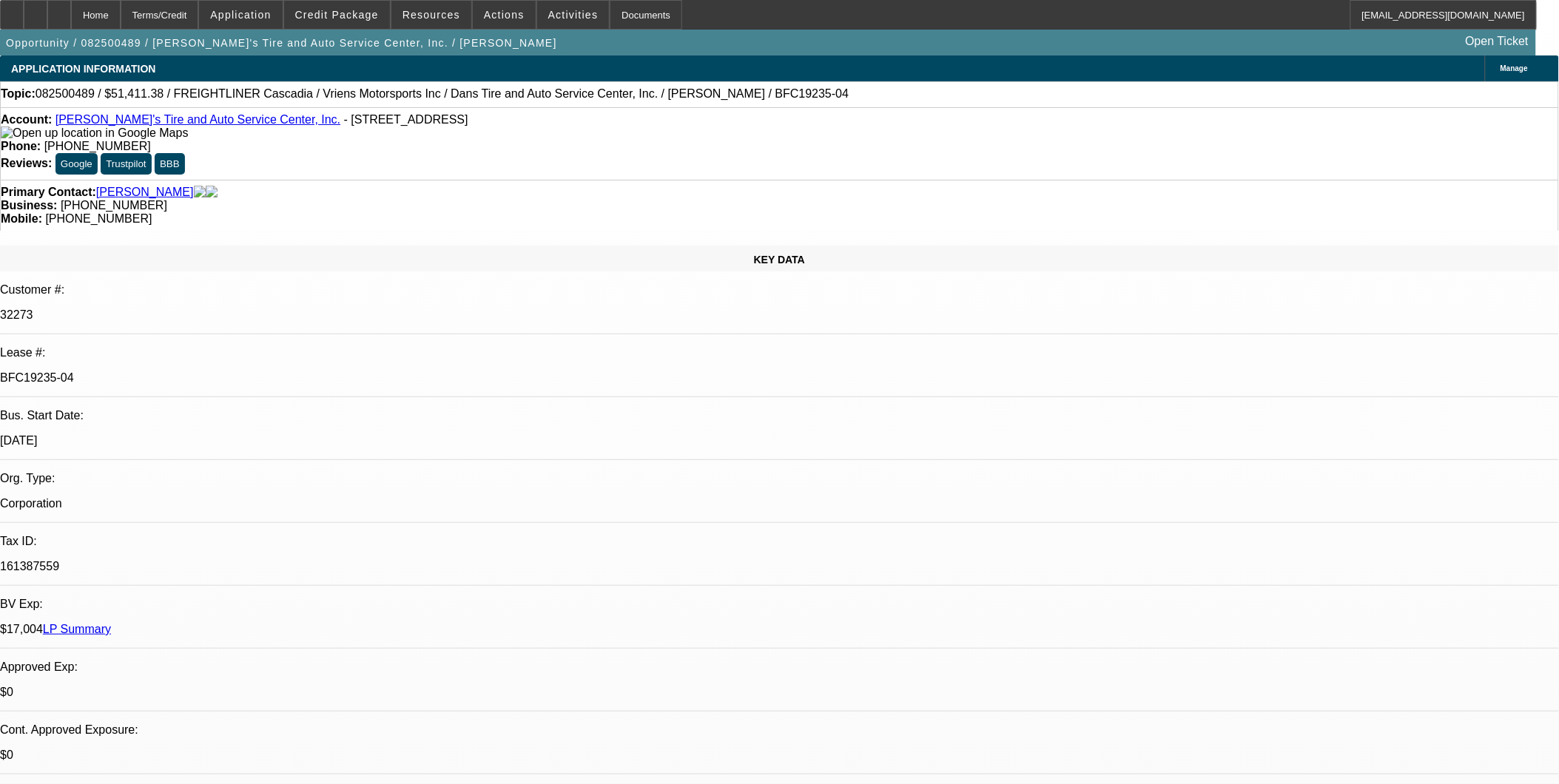
click at [160, 124] on link "Dan's Tire and Auto Service Center, Inc." at bounding box center [198, 119] width 285 height 13
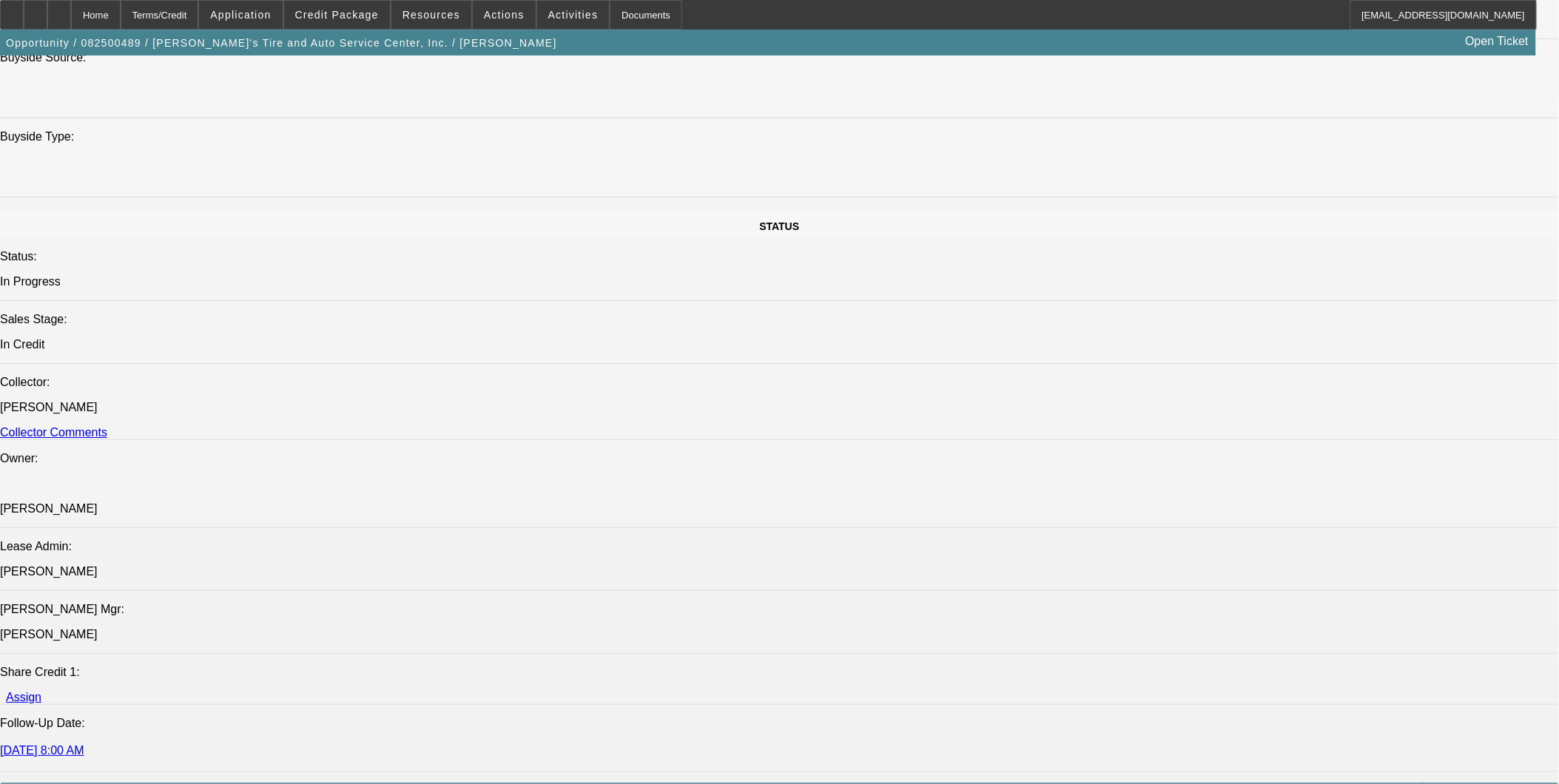
select select "0"
select select "0.1"
select select "0"
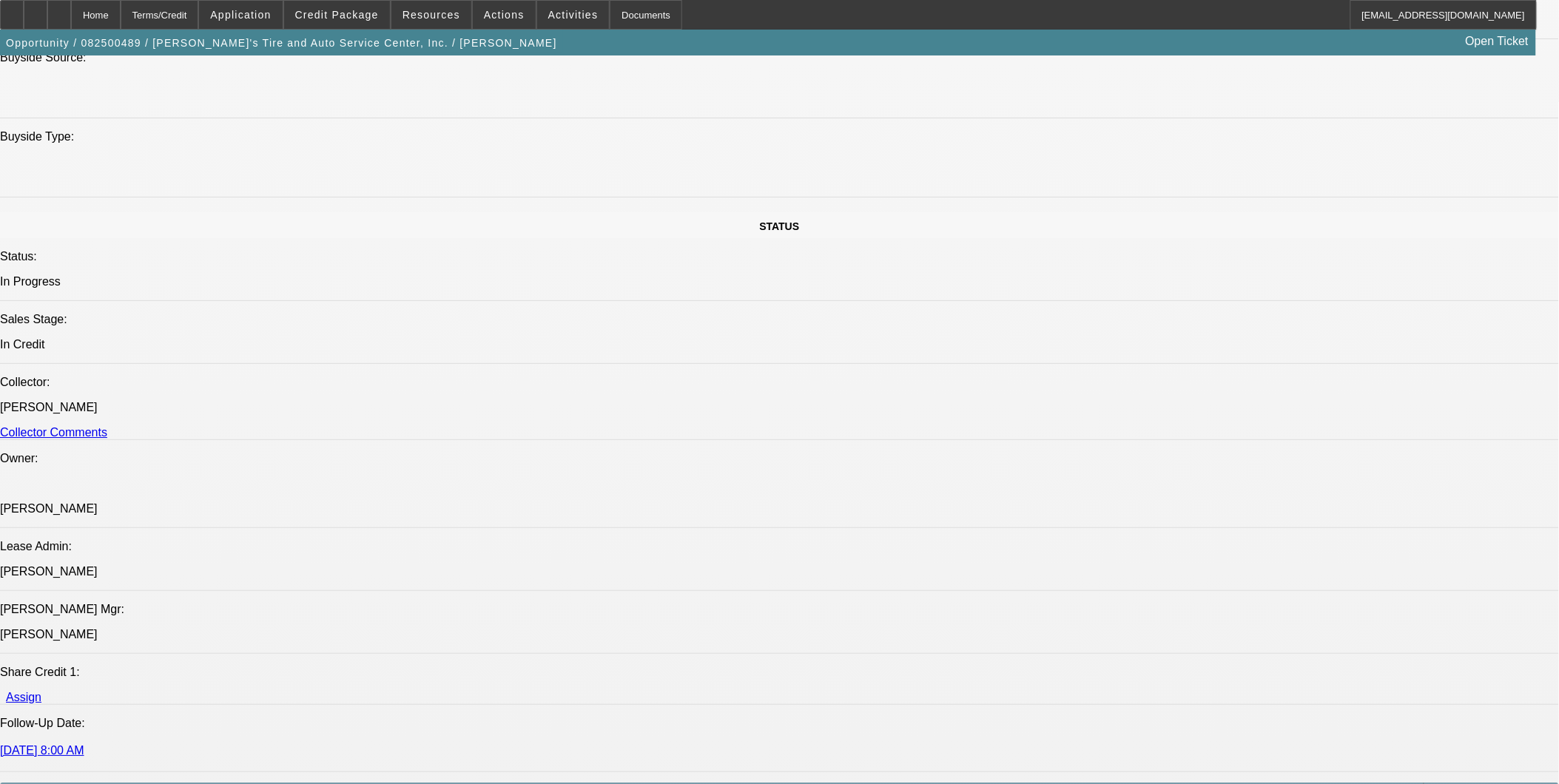
select select "0.1"
select select "0"
select select "0.1"
select select "0"
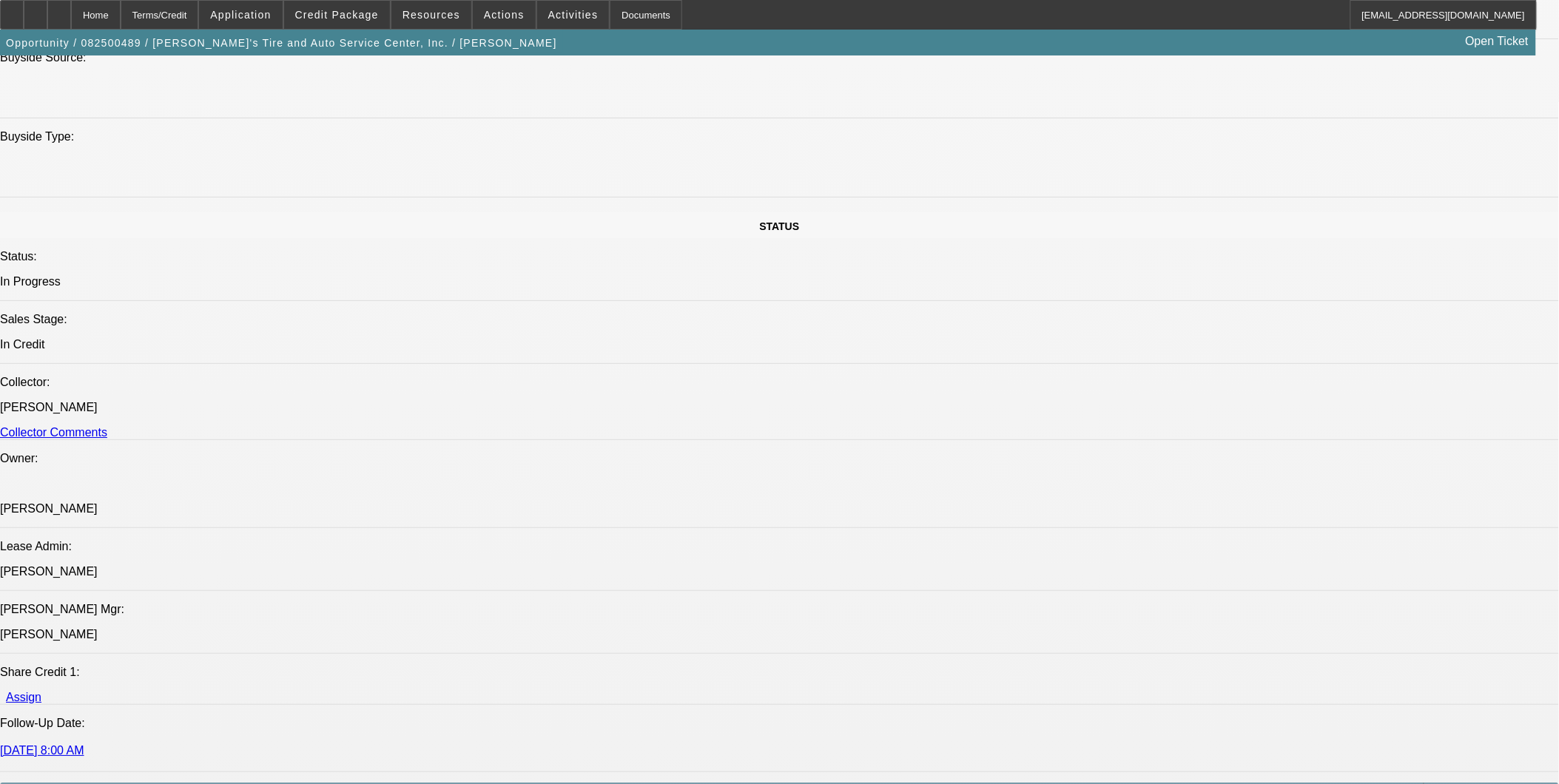
select select "0"
select select "0.1"
select select "1"
select select "3"
select select "4"
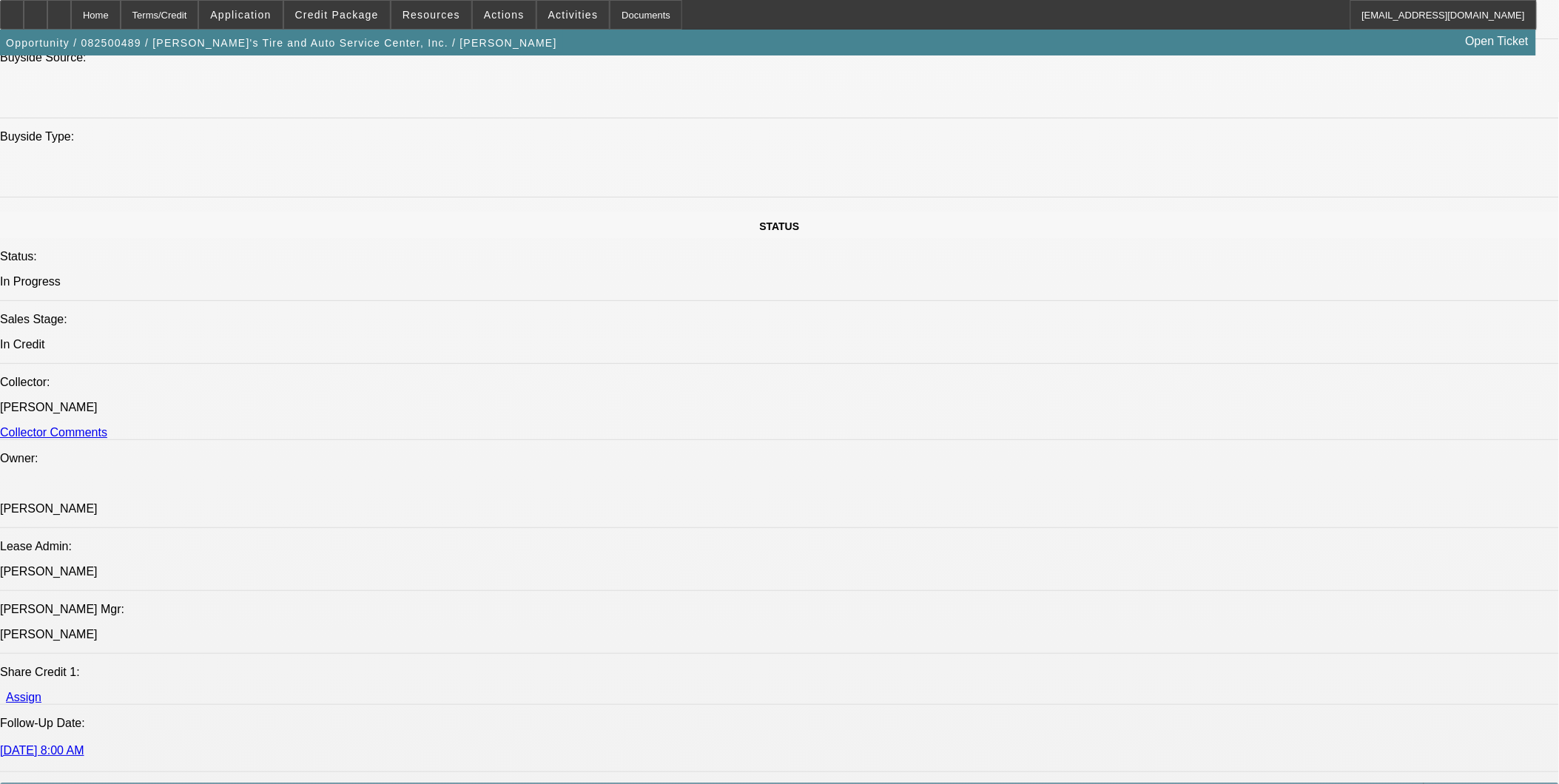
select select "1"
select select "3"
select select "4"
select select "1"
select select "3"
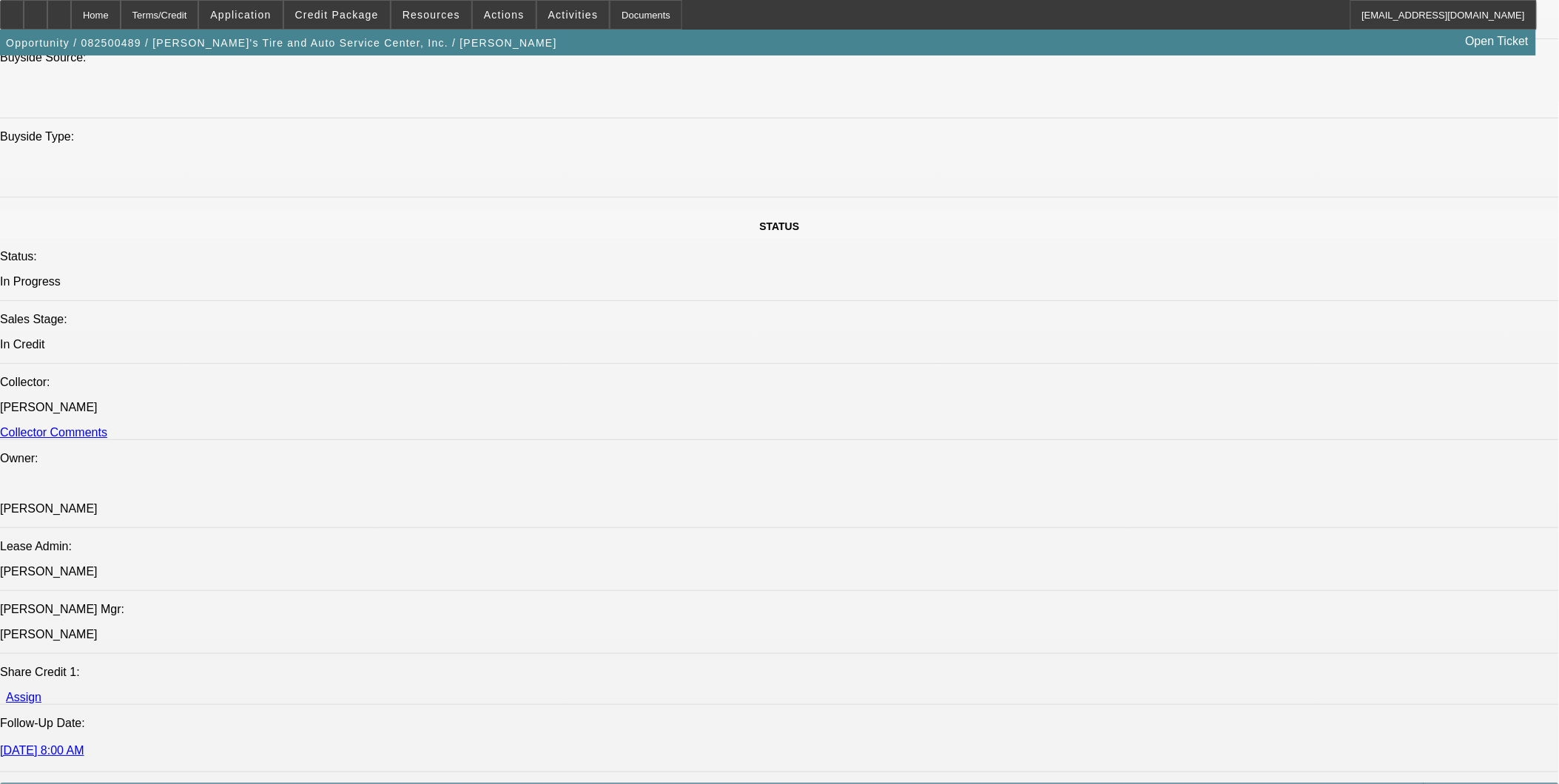
select select "4"
select select "1"
select select "3"
select select "4"
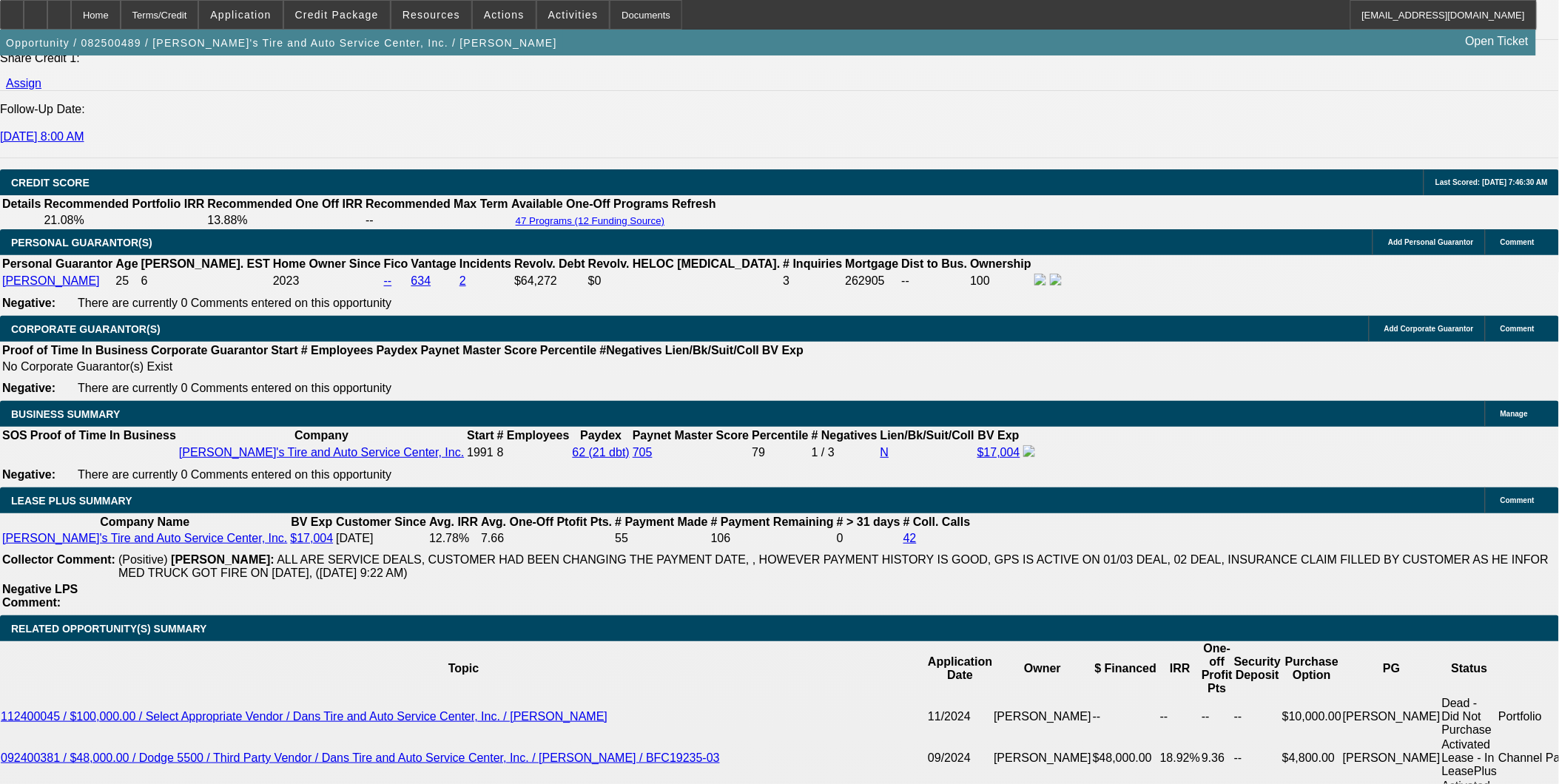
scroll to position [2049, 0]
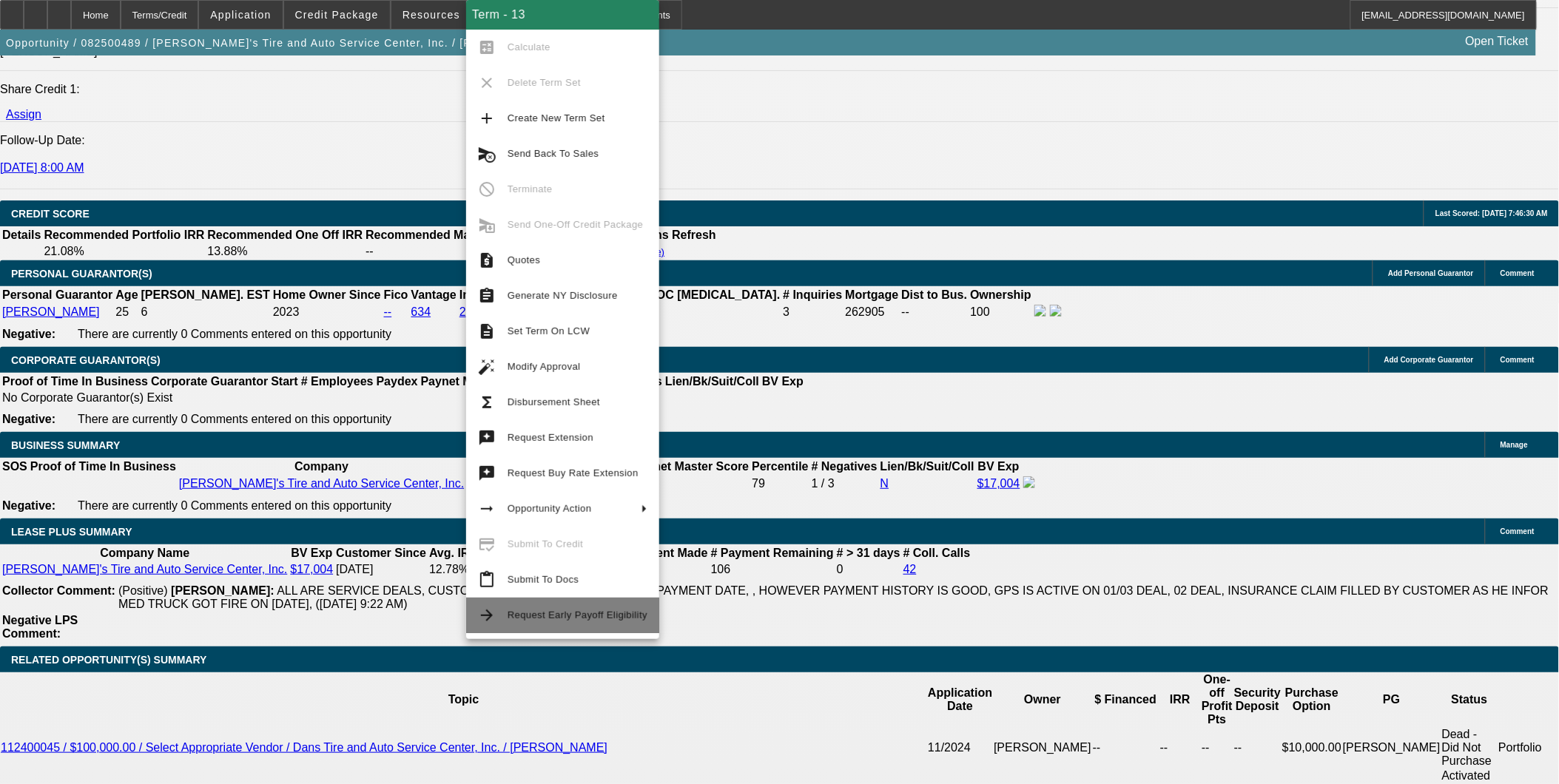
click at [538, 618] on span "Request Early Payoff Eligibility" at bounding box center [577, 615] width 139 height 11
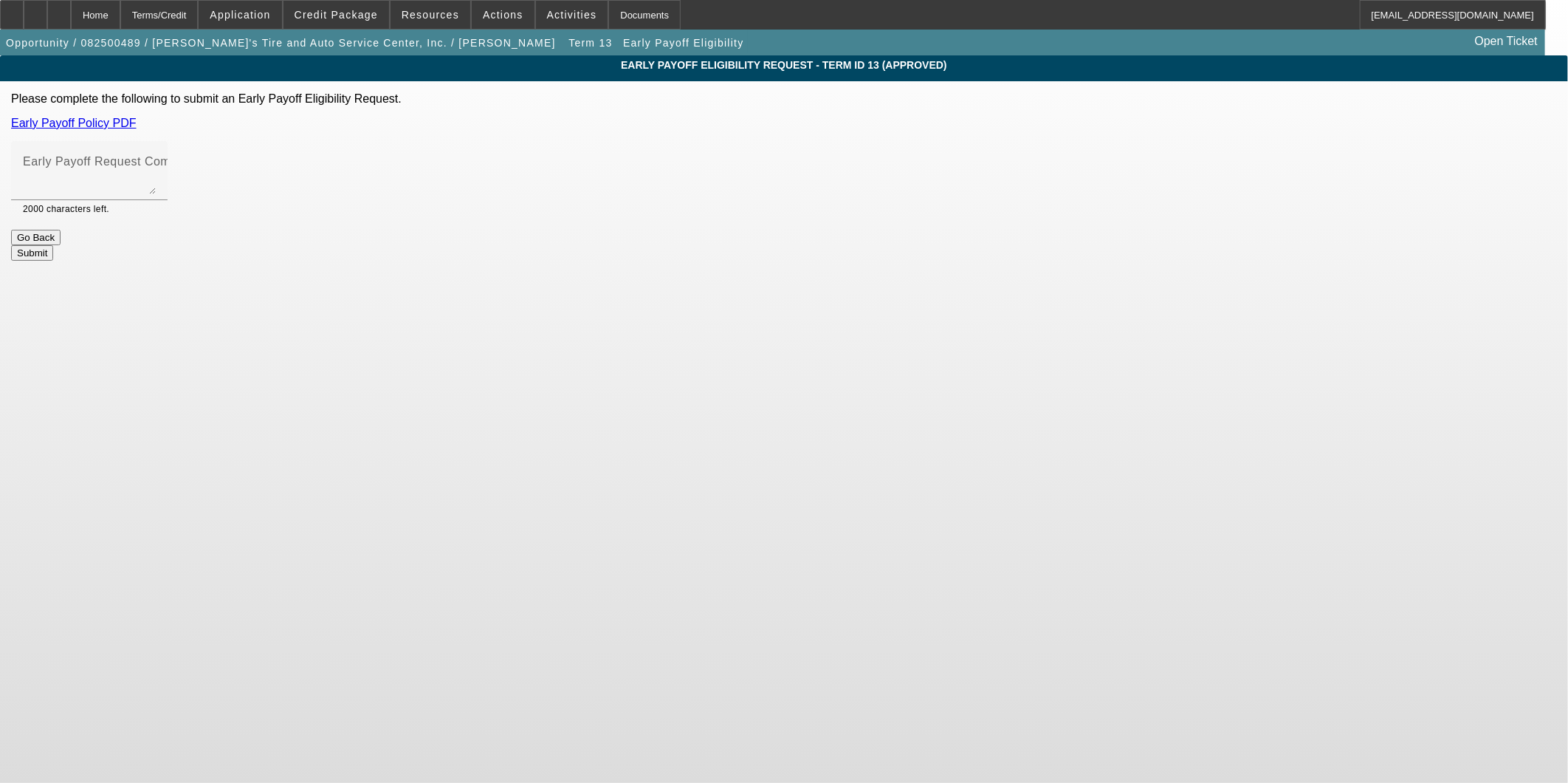
drag, startPoint x: 316, startPoint y: 429, endPoint x: 774, endPoint y: 387, distance: 459.9
click at [783, 396] on body "Home Terms/Credit Application Credit Package Resources Actions Activities Docum…" at bounding box center [784, 392] width 1568 height 783
click at [156, 176] on textarea "Early Payoff Request Comment" at bounding box center [89, 177] width 133 height 36
type textarea "I guess I have to be on the deal or have it shared with me to request? I'll mod…"
click at [54, 245] on button "Submit" at bounding box center [32, 253] width 42 height 16
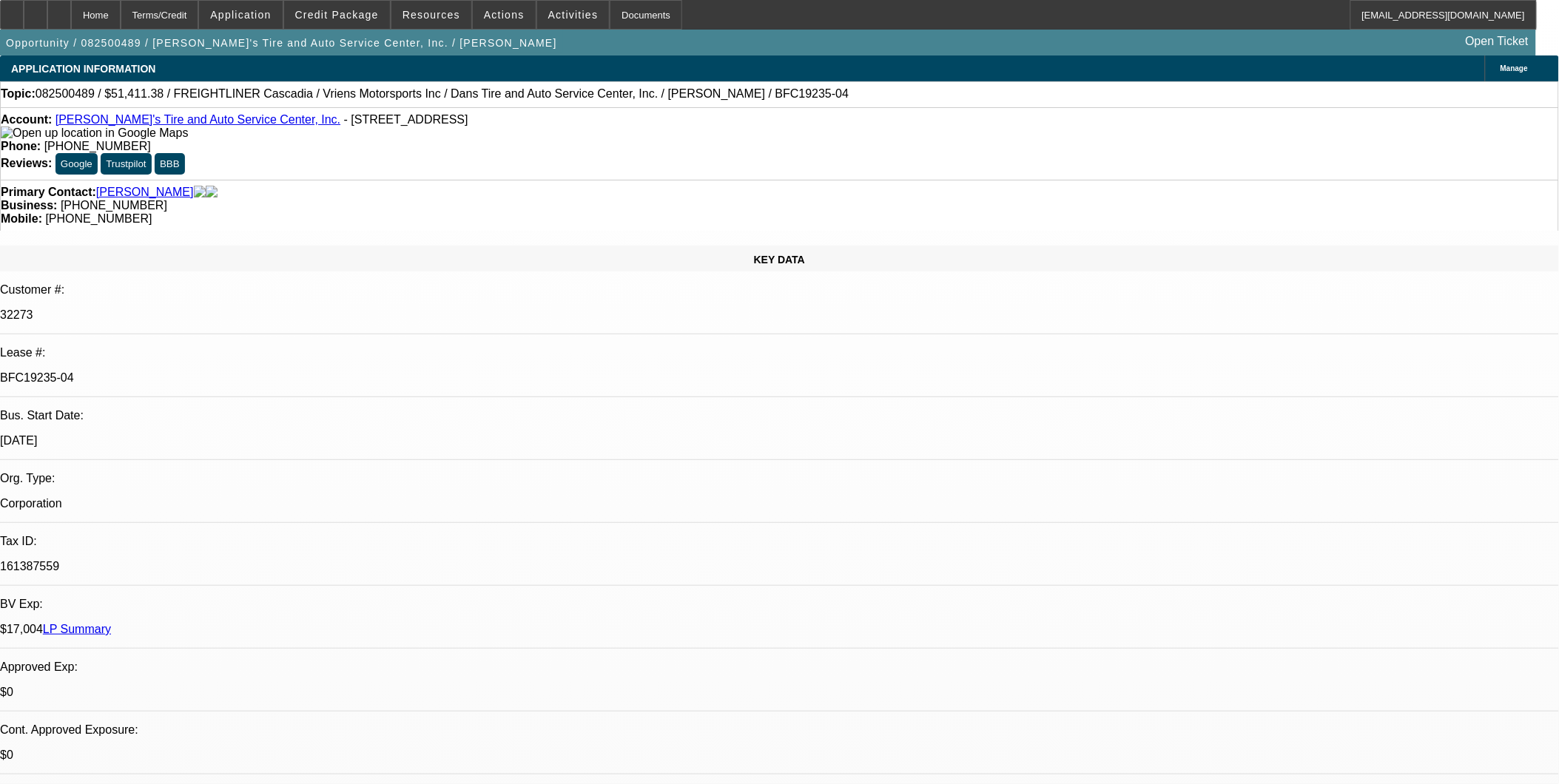
select select "0"
select select "3"
select select "0.1"
select select "4"
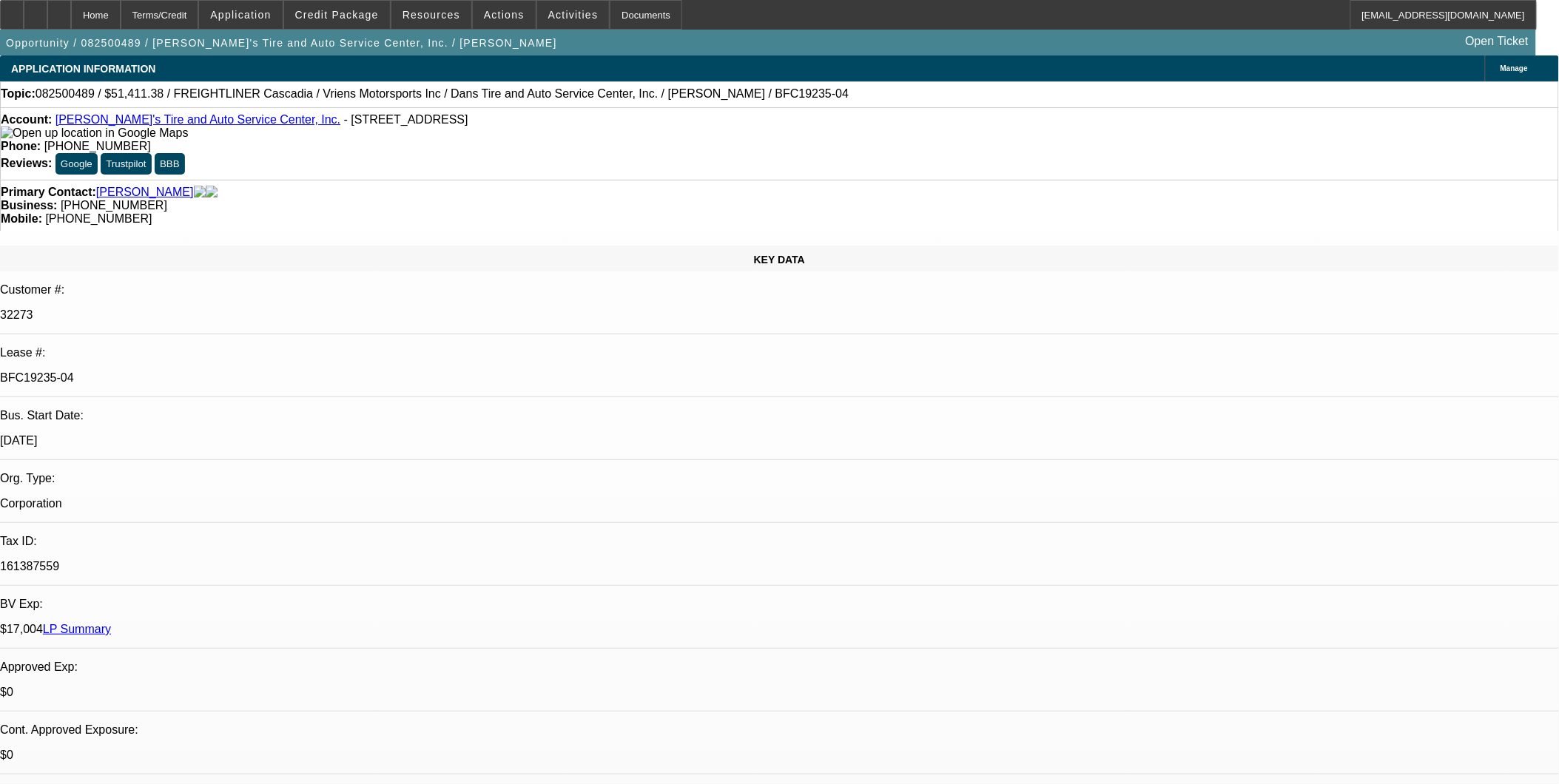
select select "0"
select select "3"
select select "0.1"
select select "4"
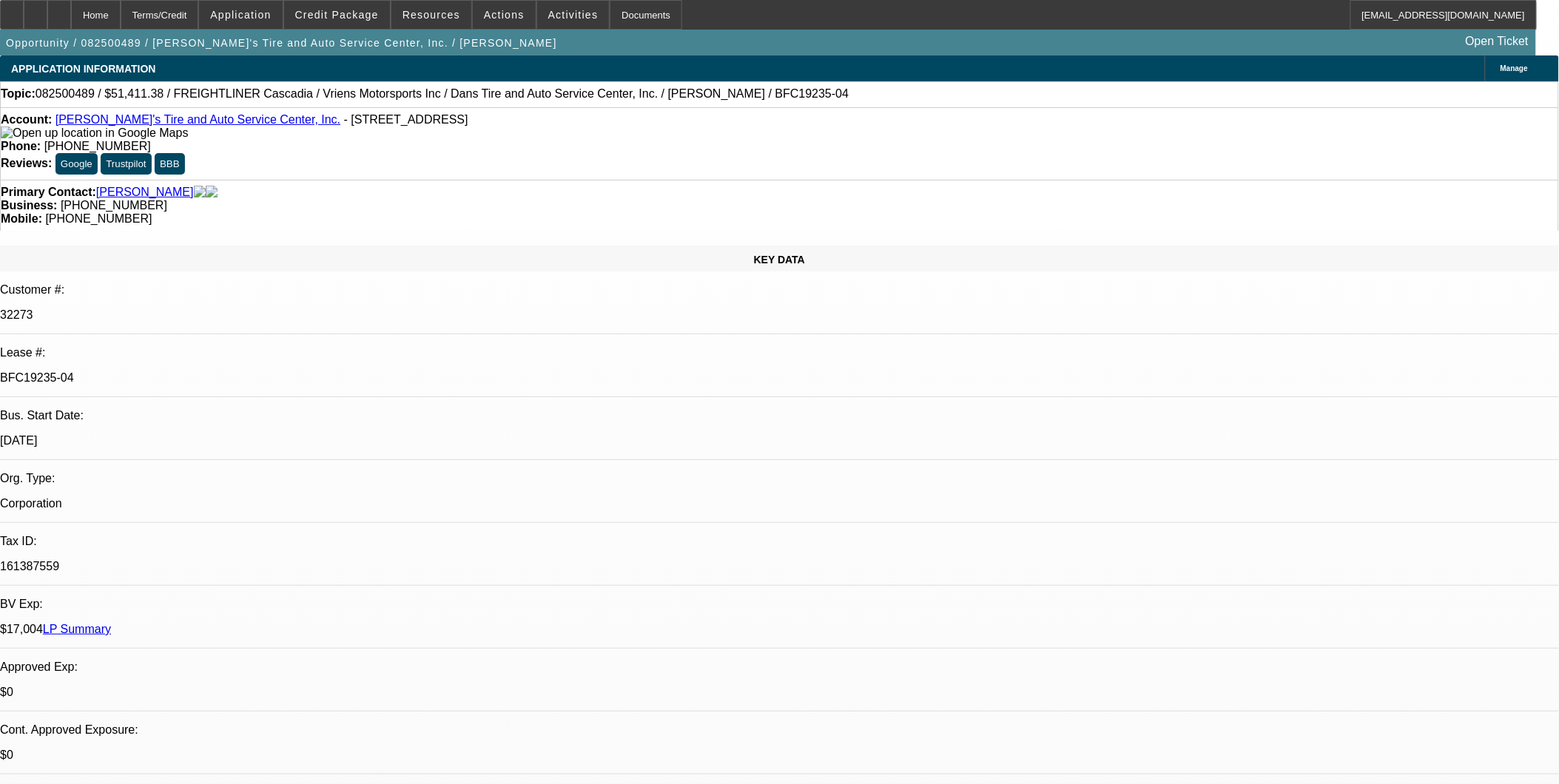
select select "0"
select select "3"
select select "0.1"
select select "4"
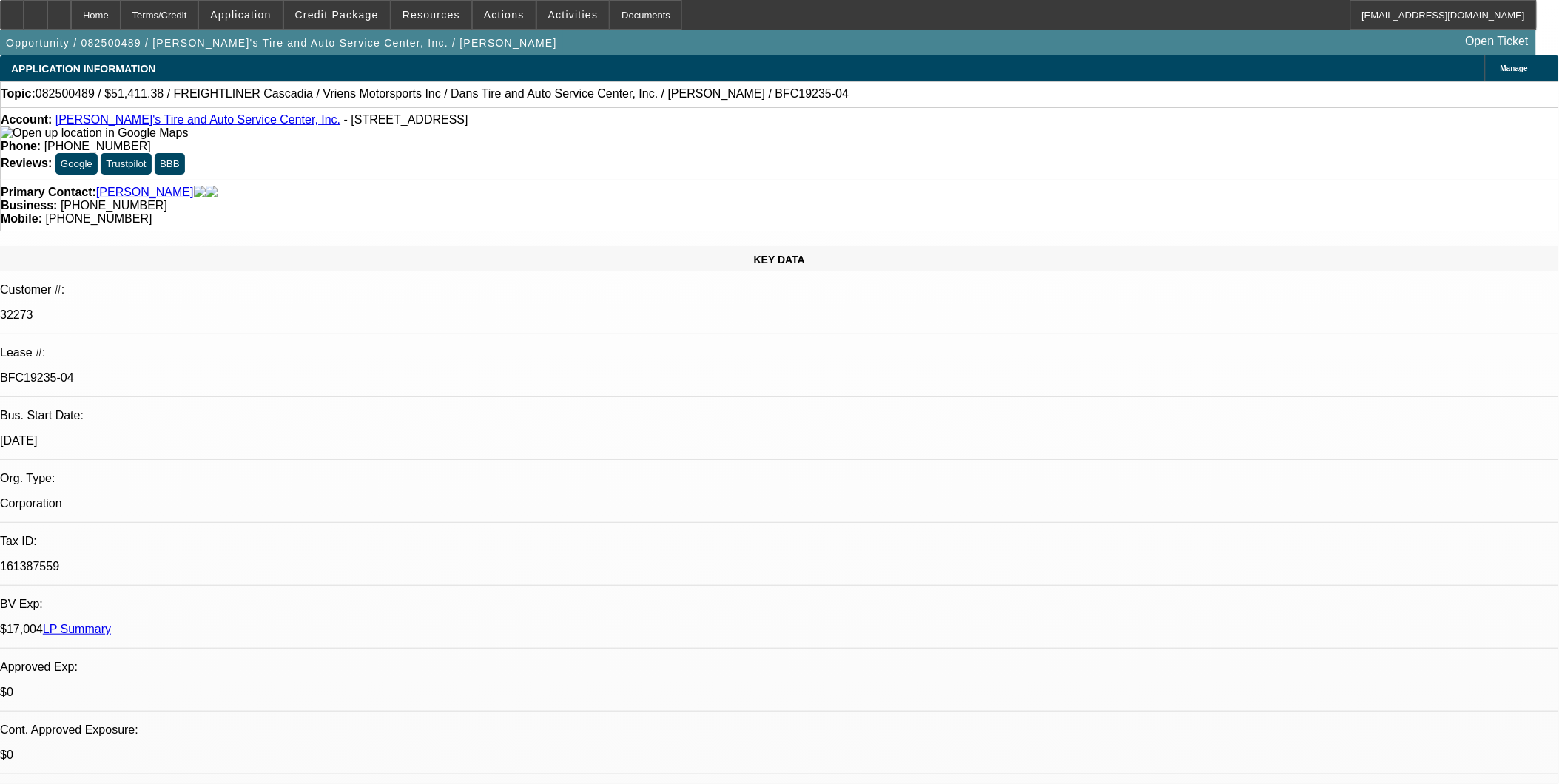
select select "0"
select select "3"
select select "0.1"
select select "4"
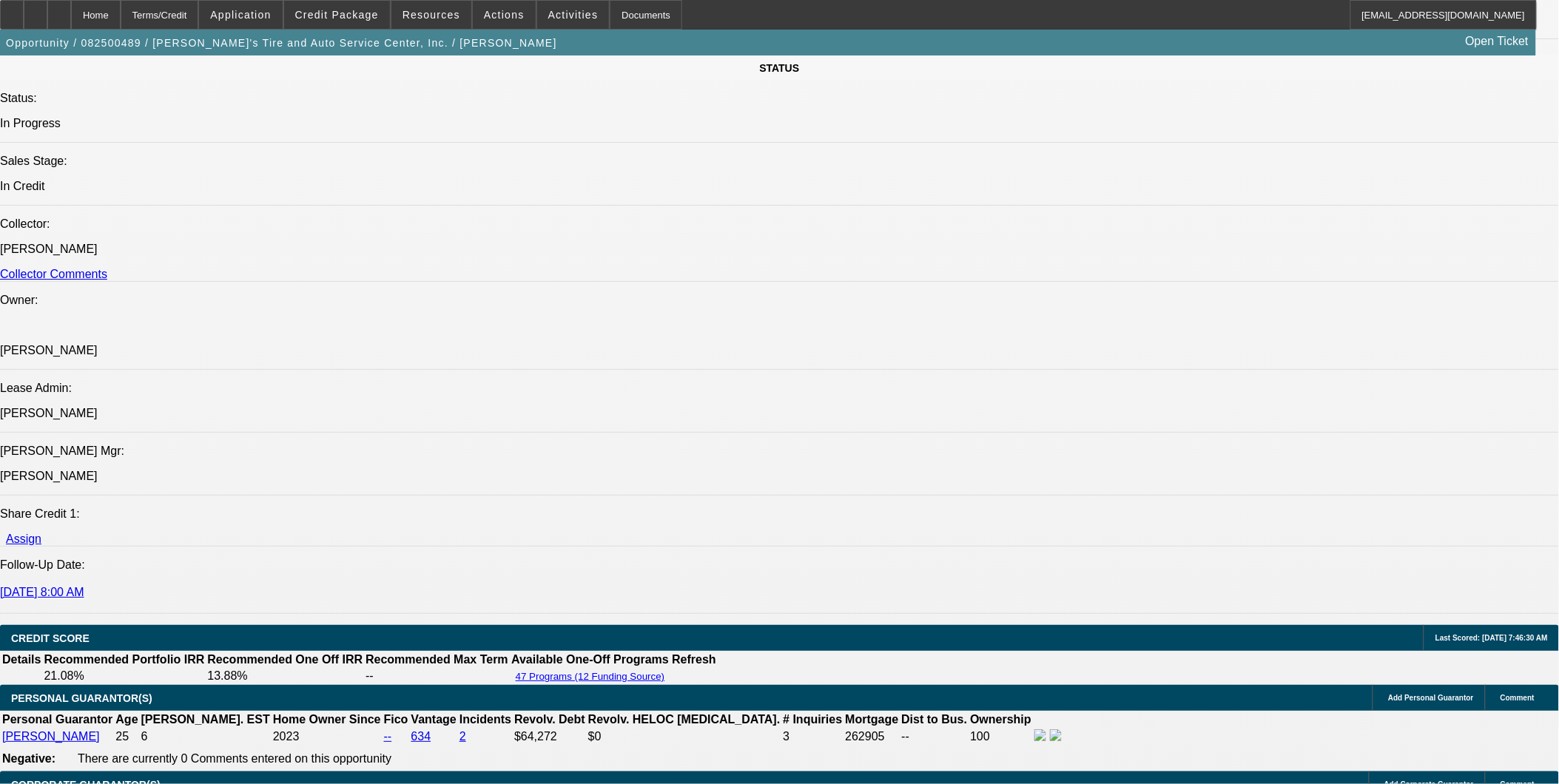
scroll to position [1889, 0]
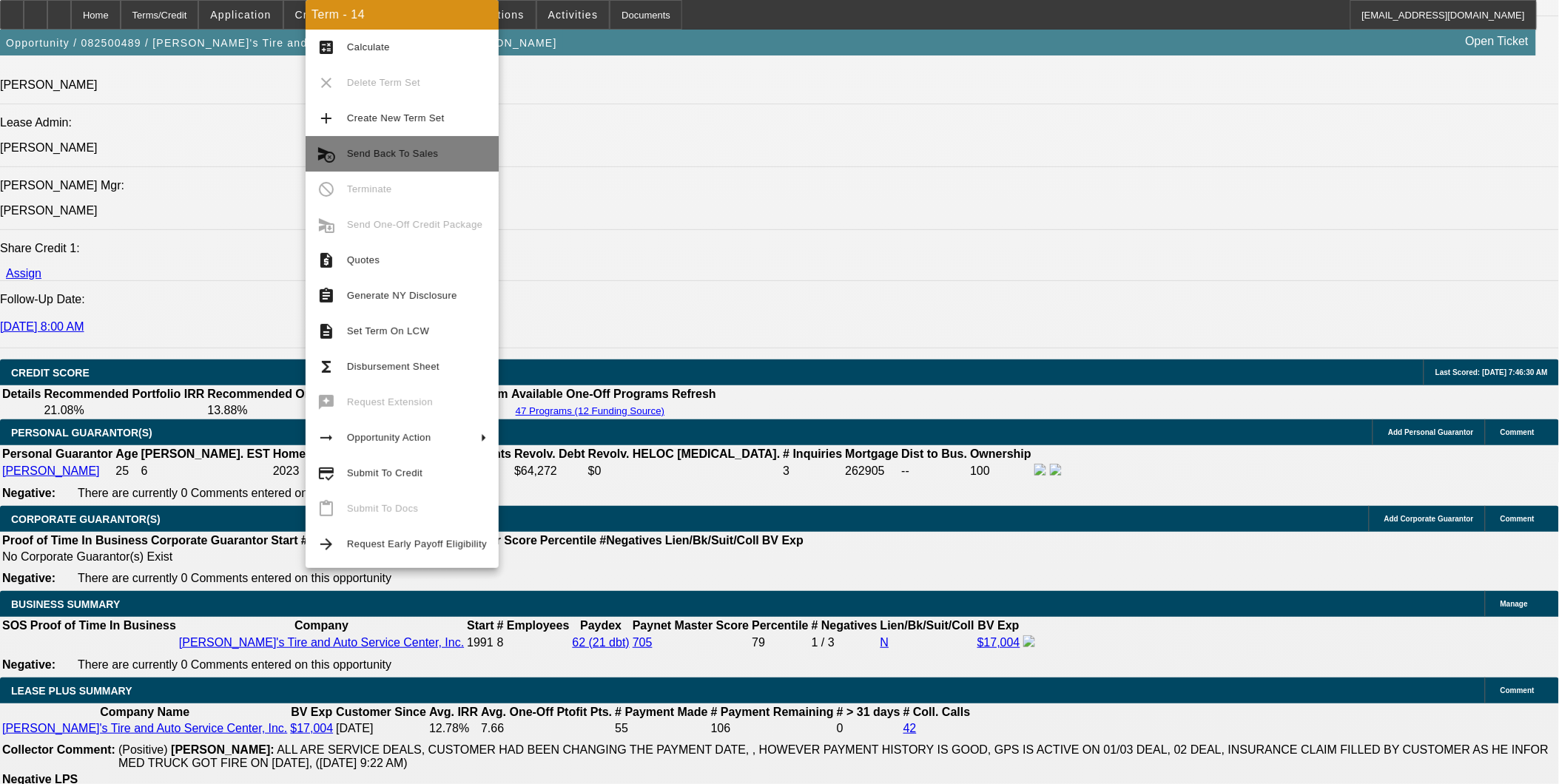
click at [430, 155] on span "Send Back To Sales" at bounding box center [392, 153] width 91 height 11
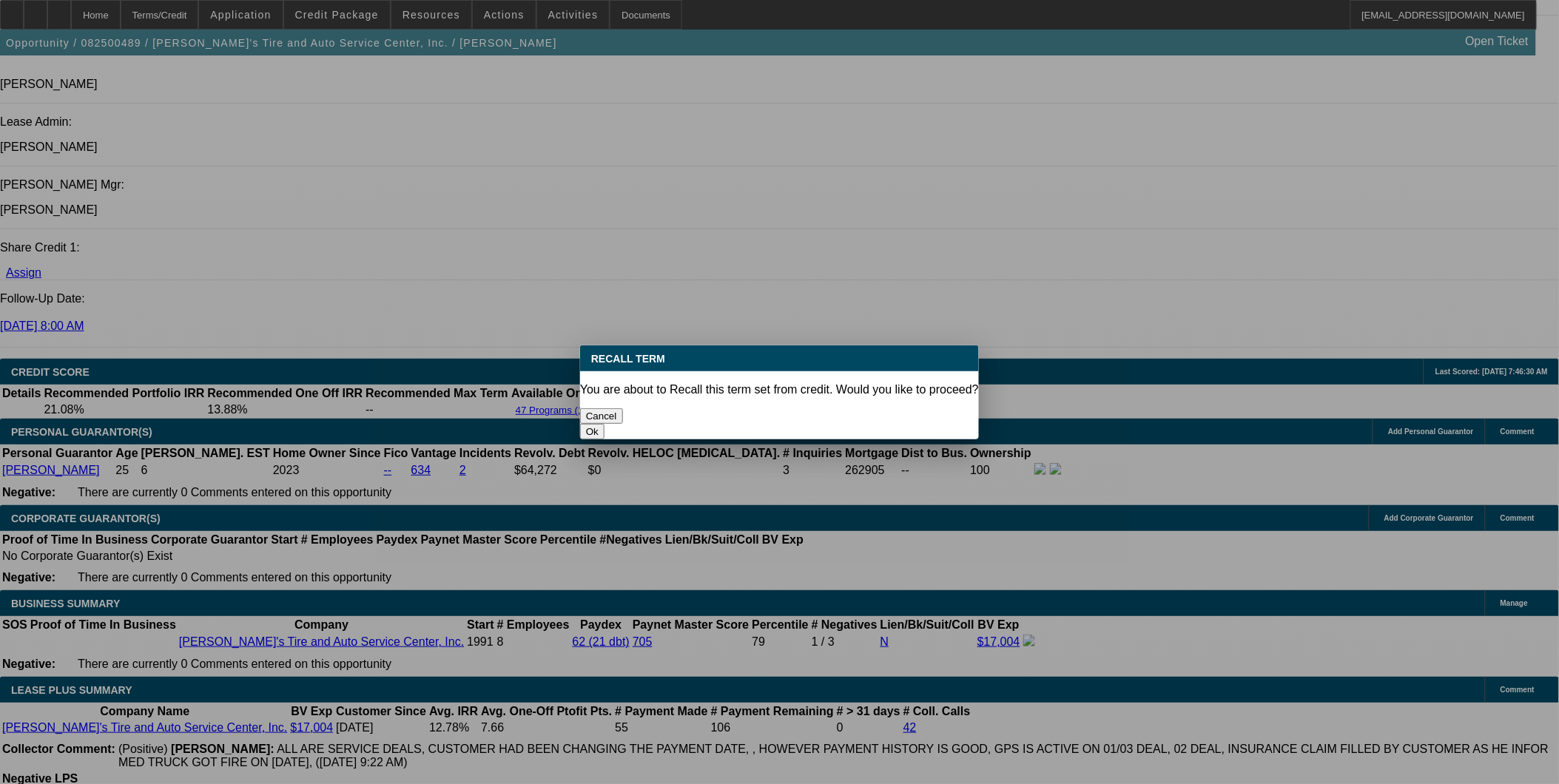
scroll to position [0, 0]
click at [604, 424] on button "Ok" at bounding box center [592, 432] width 25 height 16
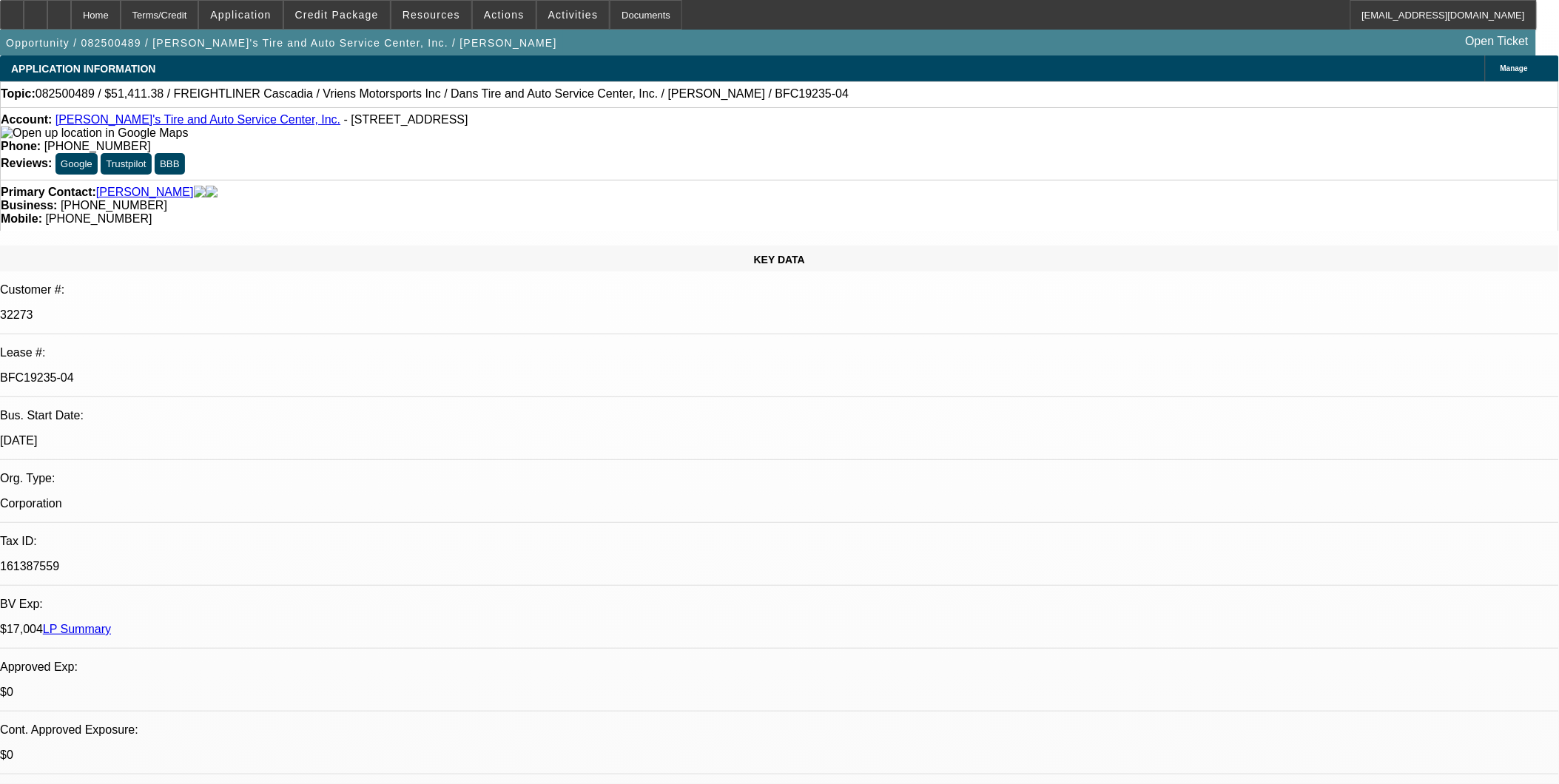
type textarea "technical issue"
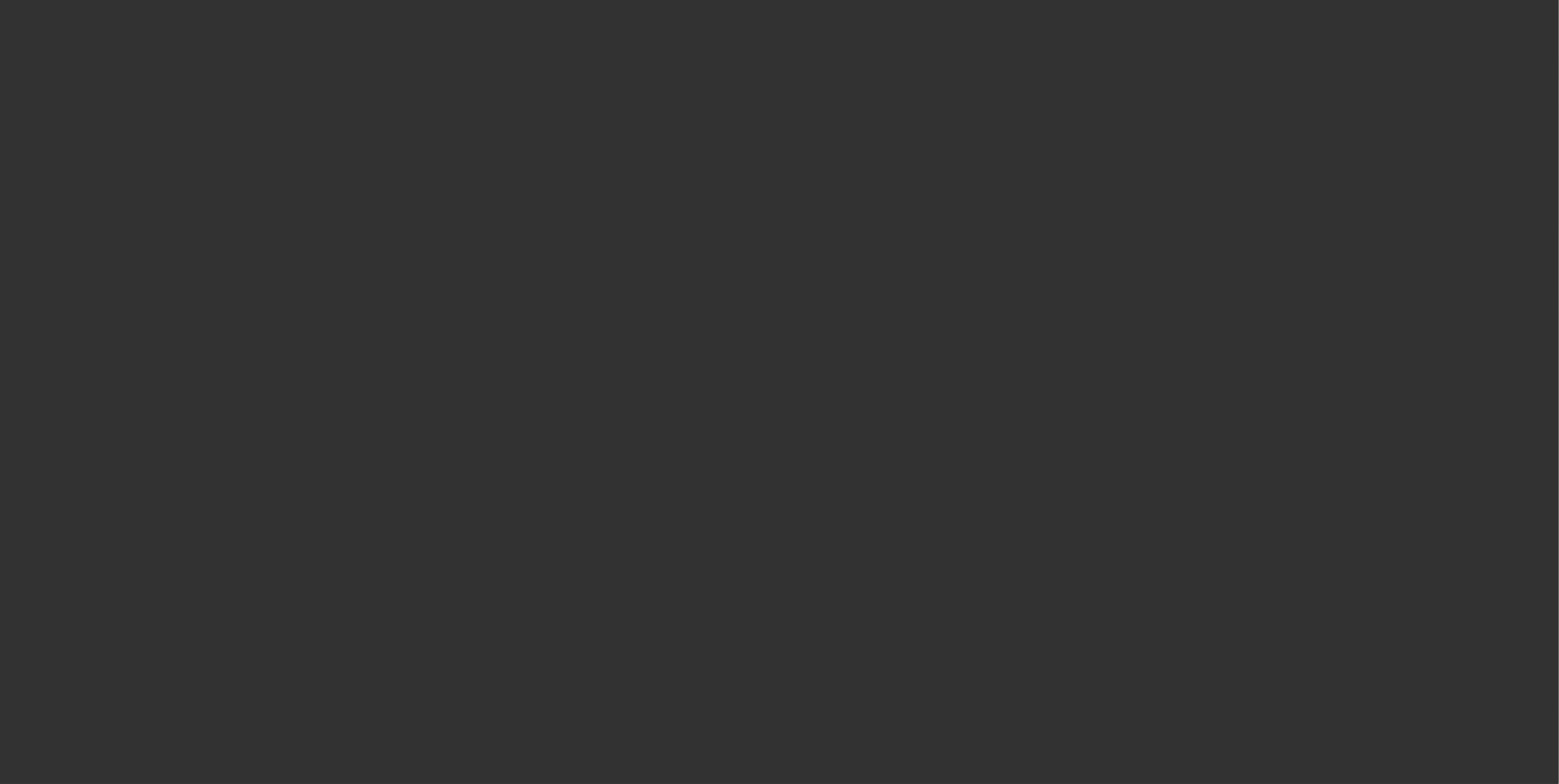
select select "0"
select select "3"
select select "0.1"
select select "4"
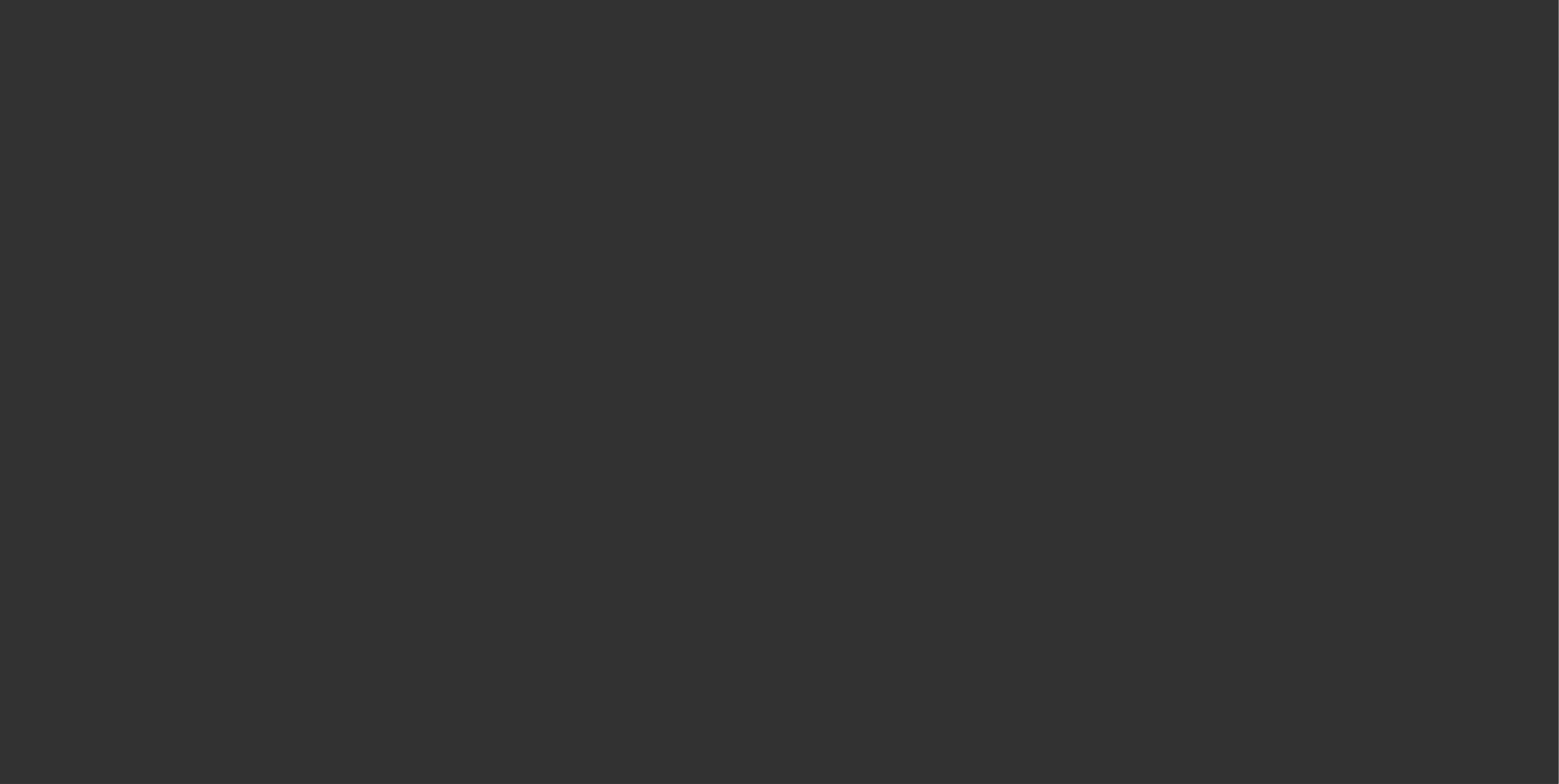
select select "0"
select select "3"
select select "0.1"
select select "4"
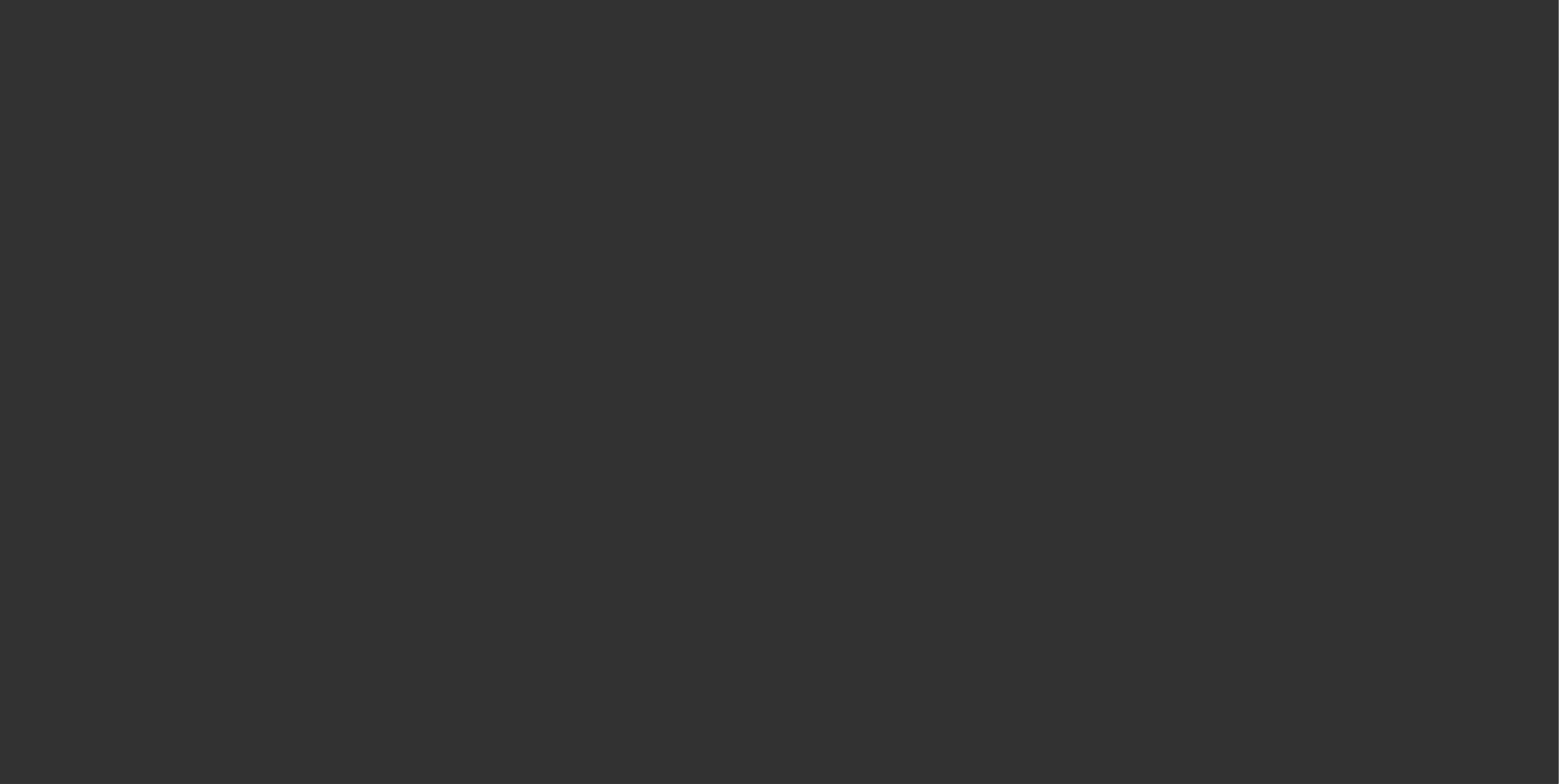
select select "0"
select select "3"
select select "0.1"
select select "4"
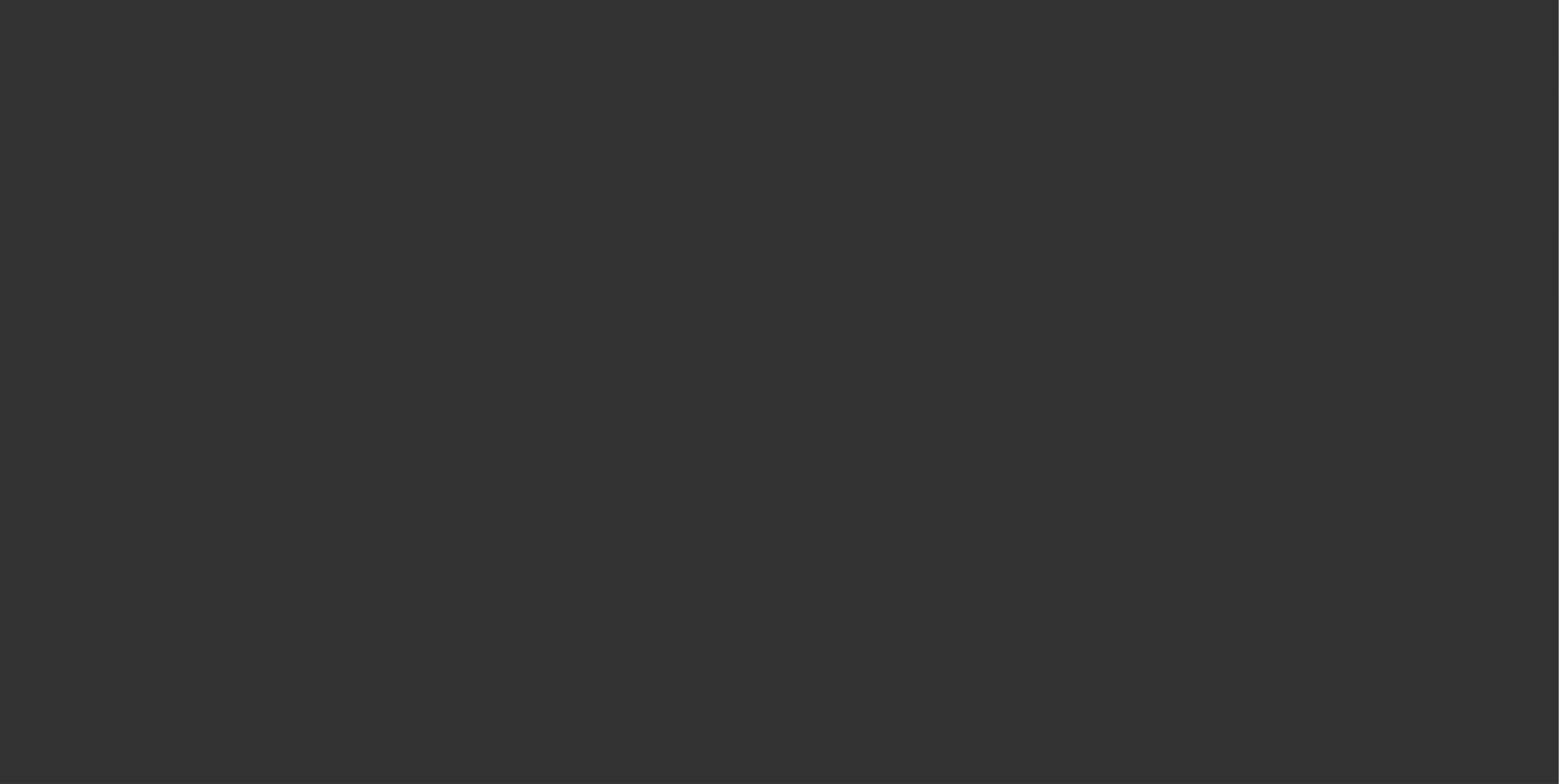
select select "0"
select select "3"
select select "0.1"
select select "4"
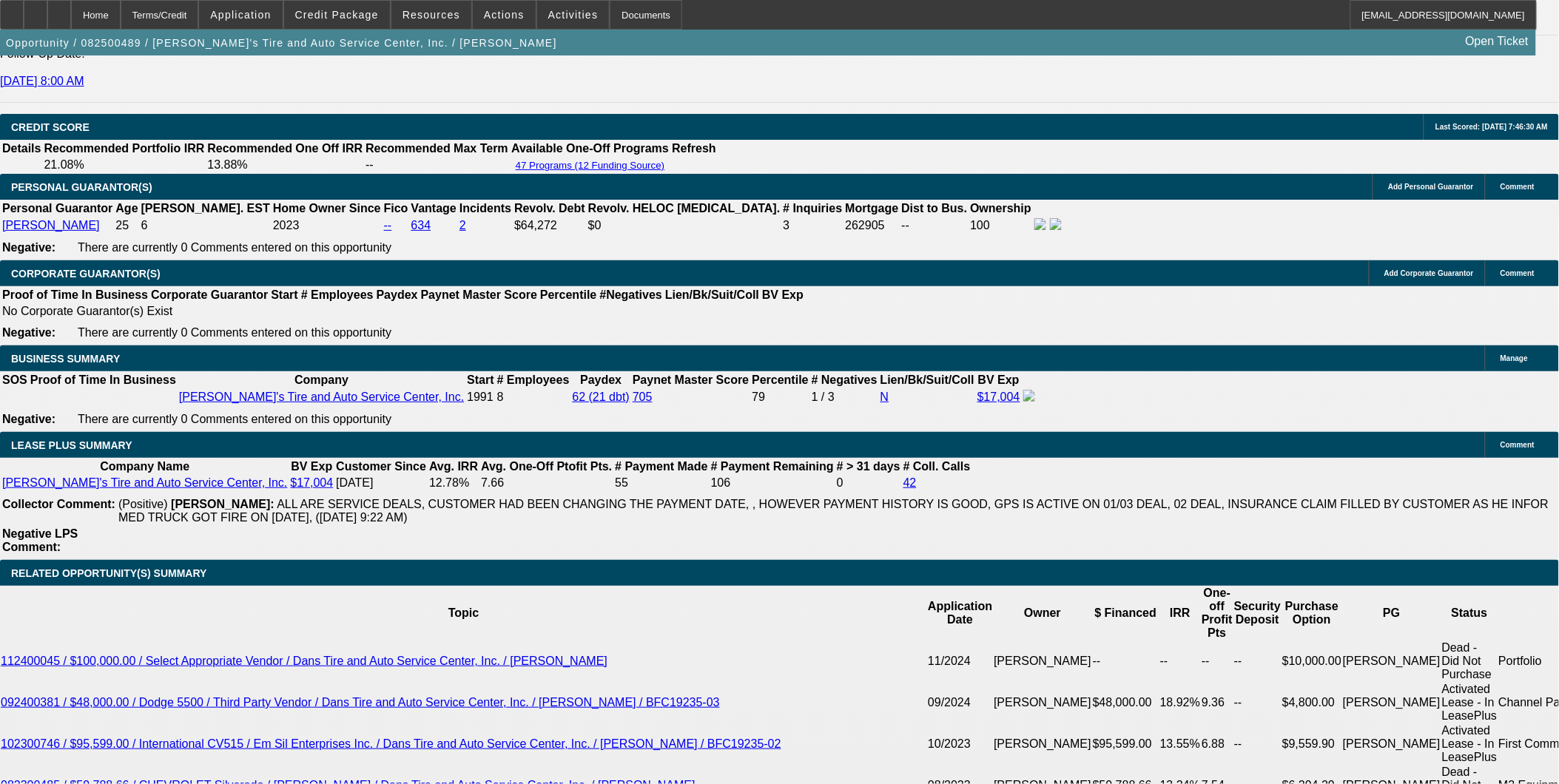
scroll to position [2136, 0]
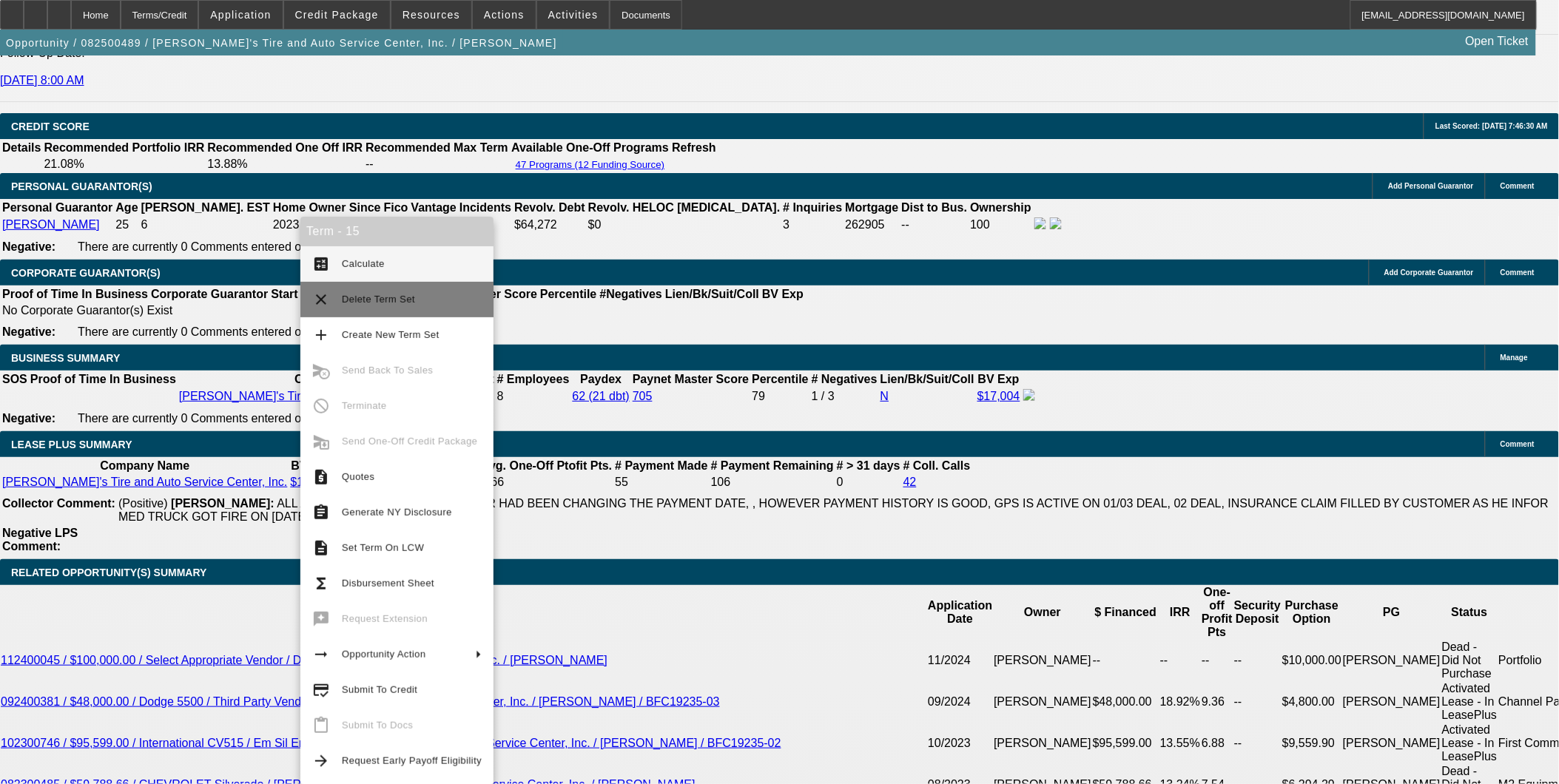
click at [388, 306] on span "Delete Term Set" at bounding box center [411, 299] width 139 height 18
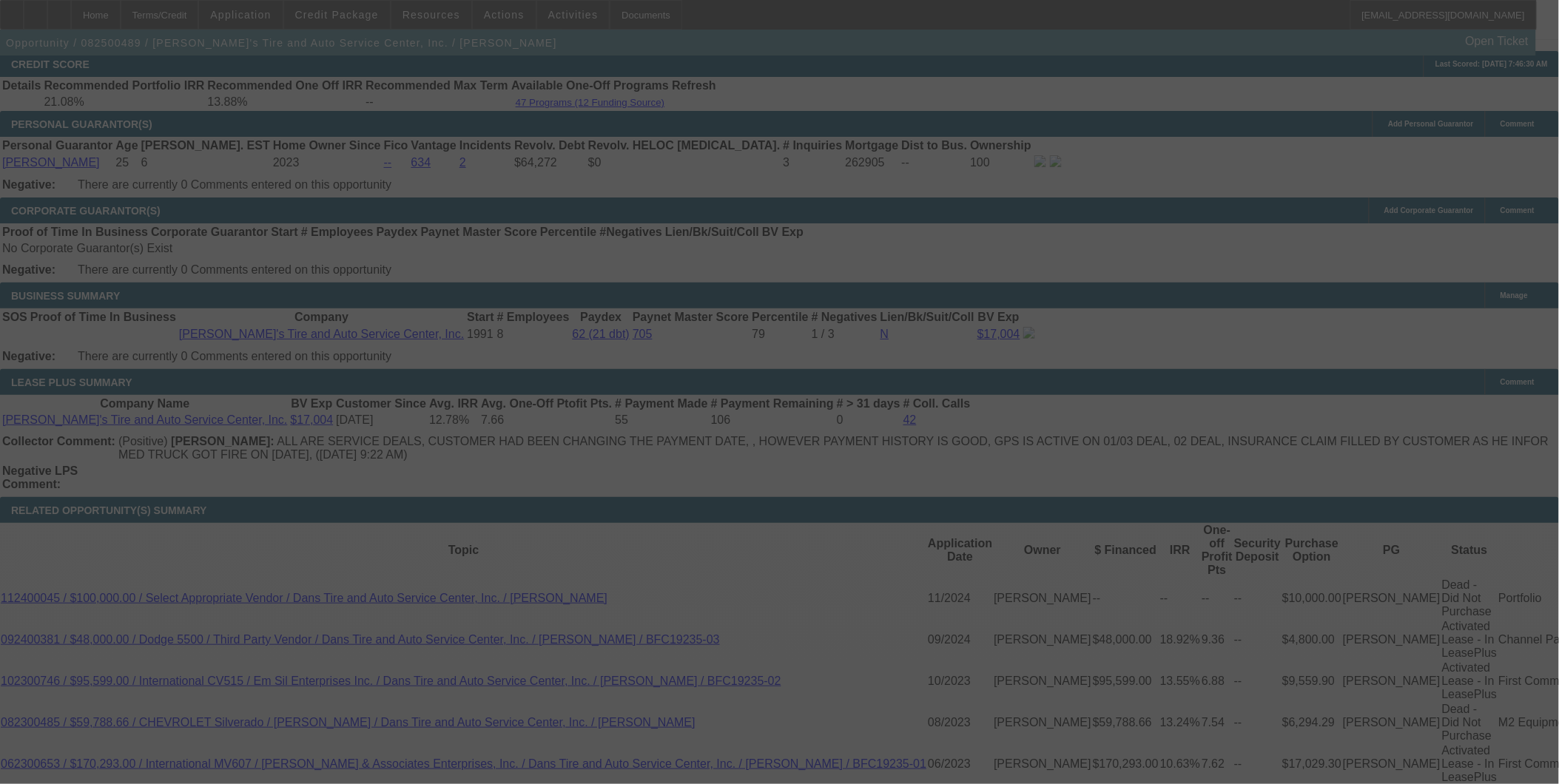
scroll to position [2247, 0]
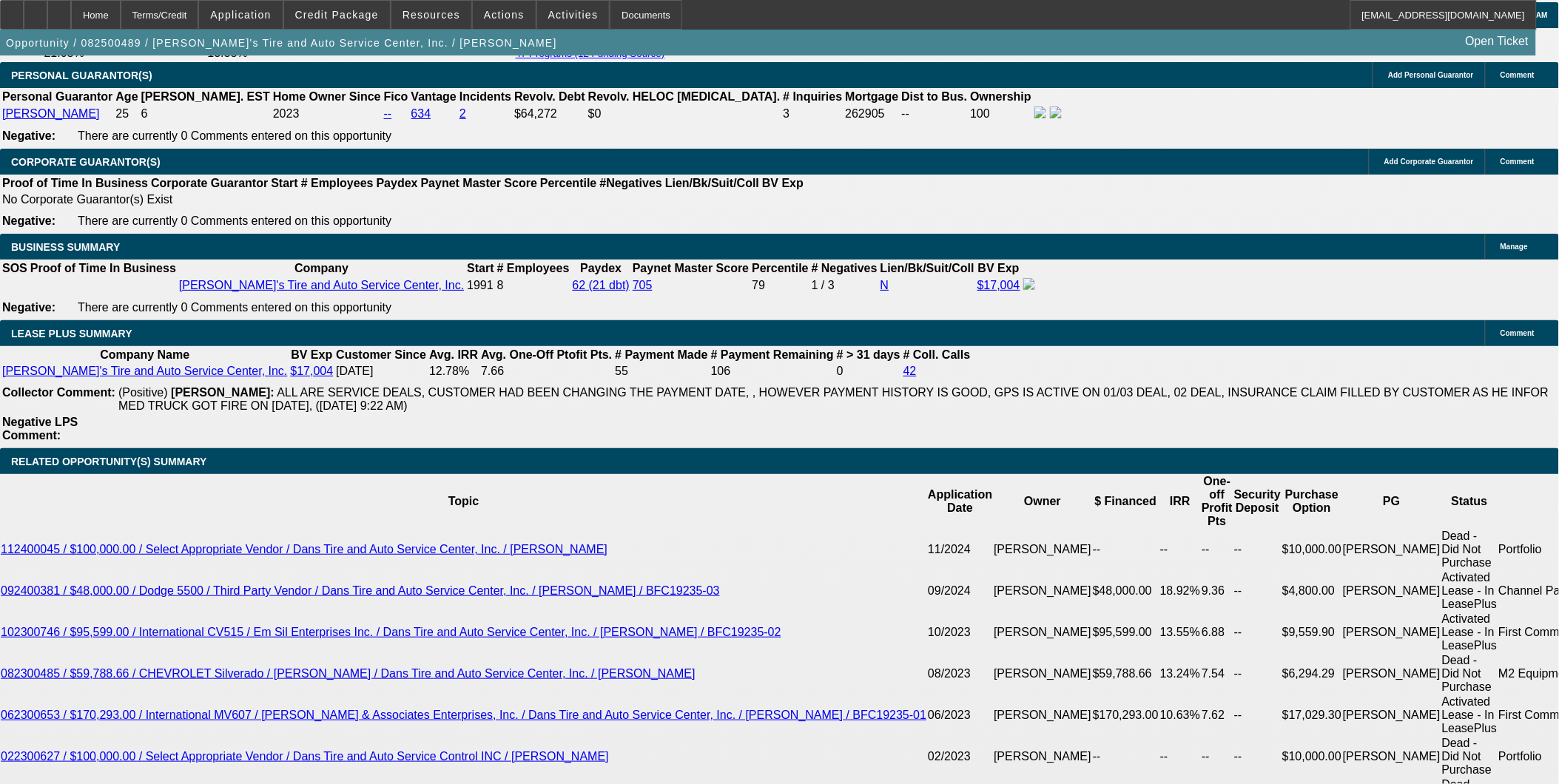
select select "0"
select select "0.1"
select select "0"
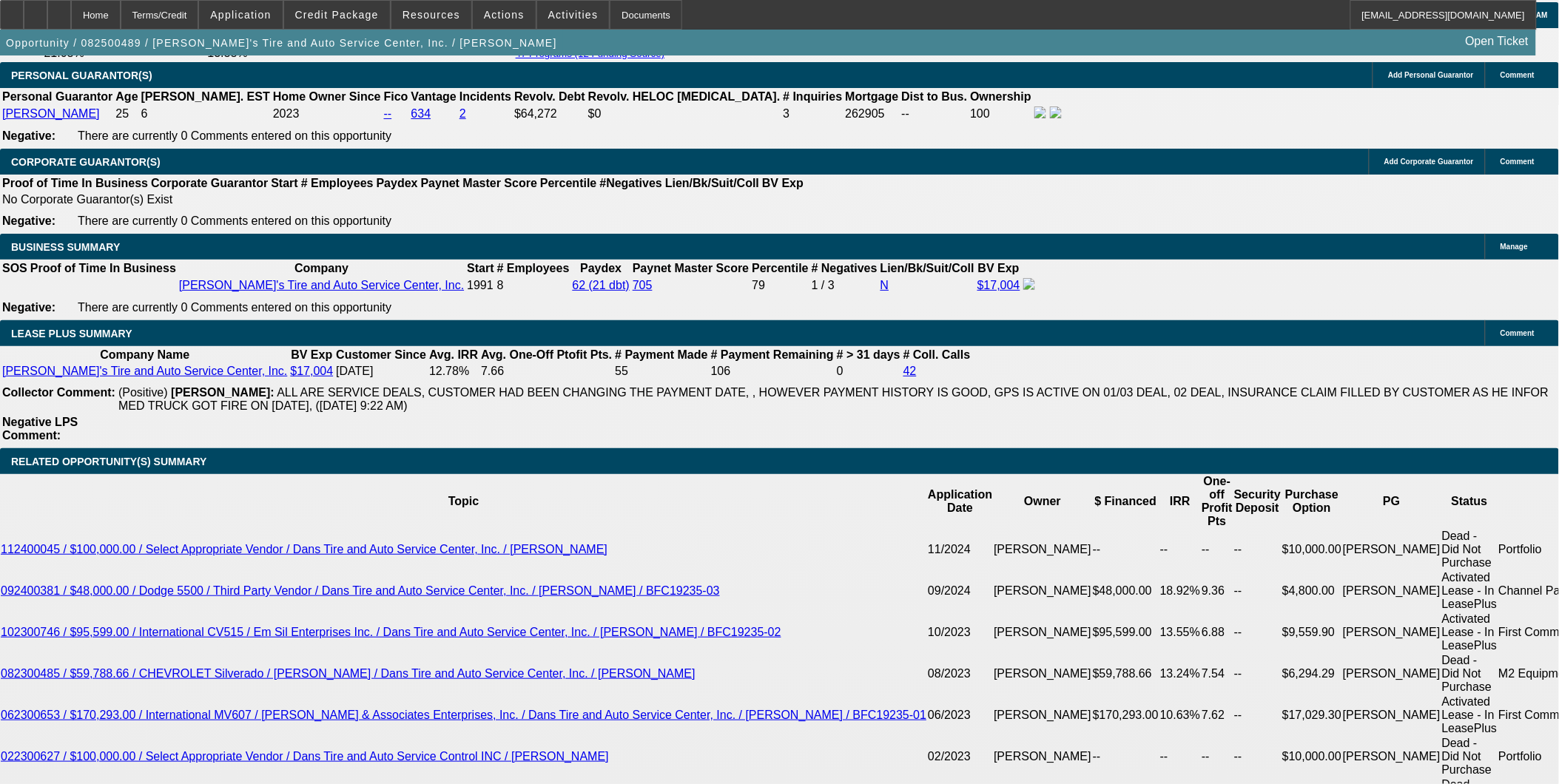
select select "0.1"
select select "0"
select select "0.1"
select select "0"
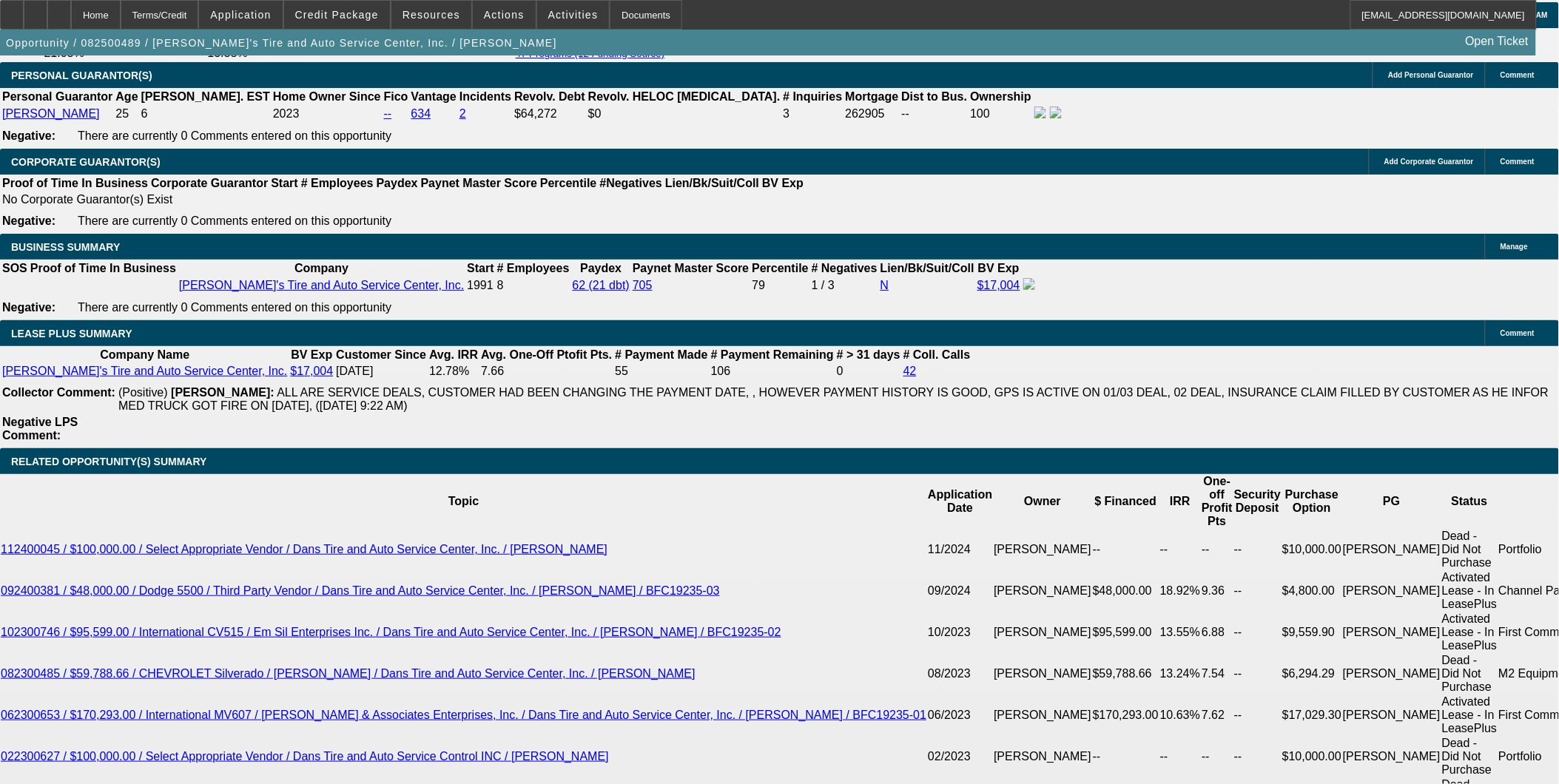
select select "0"
select select "0.1"
select select "1"
select select "3"
select select "4"
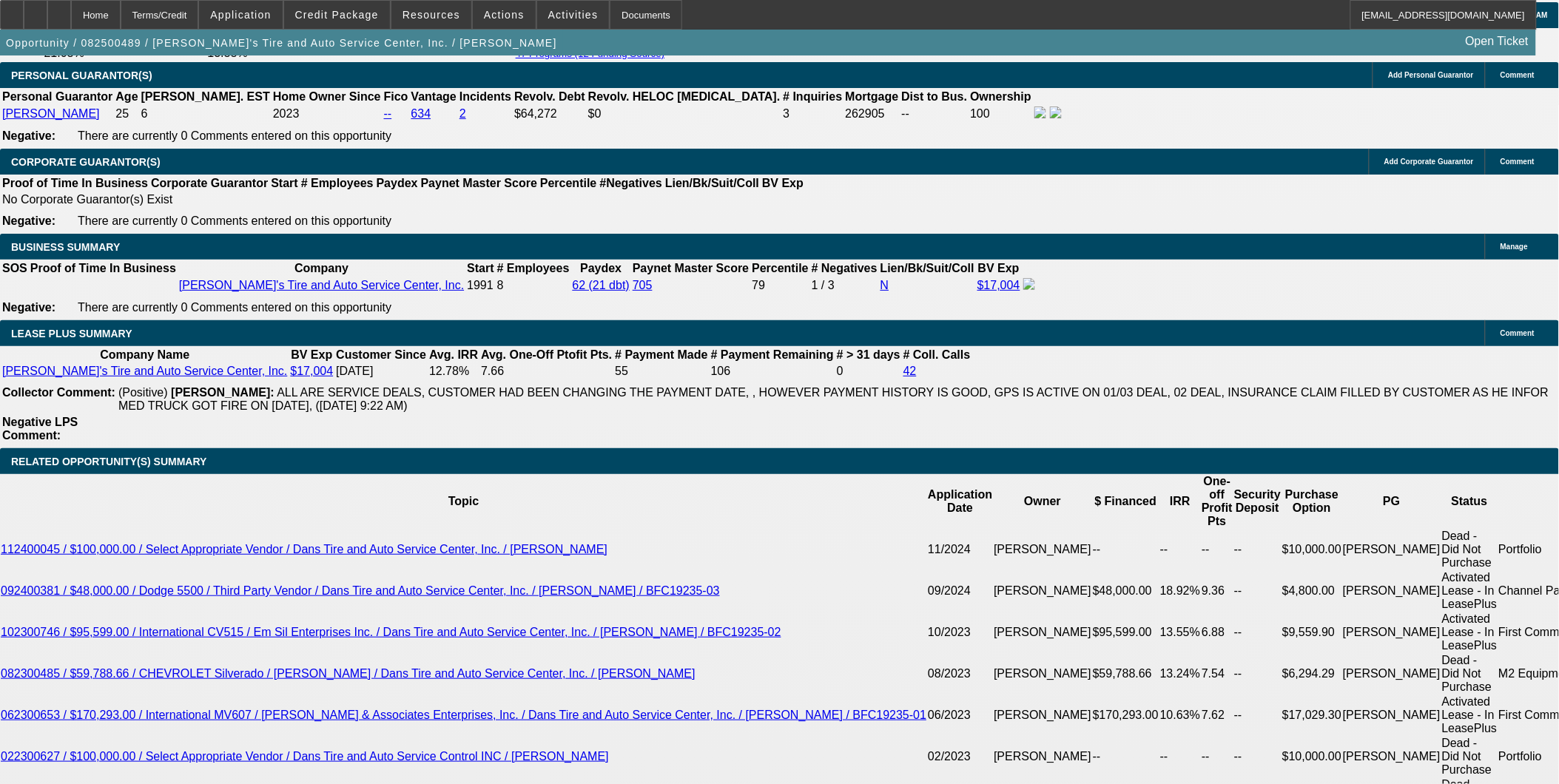
select select "1"
select select "3"
select select "4"
select select "1"
select select "3"
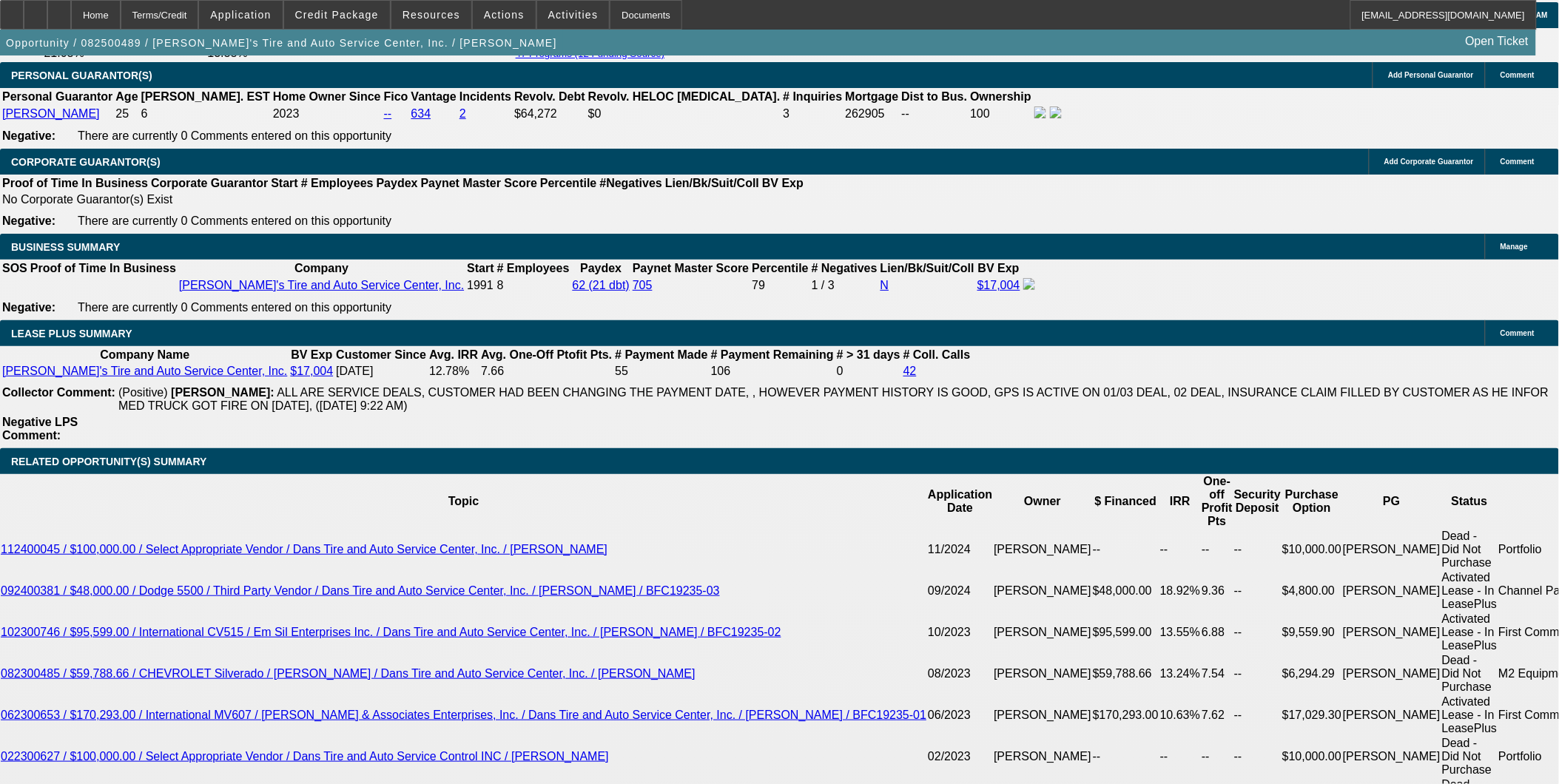
select select "4"
select select "1"
select select "3"
select select "4"
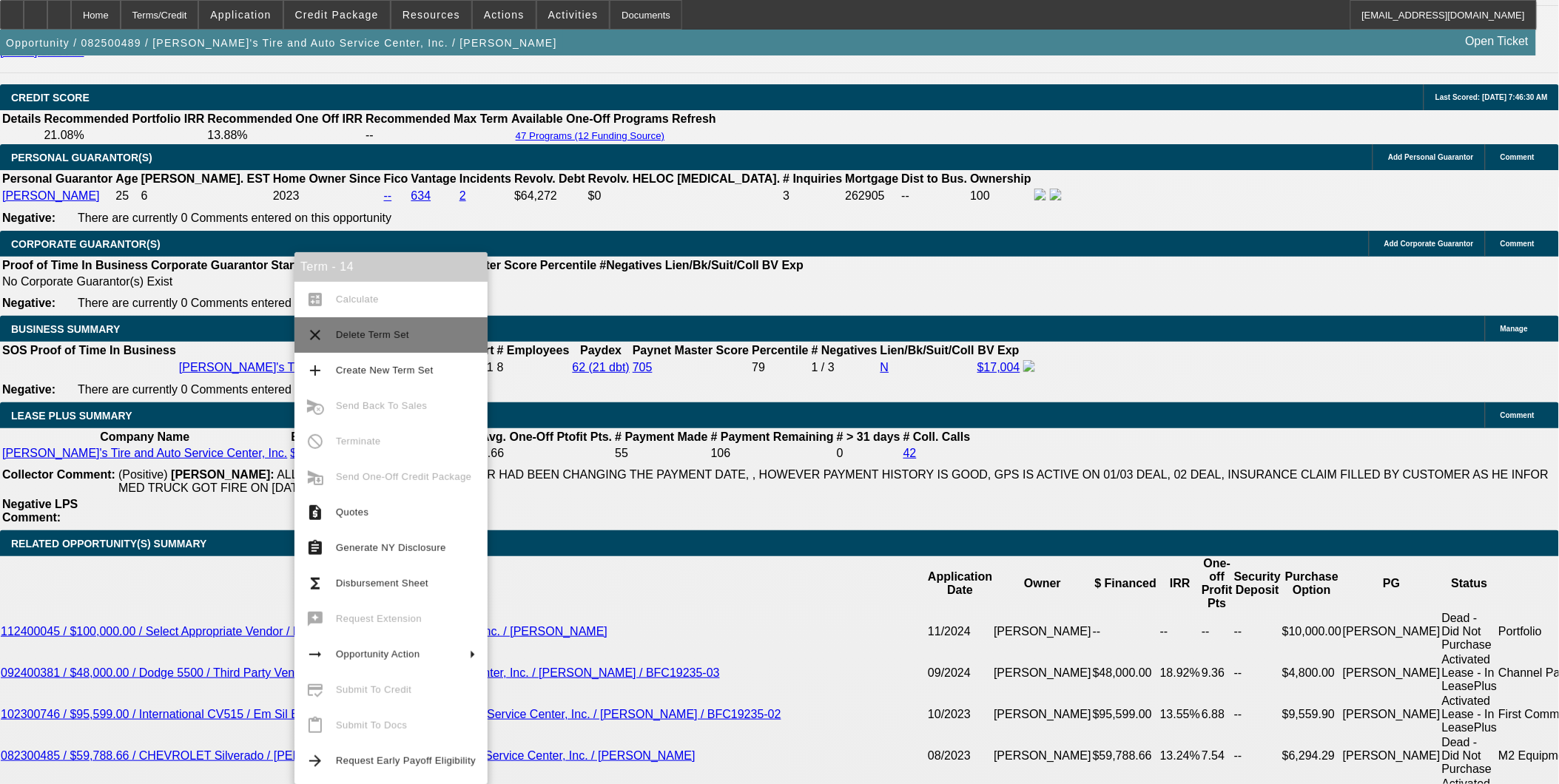
click at [390, 330] on span "Delete Term Set" at bounding box center [372, 334] width 74 height 11
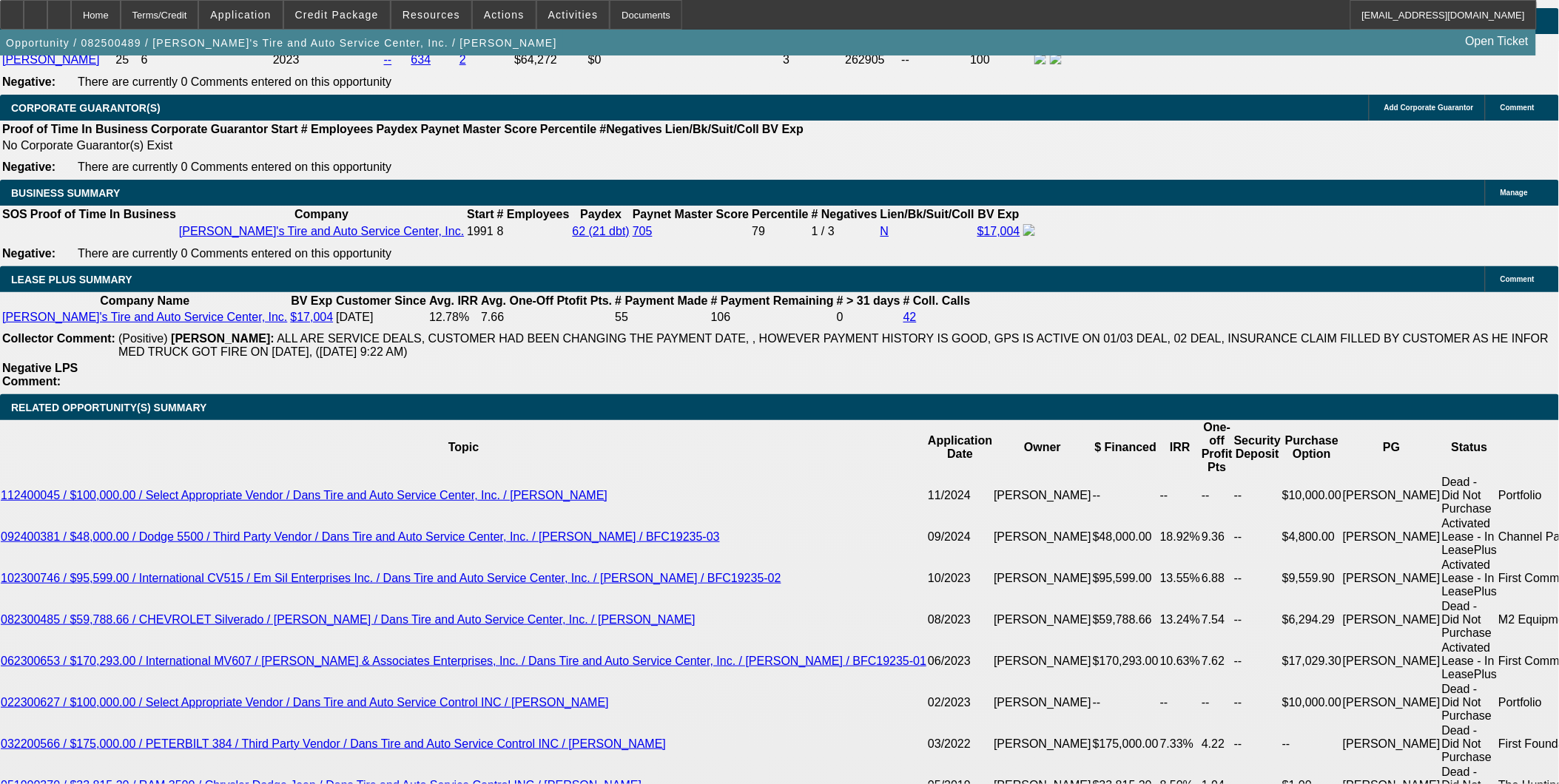
select select "0"
select select "0.1"
select select "0"
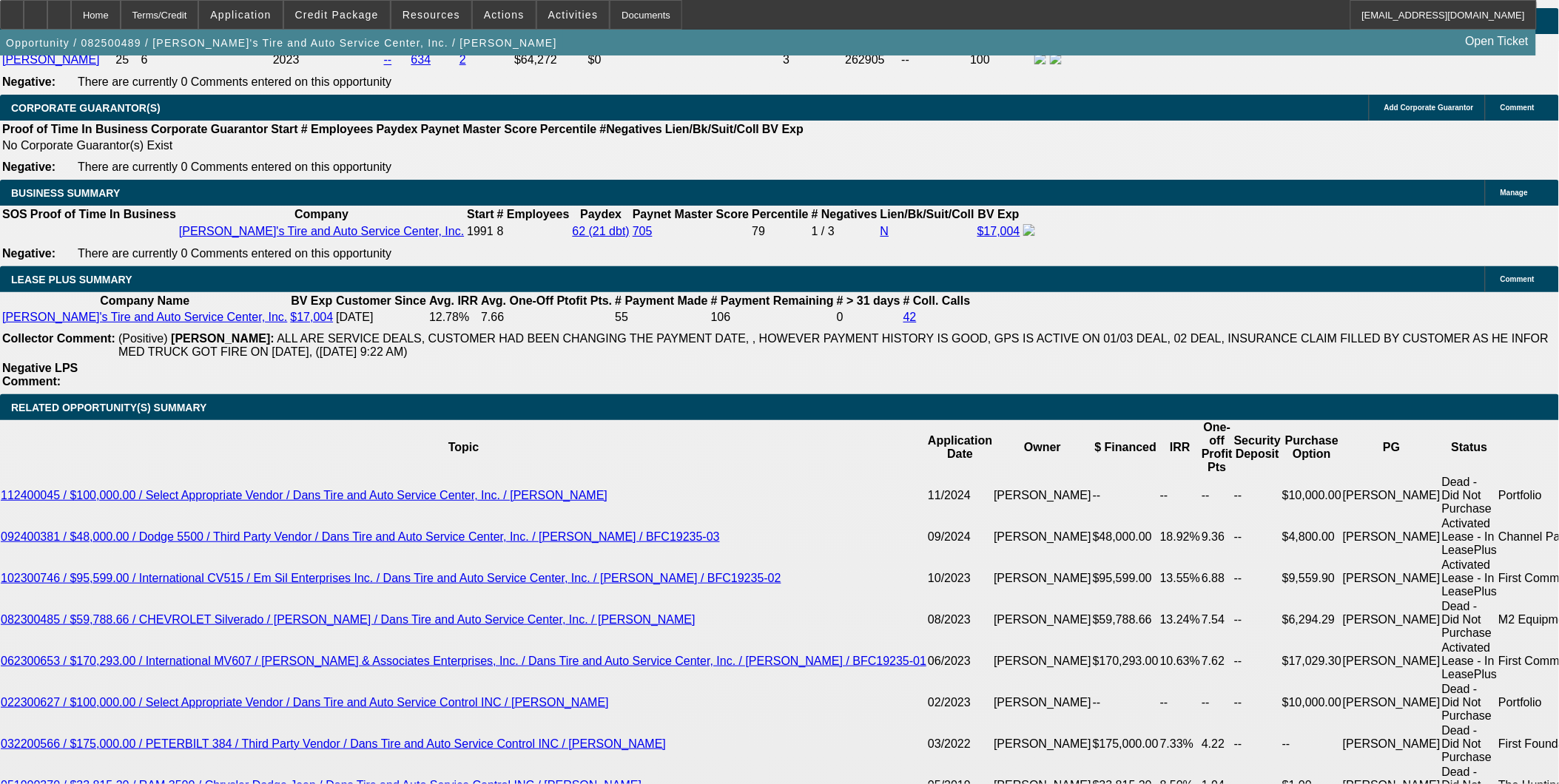
select select "0.1"
select select "0"
select select "0.1"
select select "0"
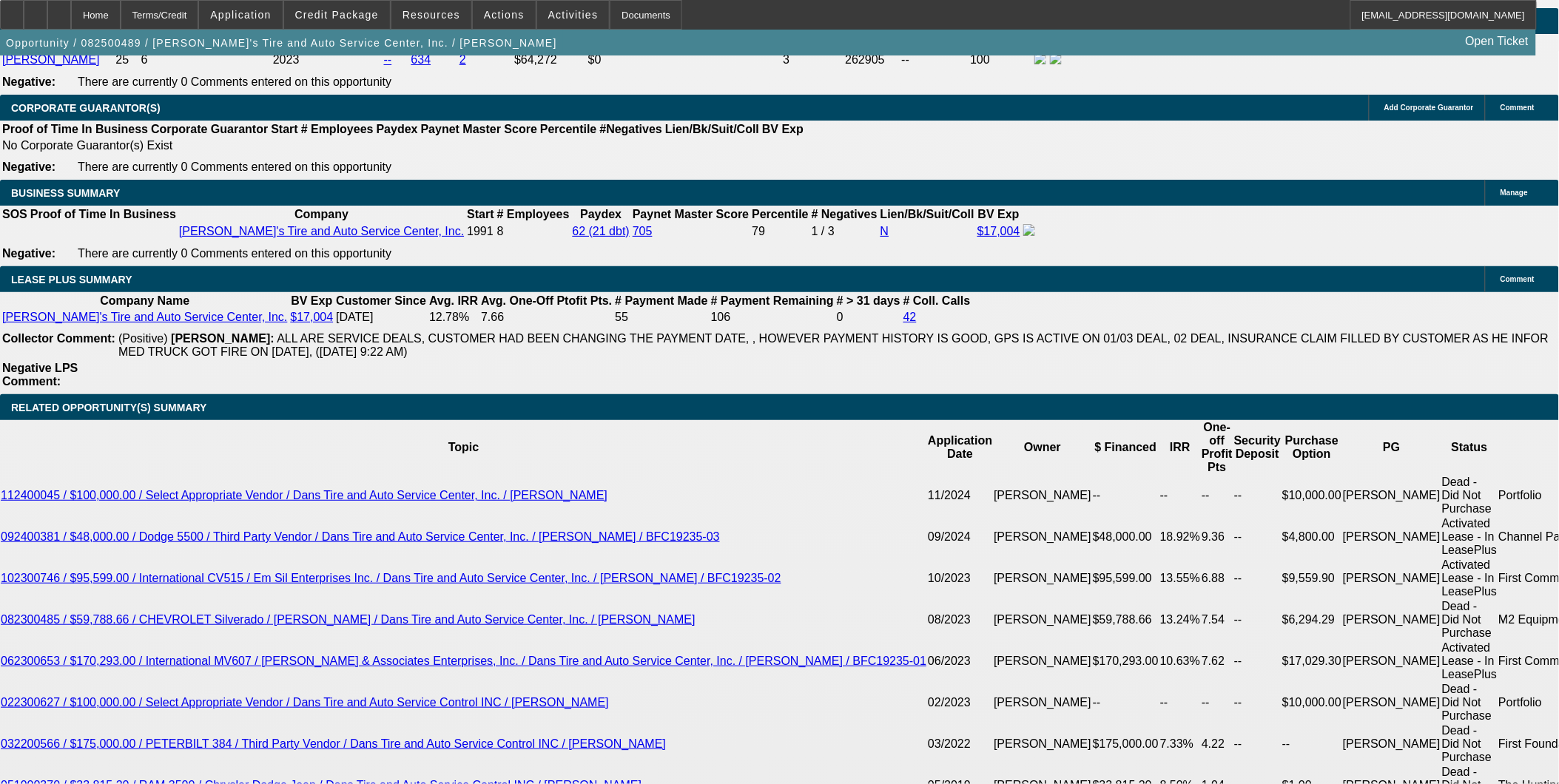
select select "0"
select select "0.1"
select select "1"
select select "3"
select select "4"
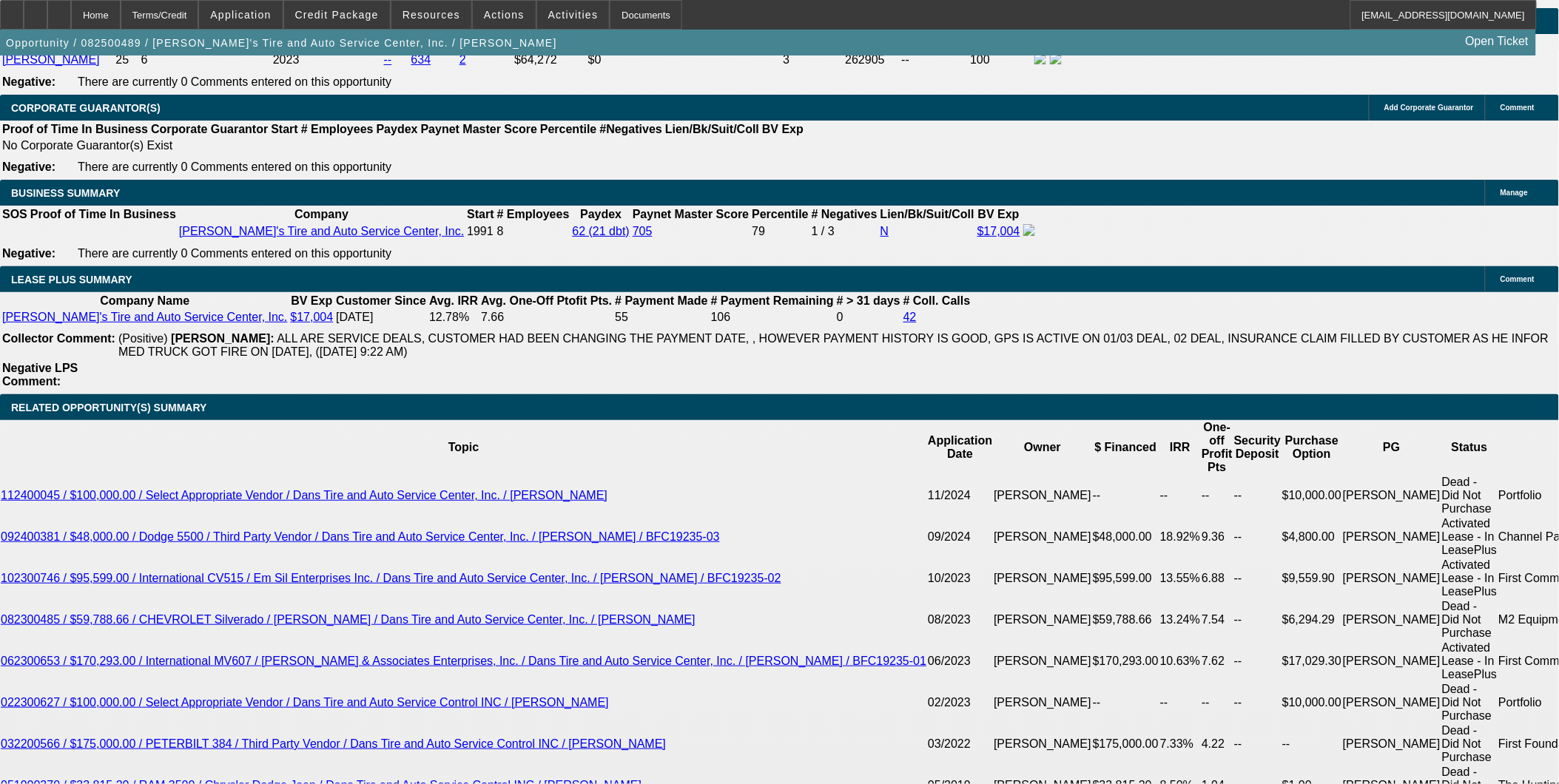
select select "1"
select select "3"
select select "4"
select select "1"
select select "3"
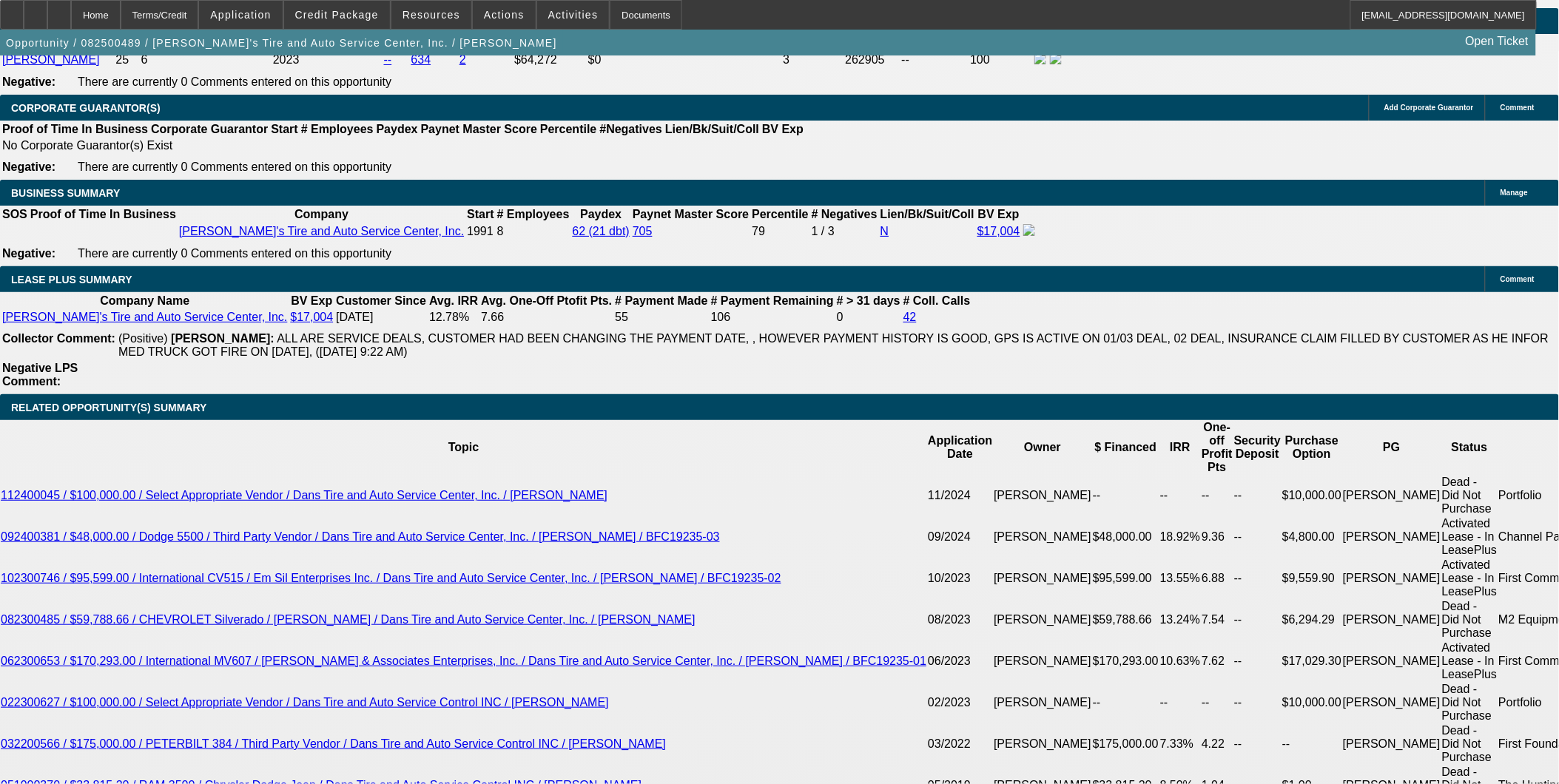
select select "4"
select select "1"
select select "3"
select select "4"
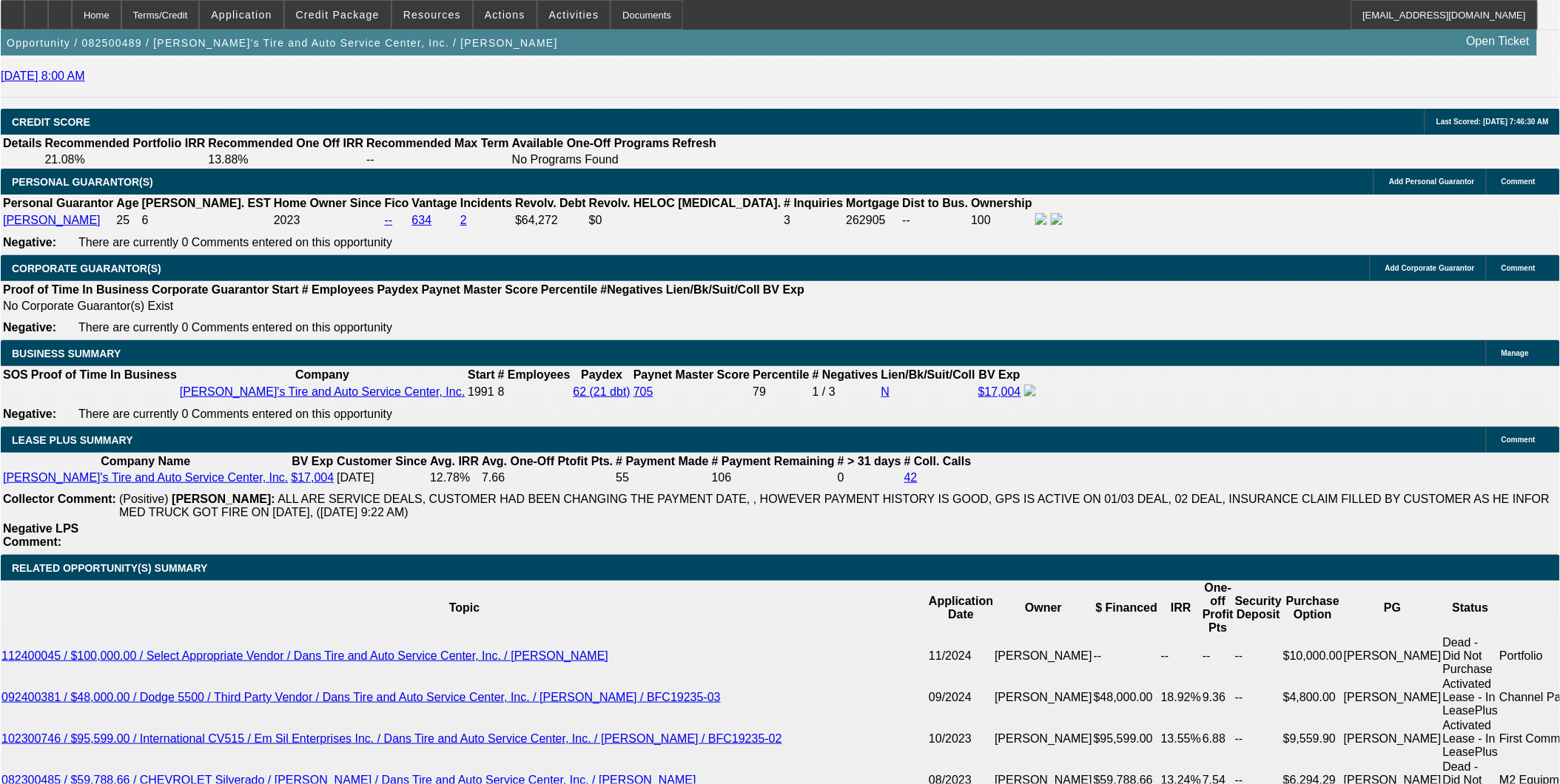
scroll to position [2139, 0]
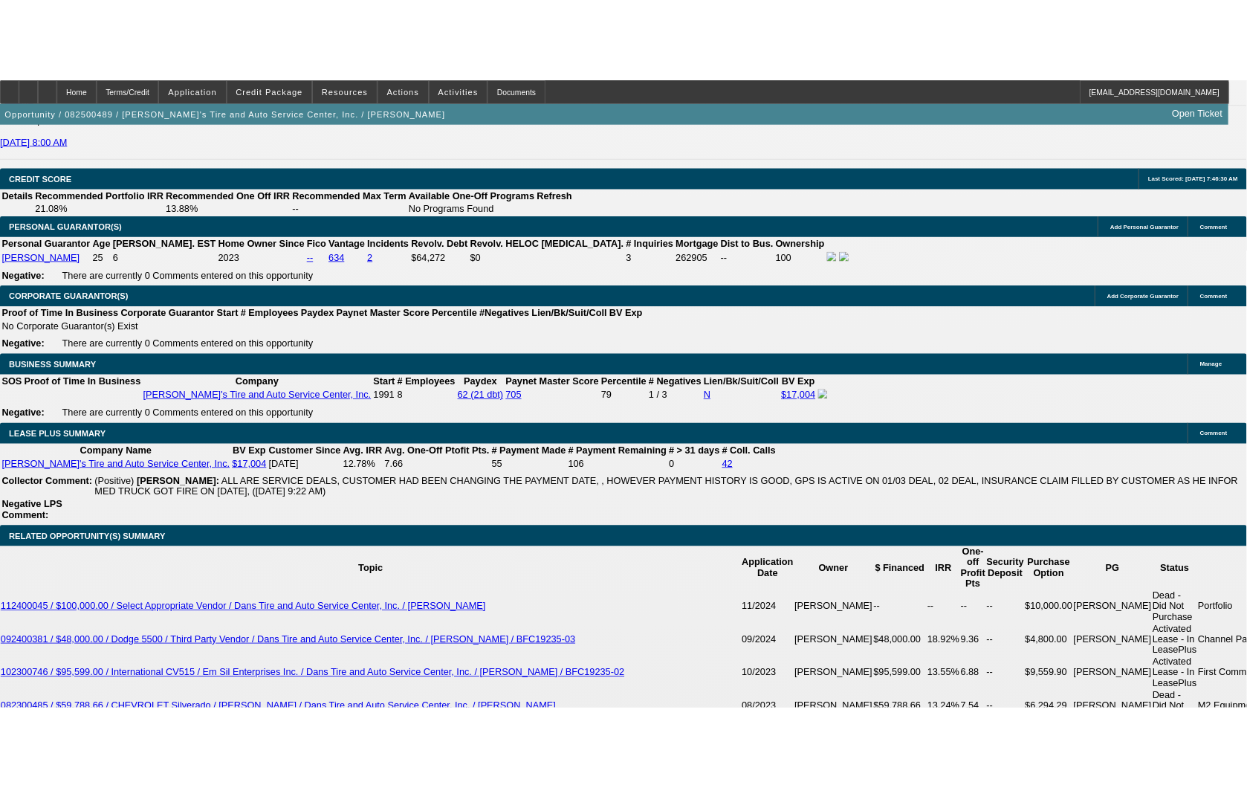
scroll to position [2327, 0]
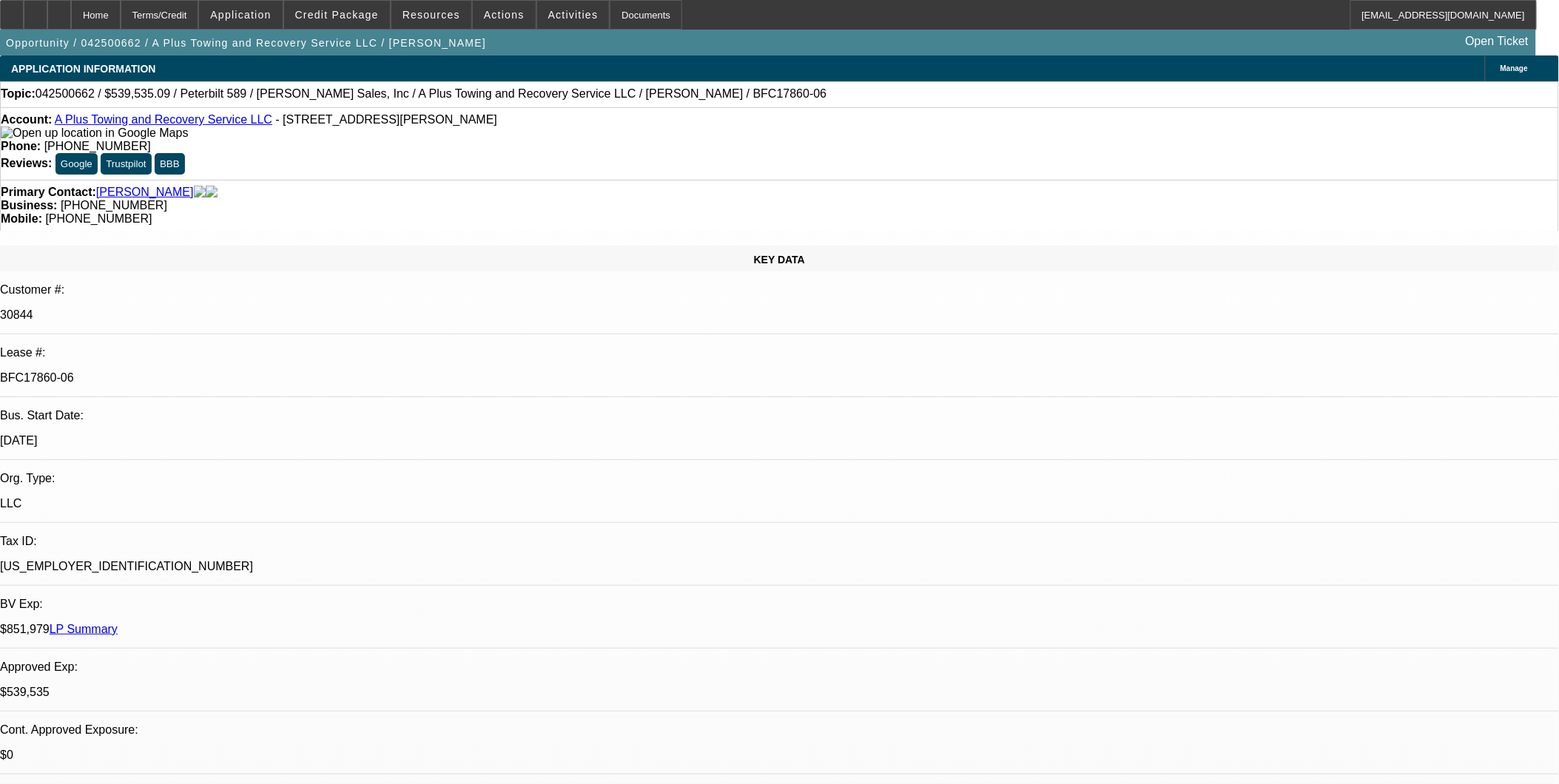
select select "0"
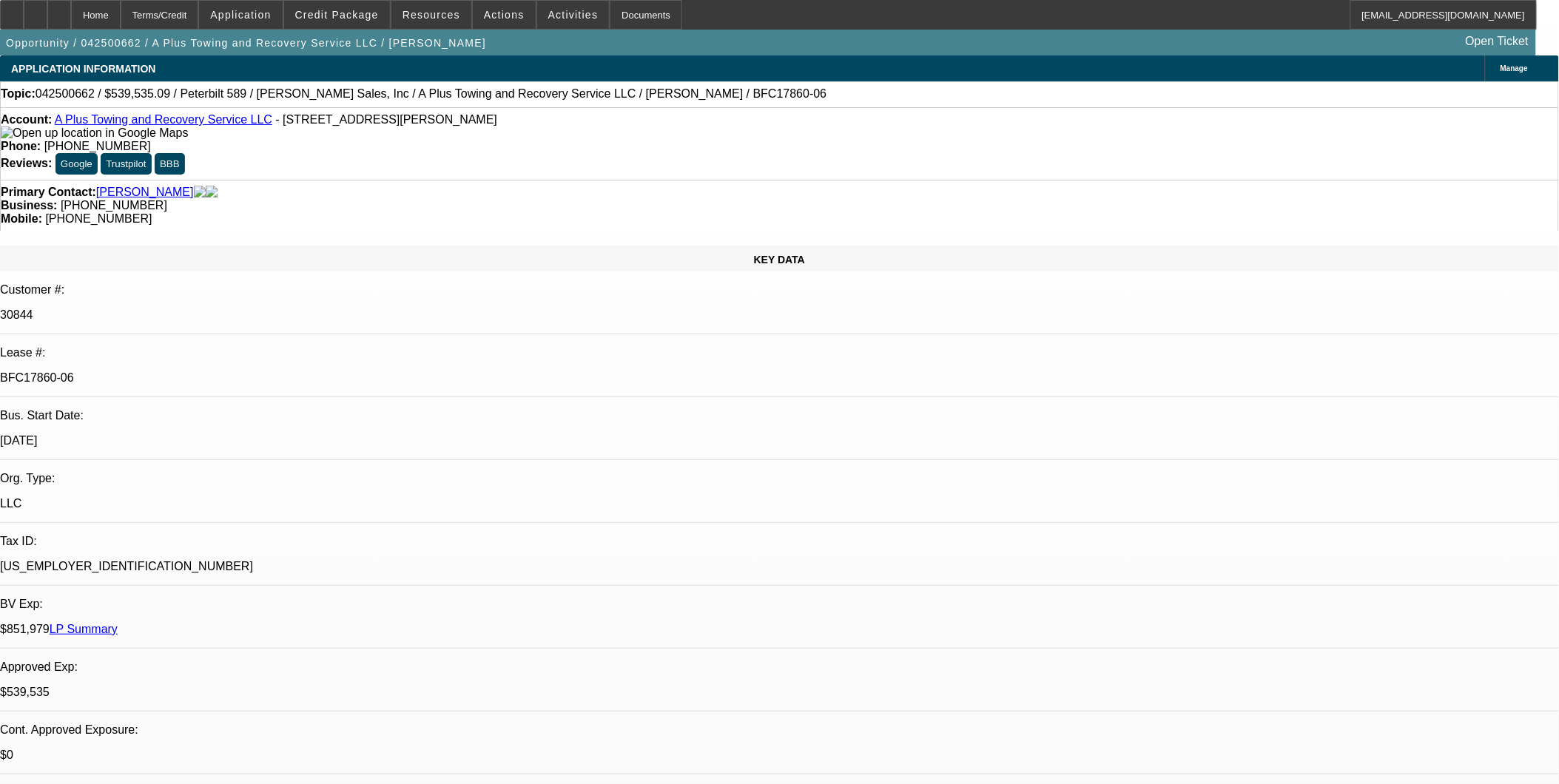
select select "0"
select select "1"
select select "2"
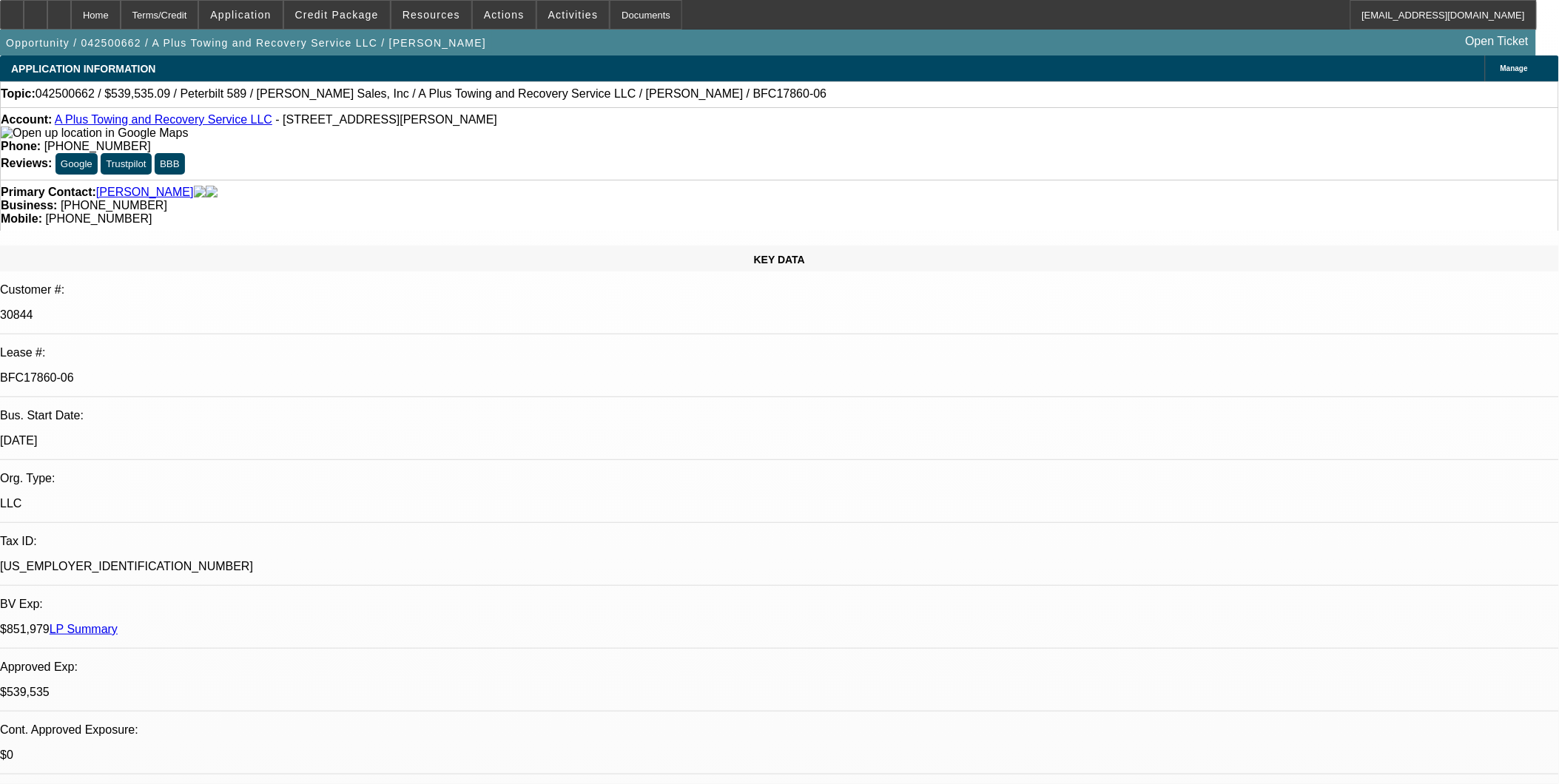
select select "6"
select select "1"
select select "2"
select select "6"
select select "1"
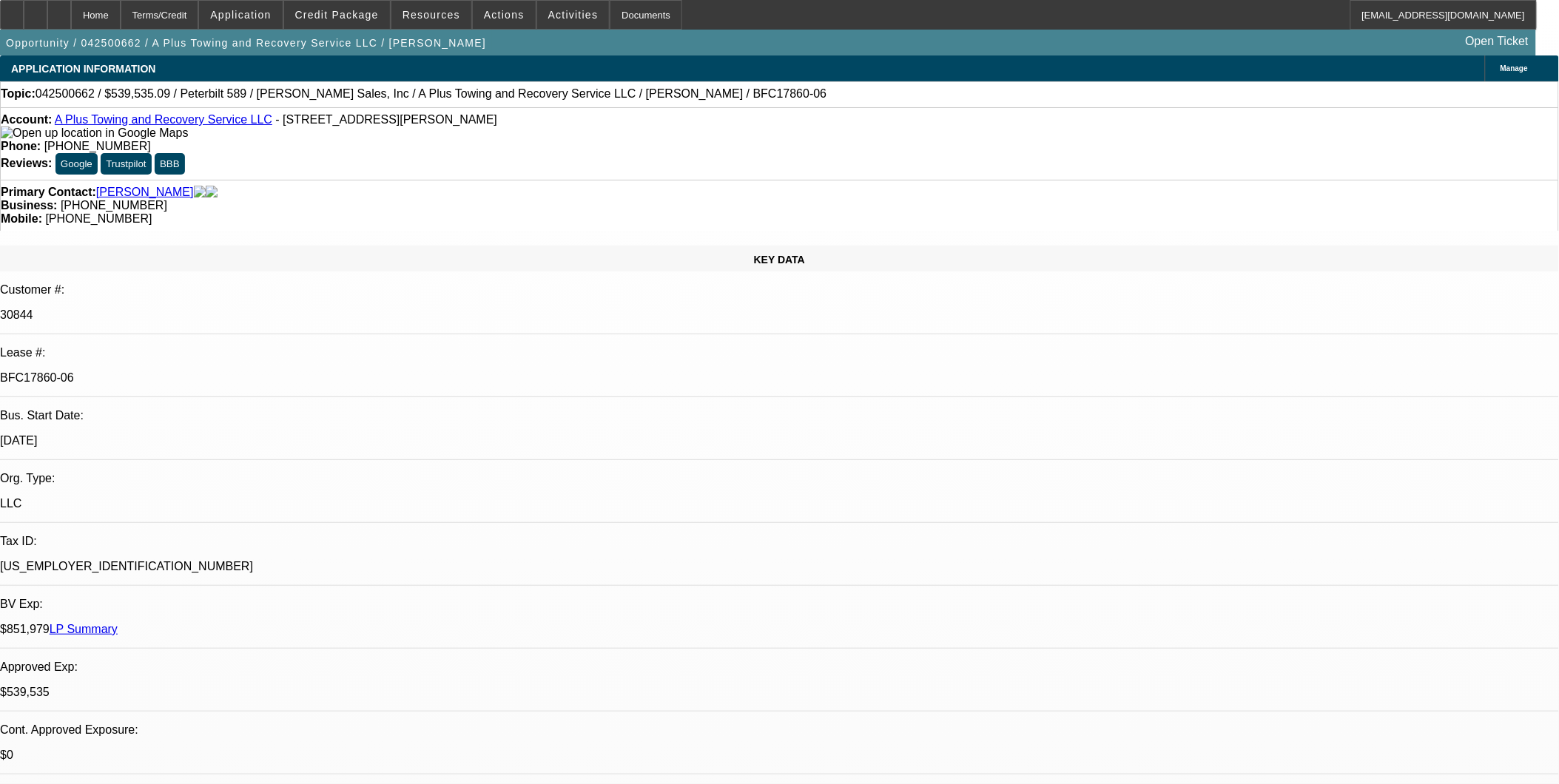
select select "2"
select select "6"
select select "1"
select select "2"
select select "6"
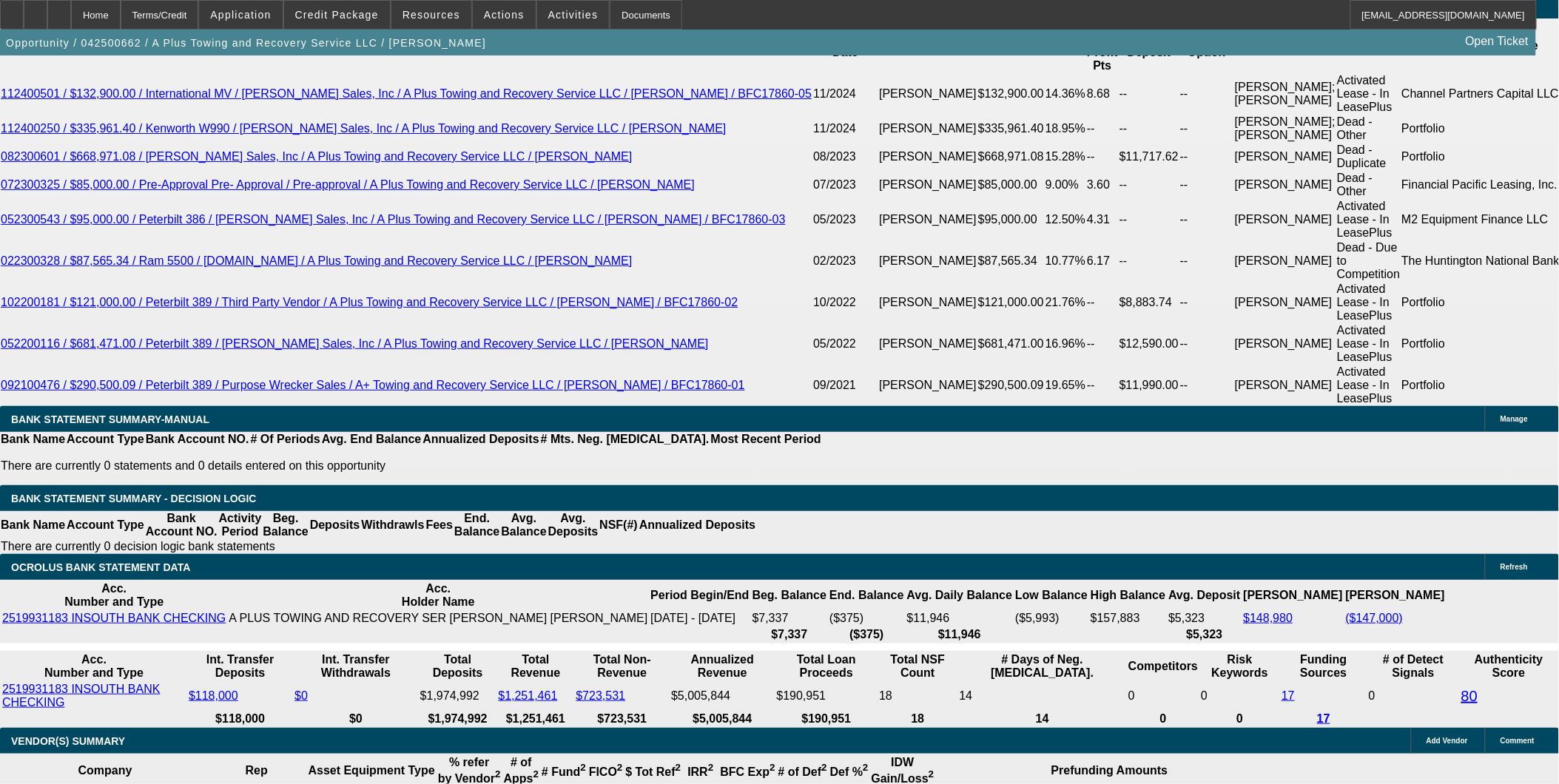
scroll to position [2711, 0]
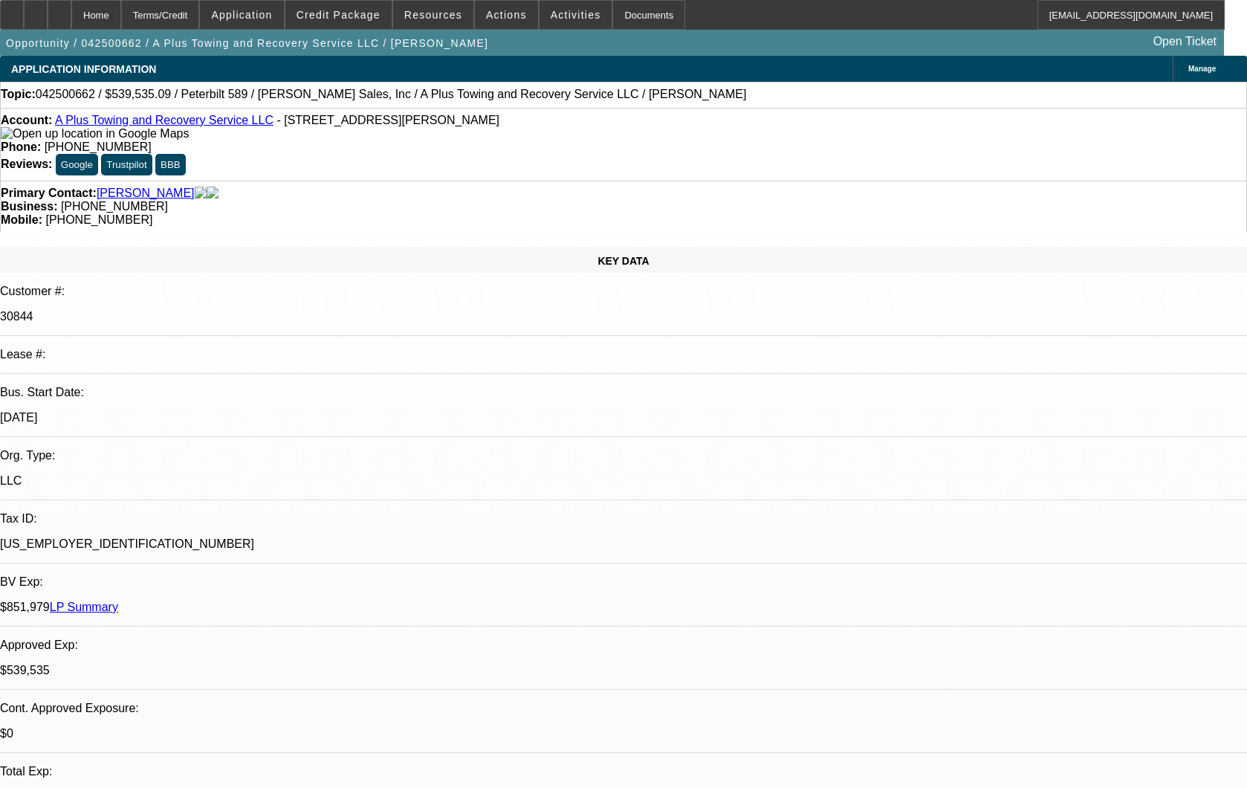
select select "0"
select select "2"
select select "0"
select select "6"
select select "0"
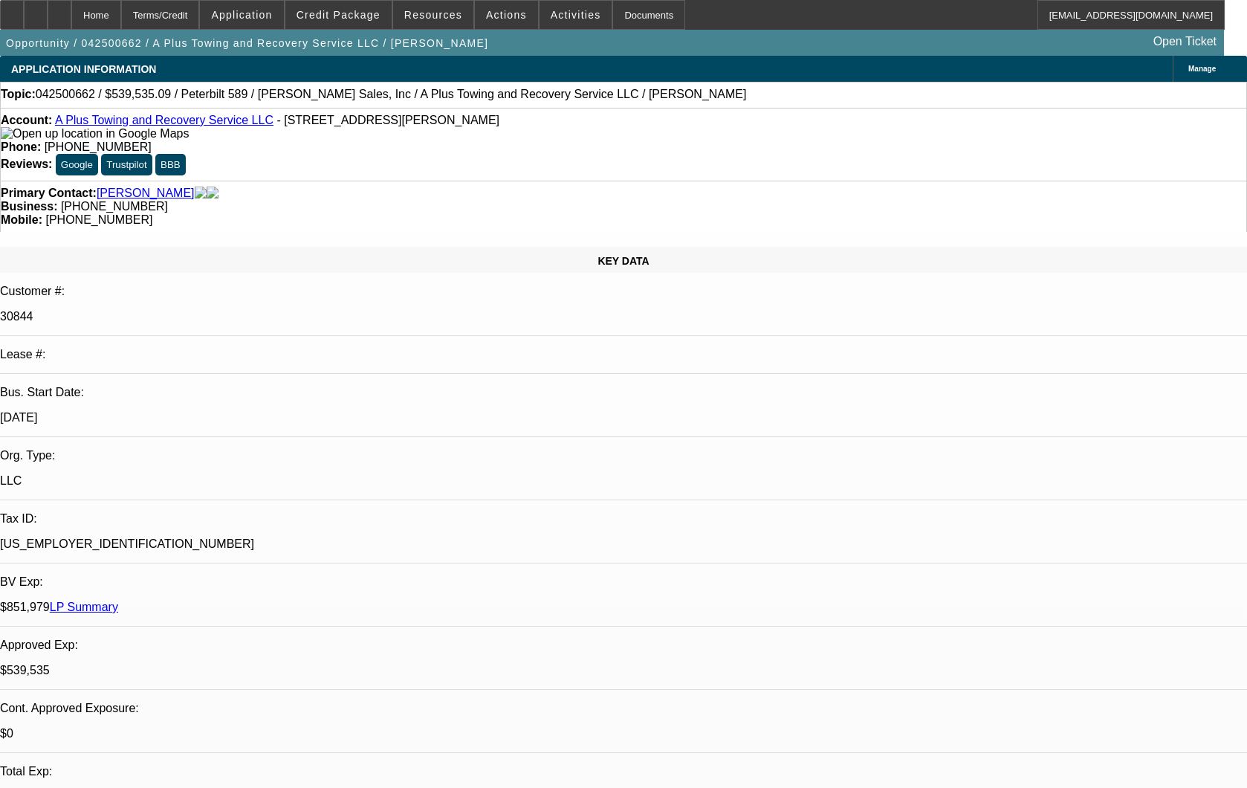
select select "2"
select select "0"
select select "6"
select select "0"
select select "2"
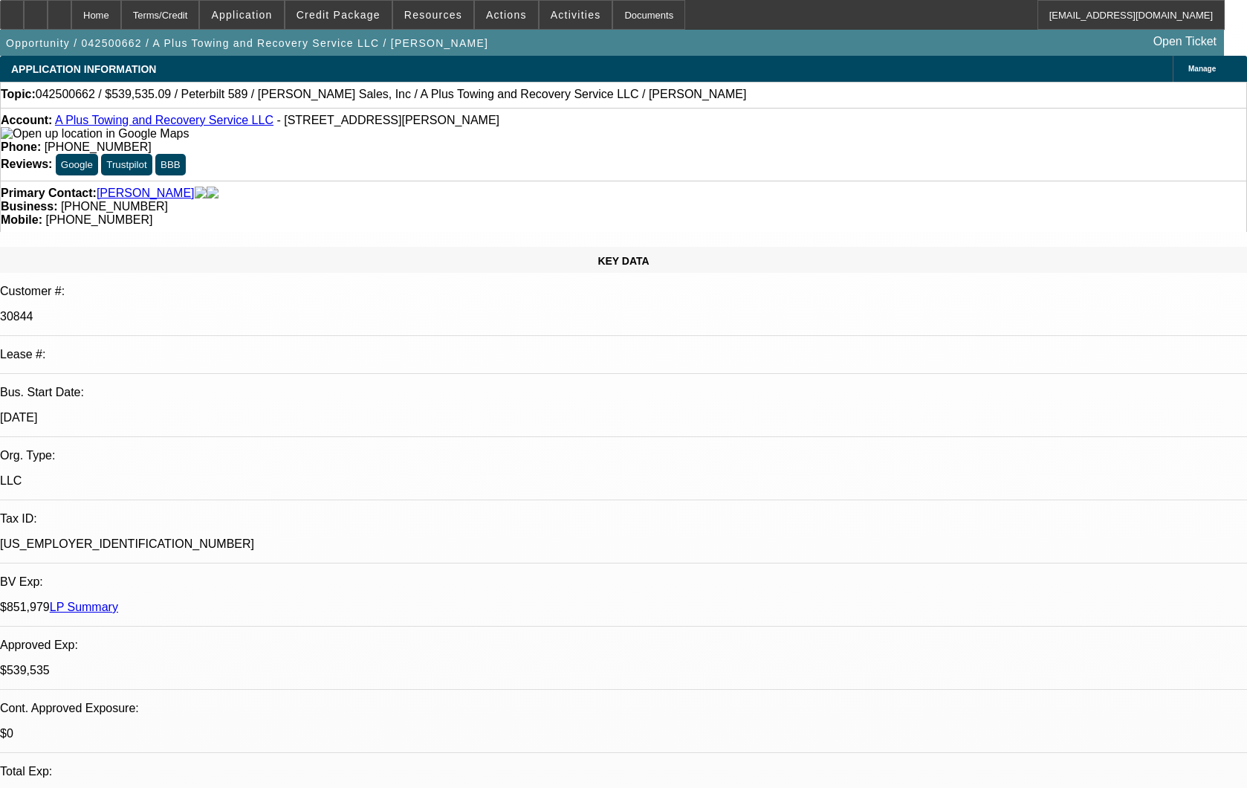
select select "0"
select select "6"
select select "0"
select select "2"
select select "0"
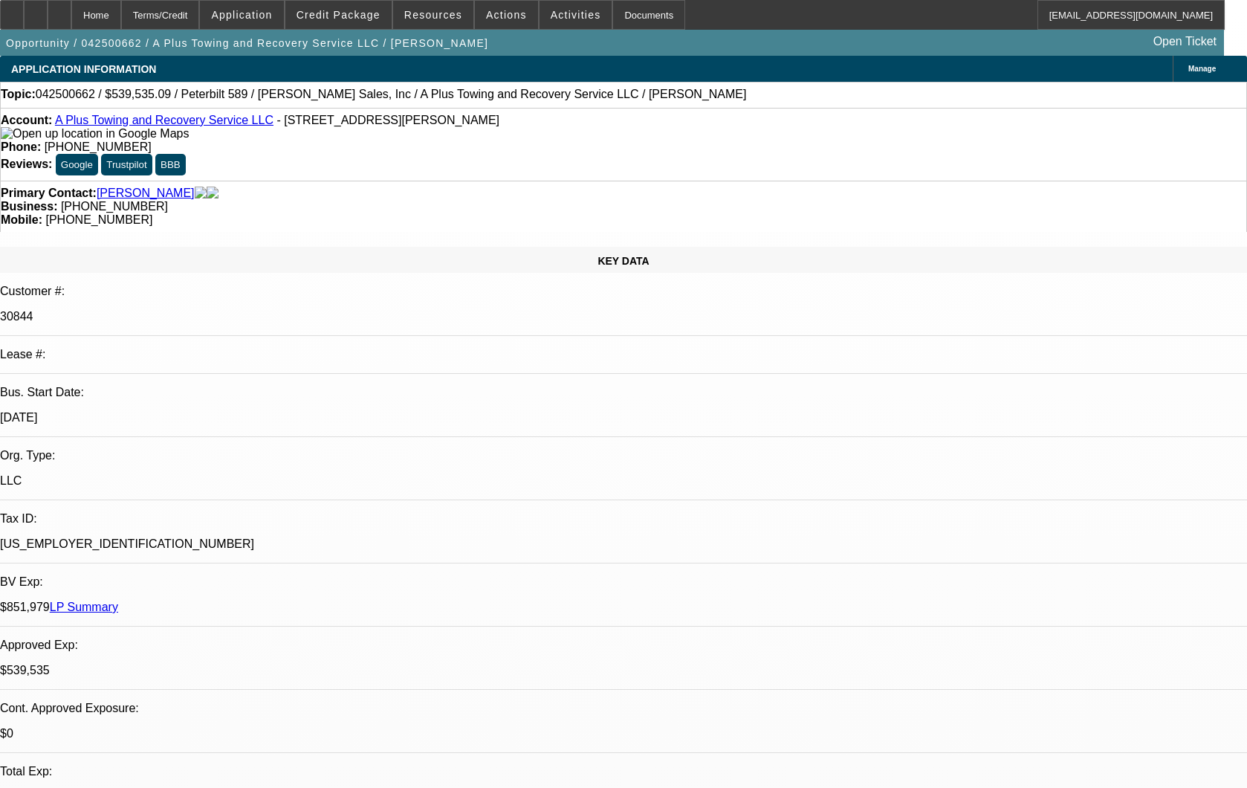
select select "6"
